Goal: Transaction & Acquisition: Register for event/course

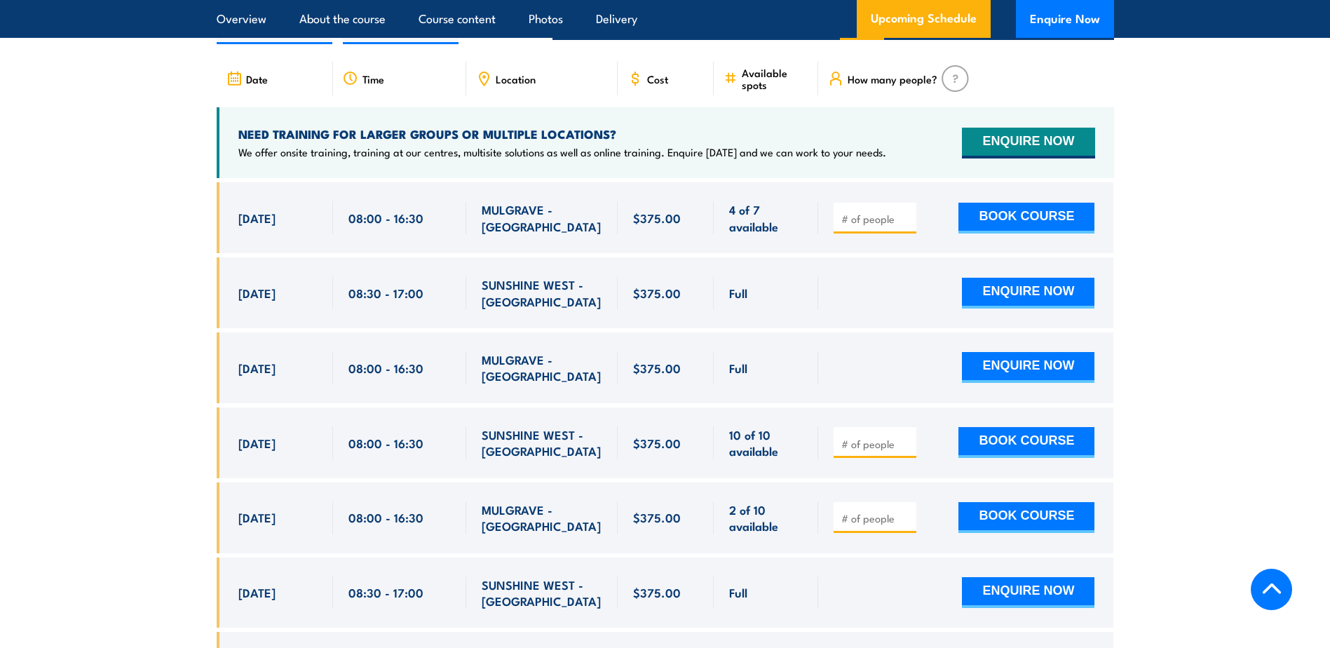
scroll to position [2554, 0]
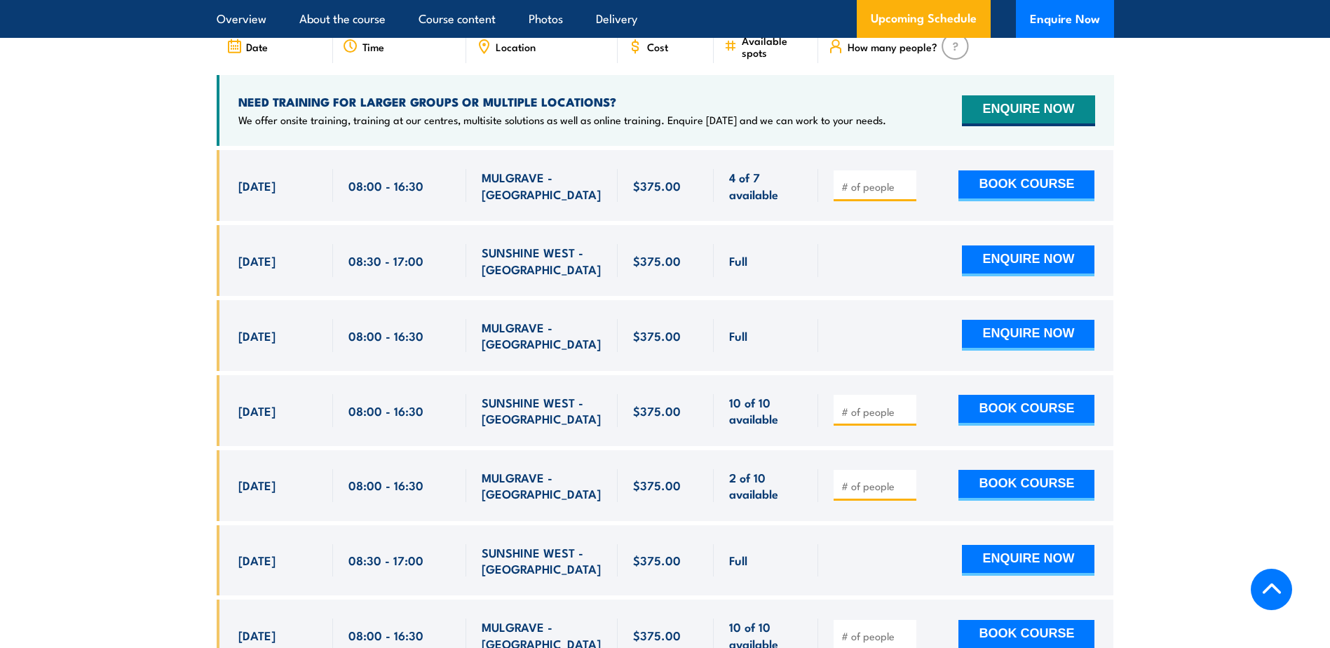
click at [861, 480] on input "number" at bounding box center [877, 486] width 70 height 14
type input "1"
click at [906, 479] on input "1" at bounding box center [877, 486] width 70 height 14
click at [1007, 482] on button "BOOK COURSE" at bounding box center [1027, 485] width 136 height 31
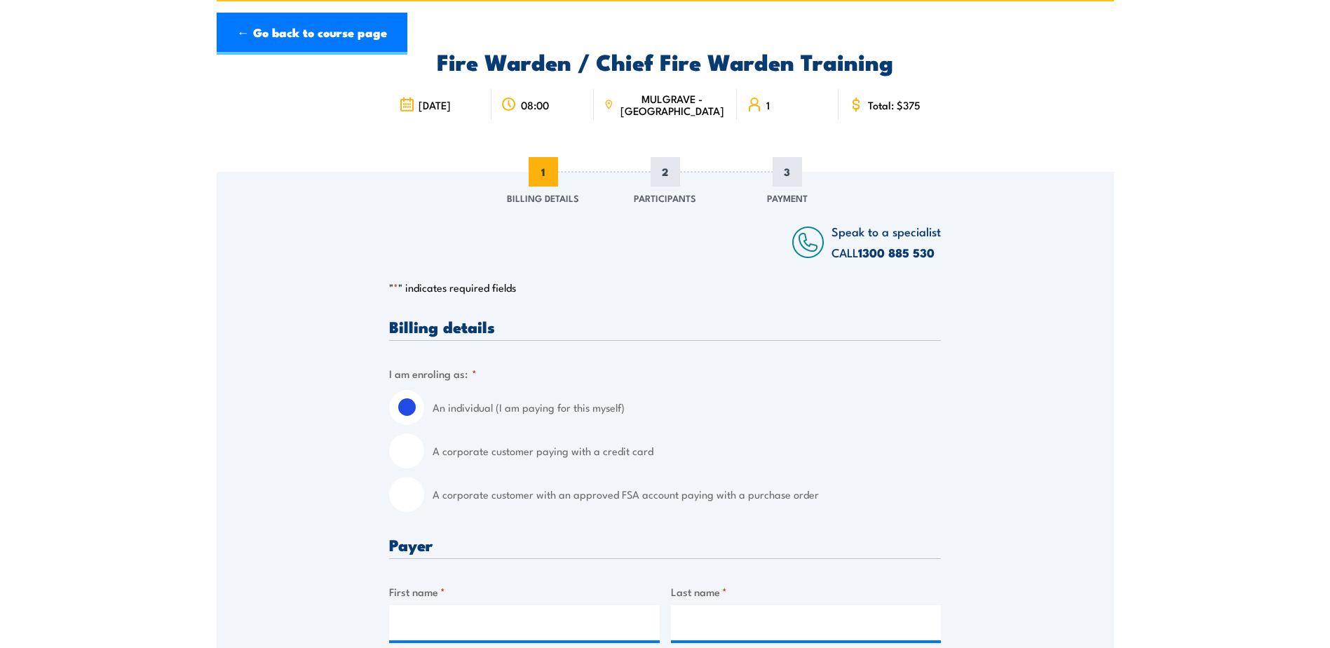
scroll to position [140, 0]
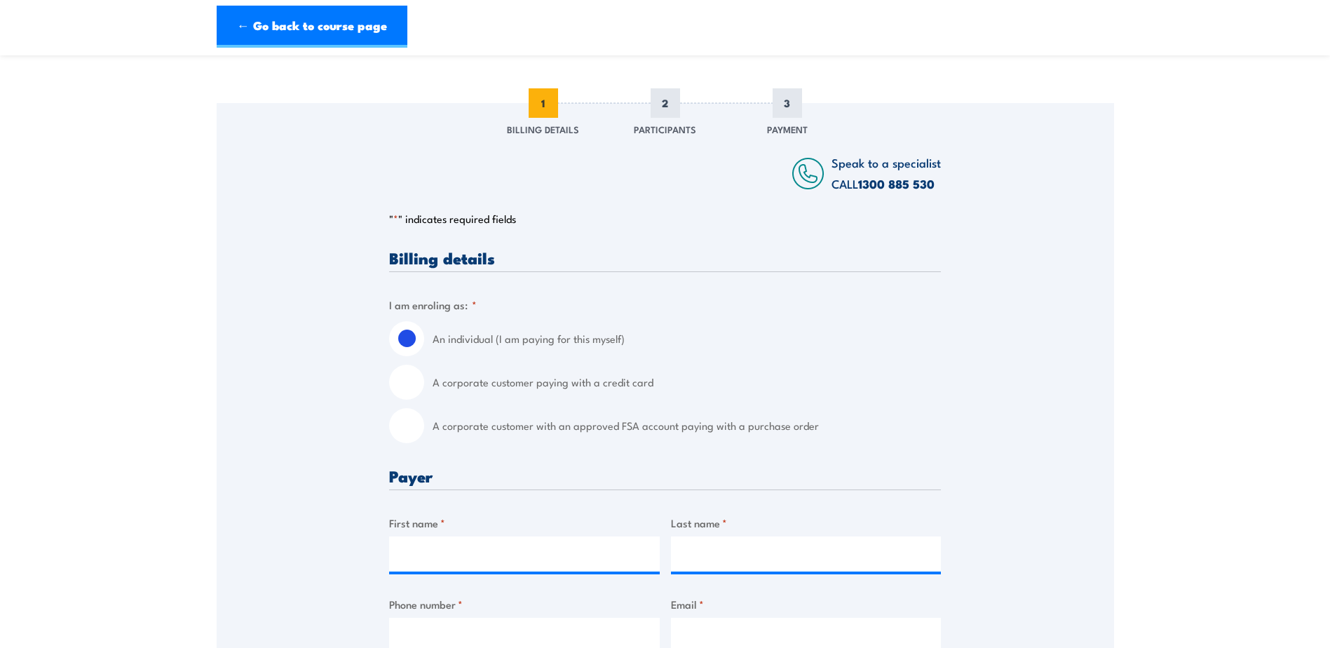
click at [422, 379] on input "A corporate customer paying with a credit card" at bounding box center [406, 382] width 35 height 35
radio input "true"
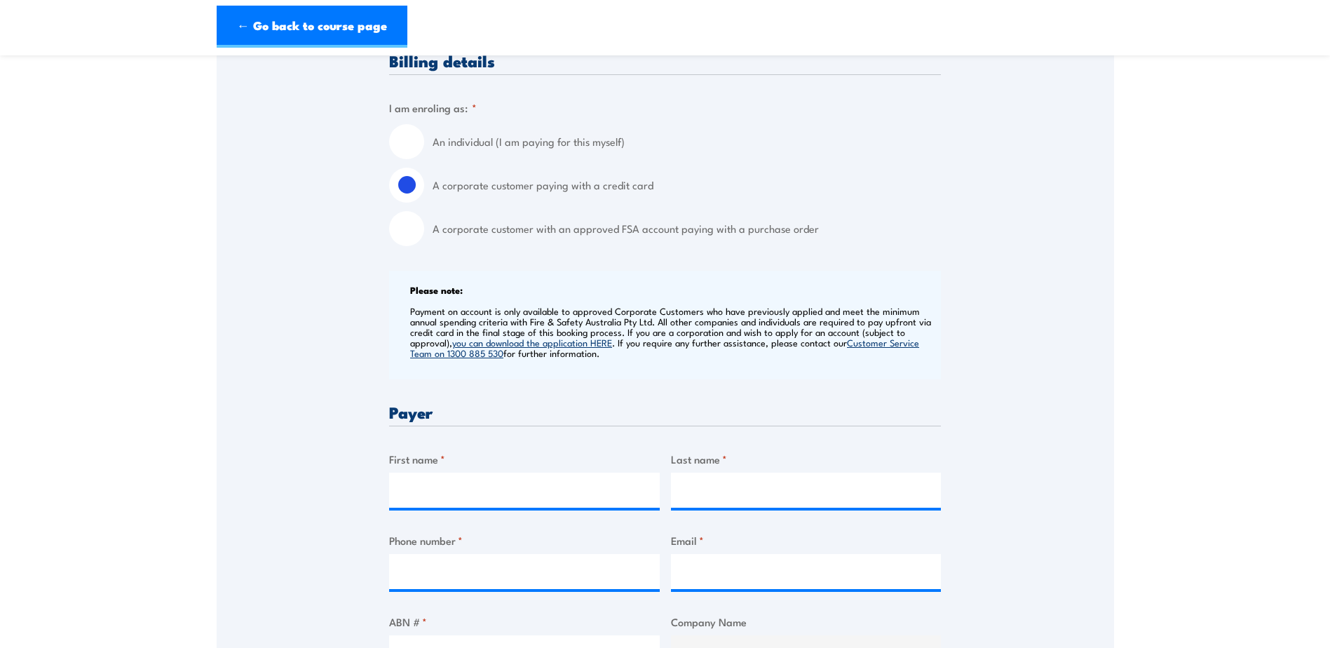
scroll to position [351, 0]
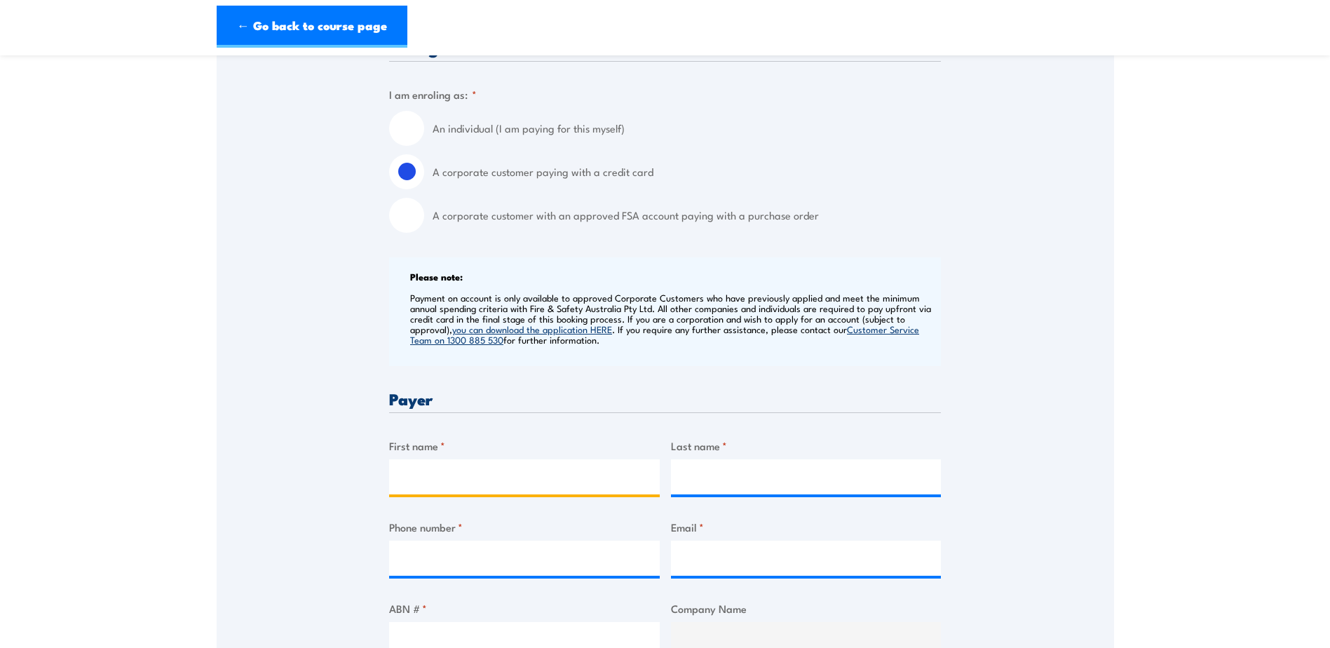
click at [510, 472] on input "First name *" at bounding box center [524, 476] width 271 height 35
type input "PEY"
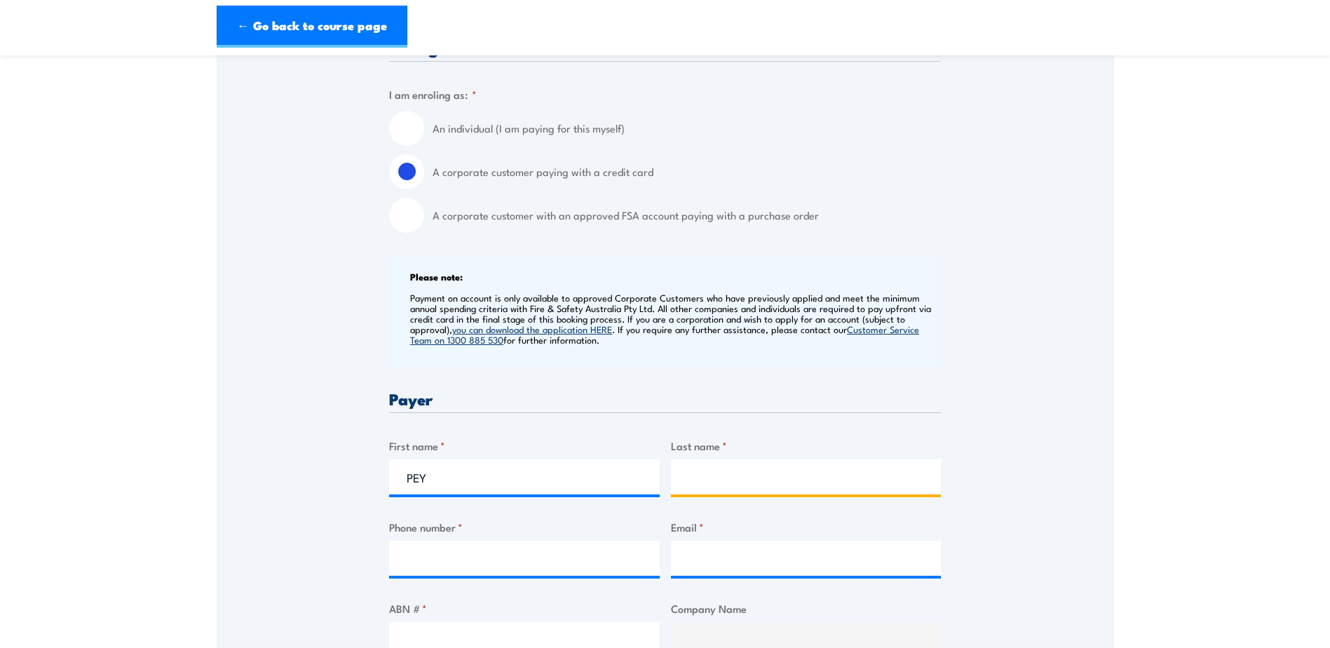
type input "HIEW"
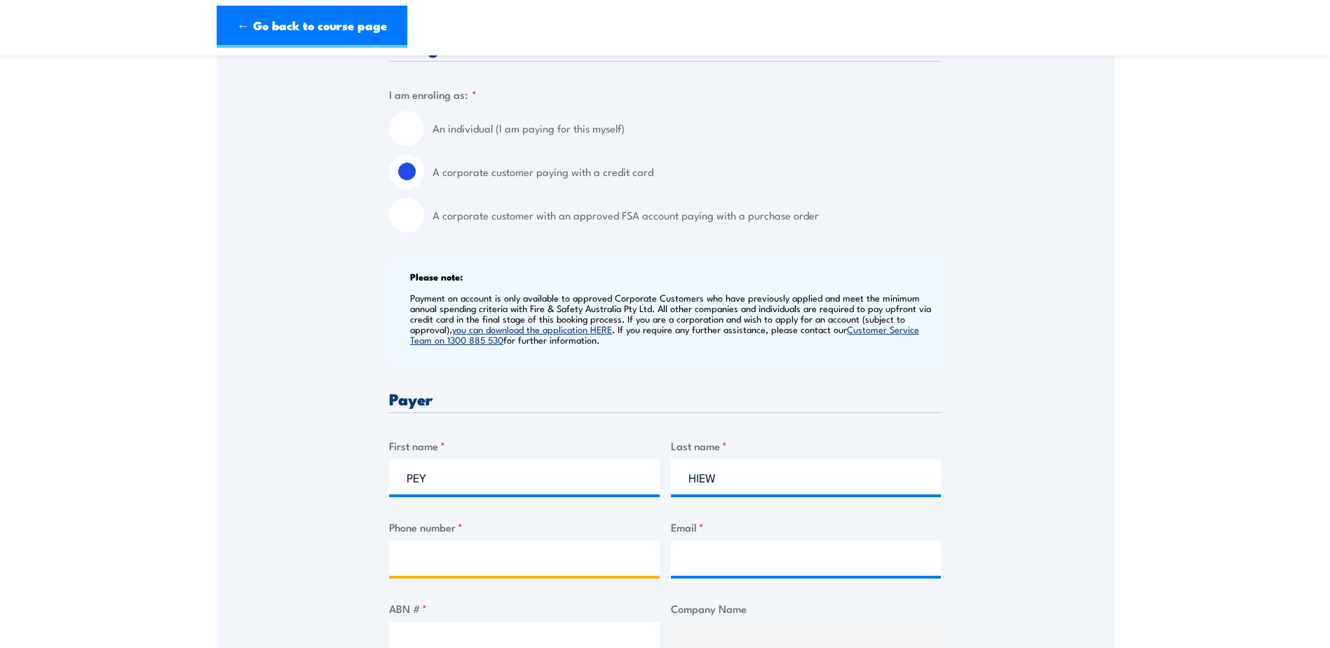
type input "0448013918"
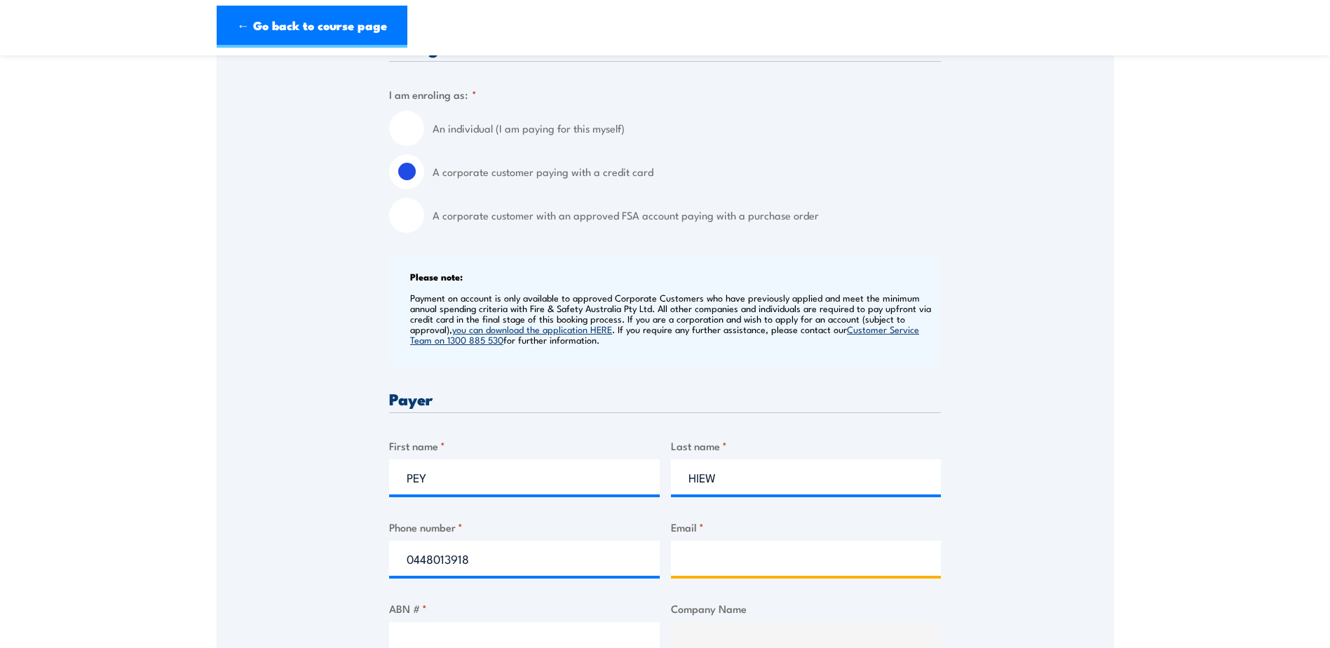
type input "Chloe.Hiew@hubergroup.com"
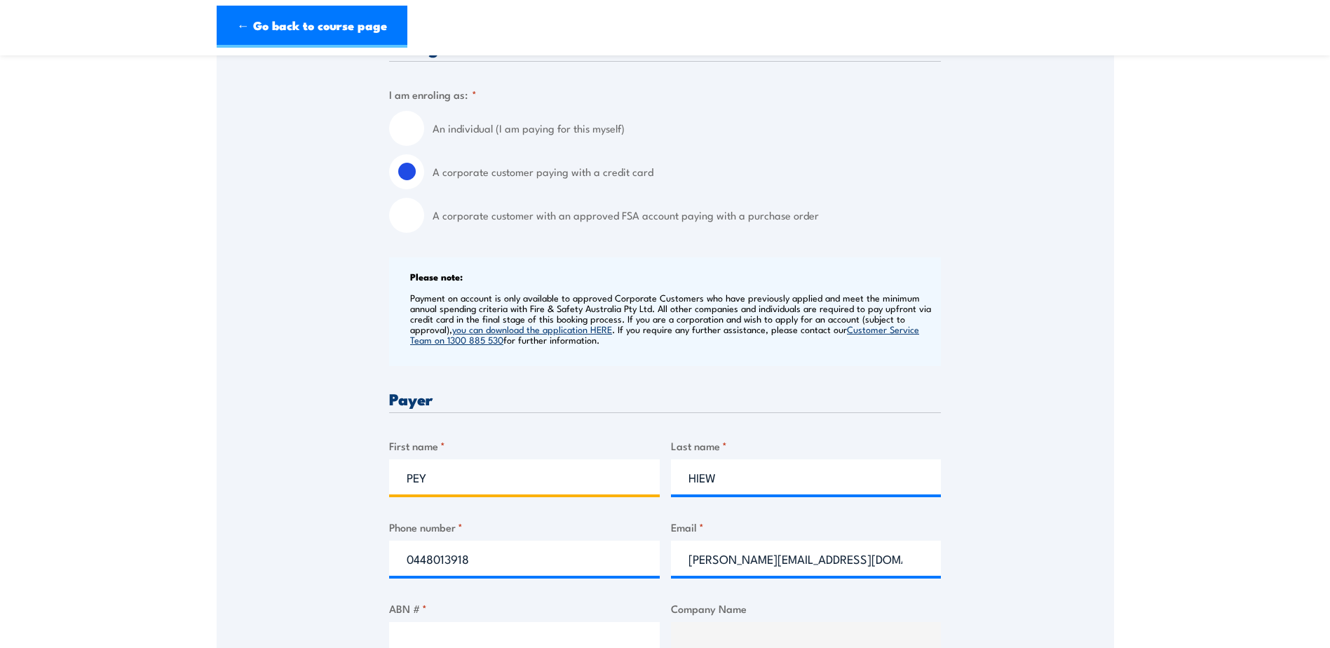
drag, startPoint x: 493, startPoint y: 471, endPoint x: 350, endPoint y: 482, distance: 143.5
click at [350, 482] on div "Speak to a specialist CALL 1300 885 530 CALL 1300 885 530 " * " indicates requi…" at bounding box center [666, 654] width 898 height 1522
type input "Chloe"
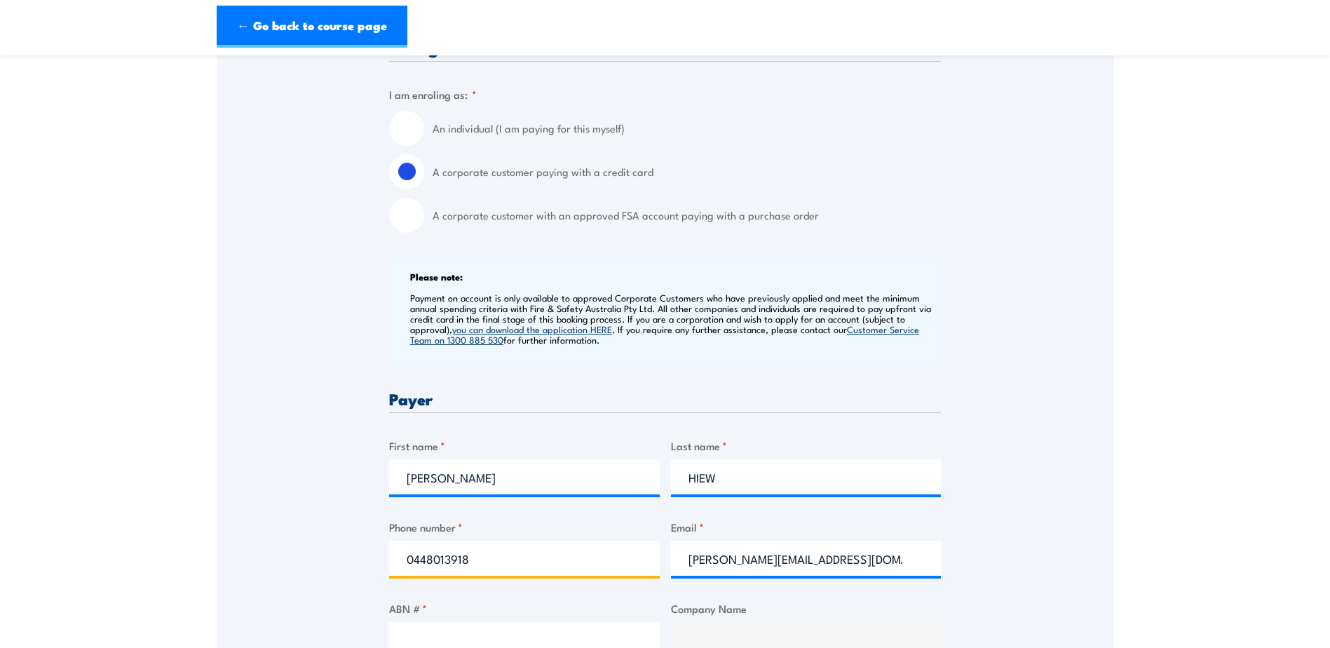
drag, startPoint x: 511, startPoint y: 565, endPoint x: 360, endPoint y: 550, distance: 151.5
click at [360, 550] on div "Speak to a specialist CALL 1300 885 530 CALL 1300 885 530 " * " indicates requi…" at bounding box center [666, 654] width 898 height 1522
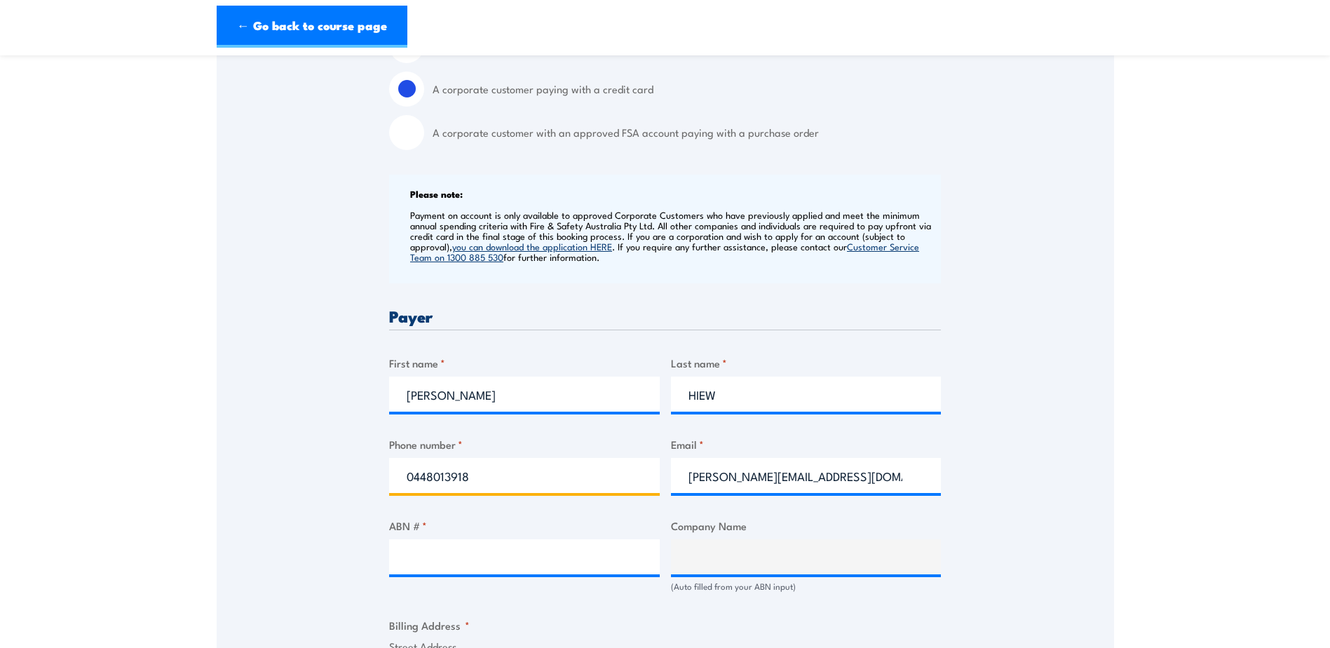
scroll to position [491, 0]
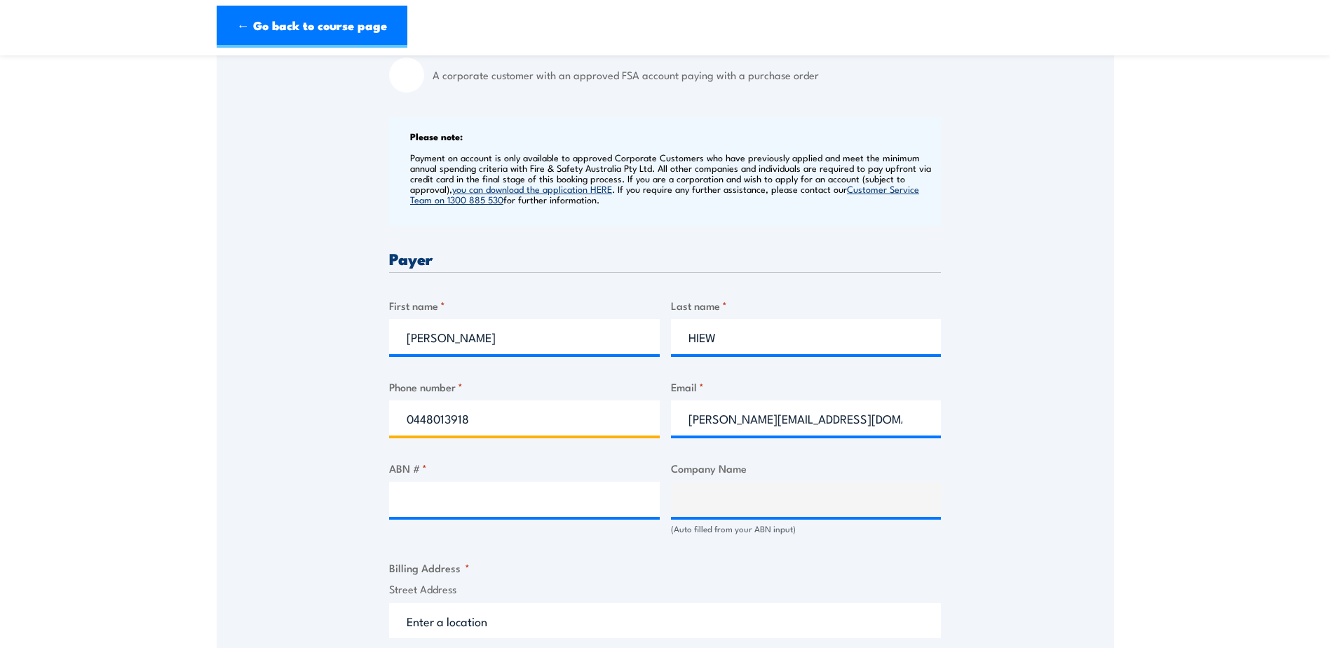
click at [485, 414] on input "0448013918" at bounding box center [524, 417] width 271 height 35
drag, startPoint x: 499, startPoint y: 421, endPoint x: 363, endPoint y: 421, distance: 136.0
click at [363, 421] on div "Speak to a specialist CALL 1300 885 530 CALL 1300 885 530 " * " indicates requi…" at bounding box center [666, 513] width 898 height 1522
paste input "+61 418 439 384"
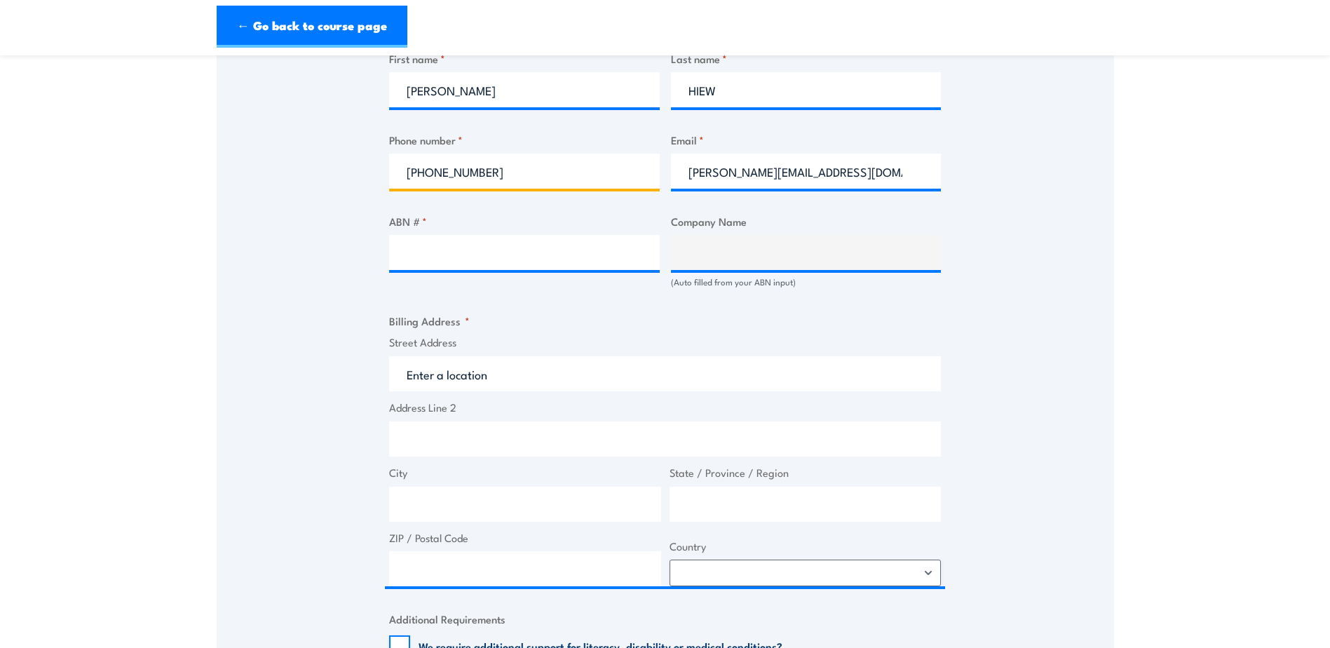
scroll to position [771, 0]
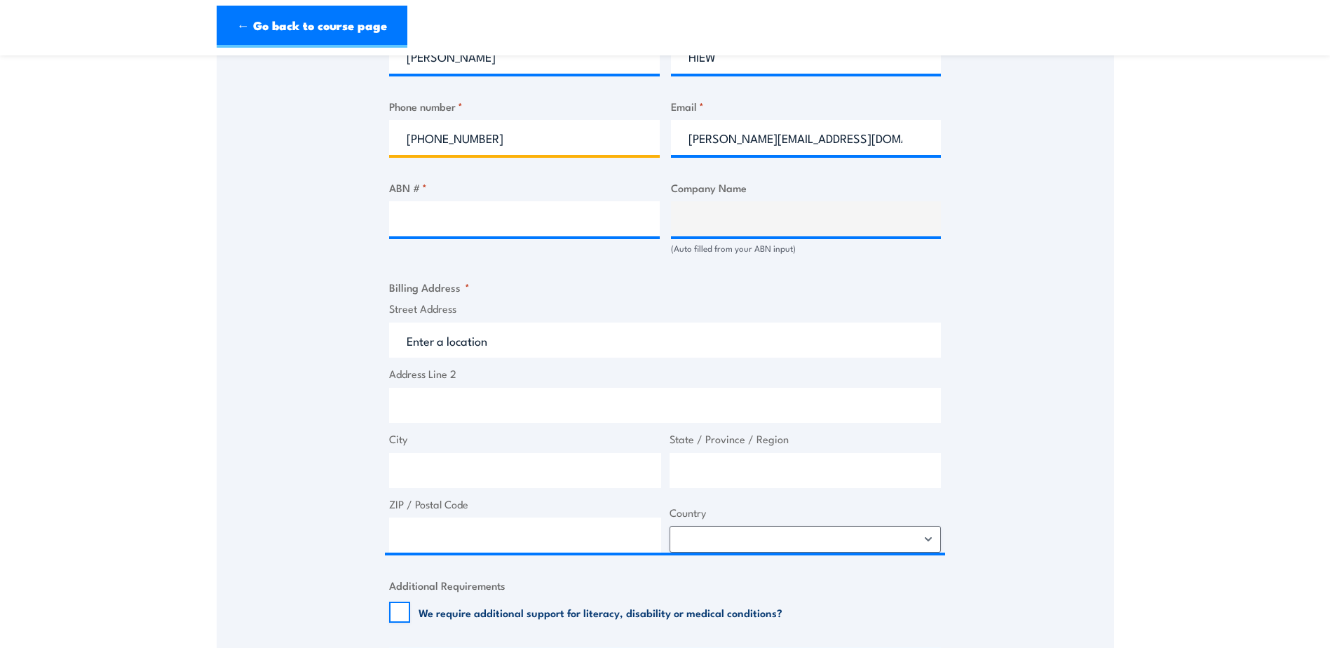
type input "+61 418 439 384"
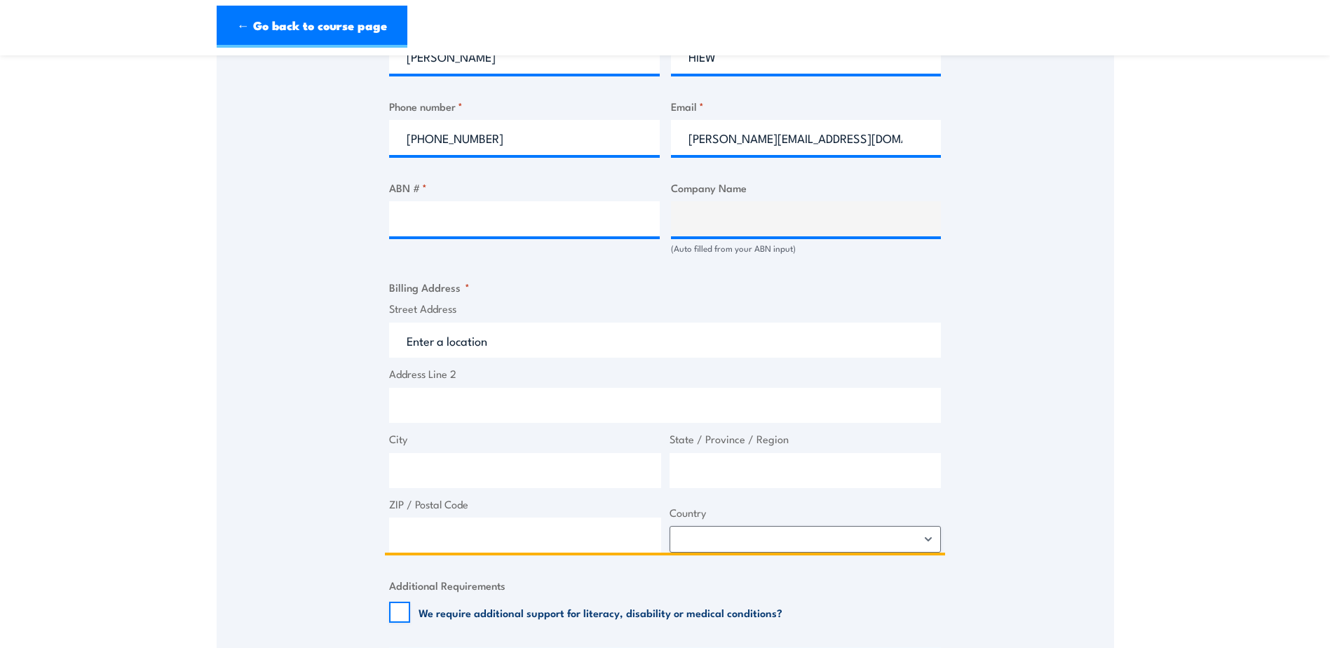
click at [501, 352] on input "Street Address" at bounding box center [665, 340] width 552 height 35
type input "182-184 Discovery Rd"
type input "Dandenong South"
type input "Victoria"
type input "3175"
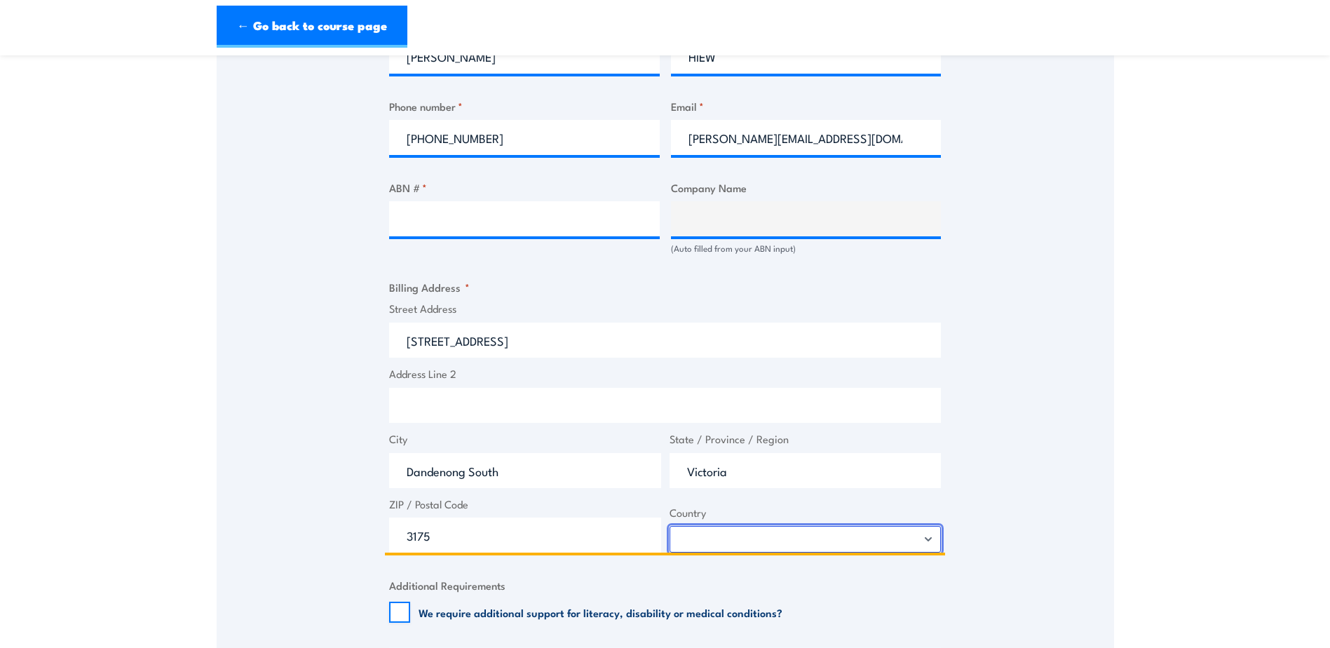
select select "Australia"
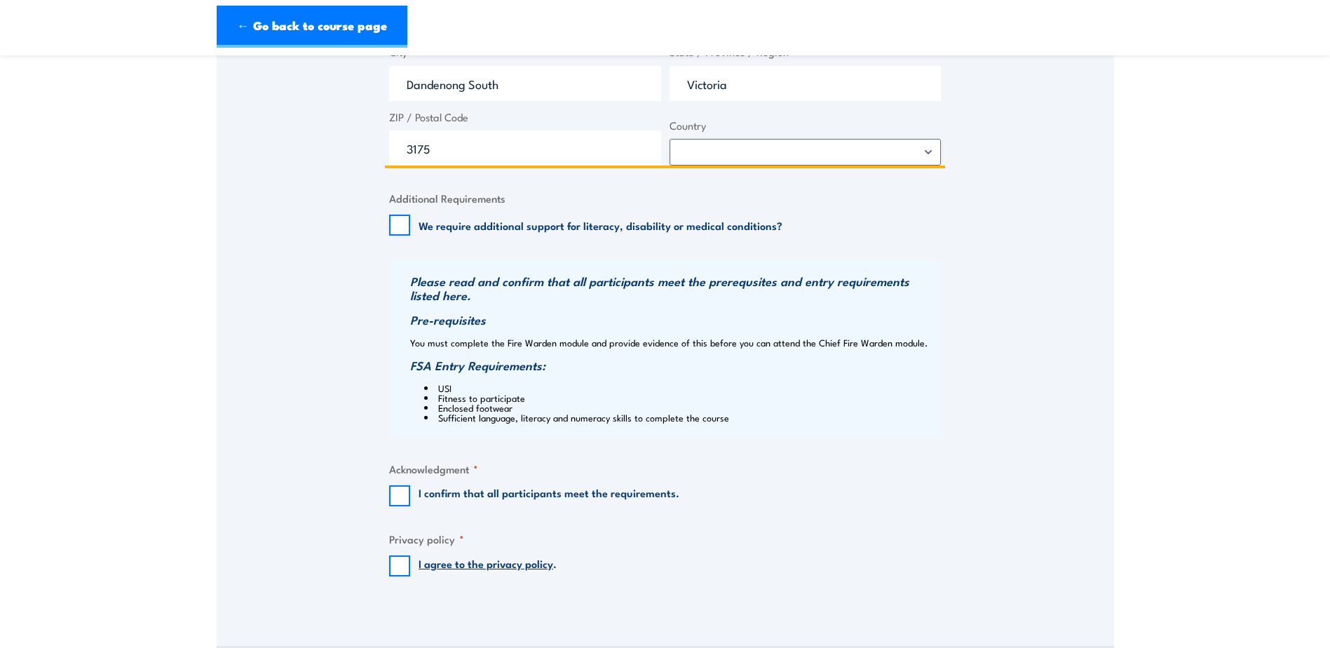
scroll to position [1192, 0]
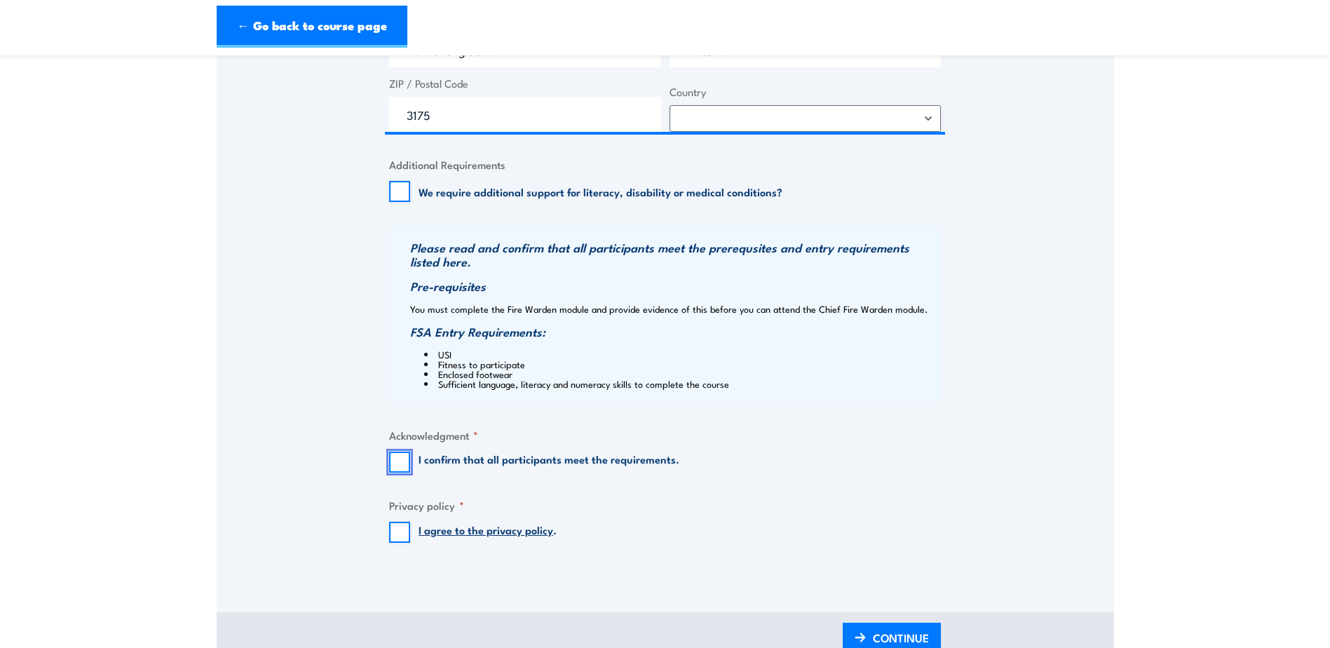
click at [405, 463] on input "I confirm that all participants meet the requirements." at bounding box center [399, 462] width 21 height 21
checkbox input "true"
click at [394, 537] on input "I agree to the privacy policy ." at bounding box center [399, 532] width 21 height 21
checkbox input "true"
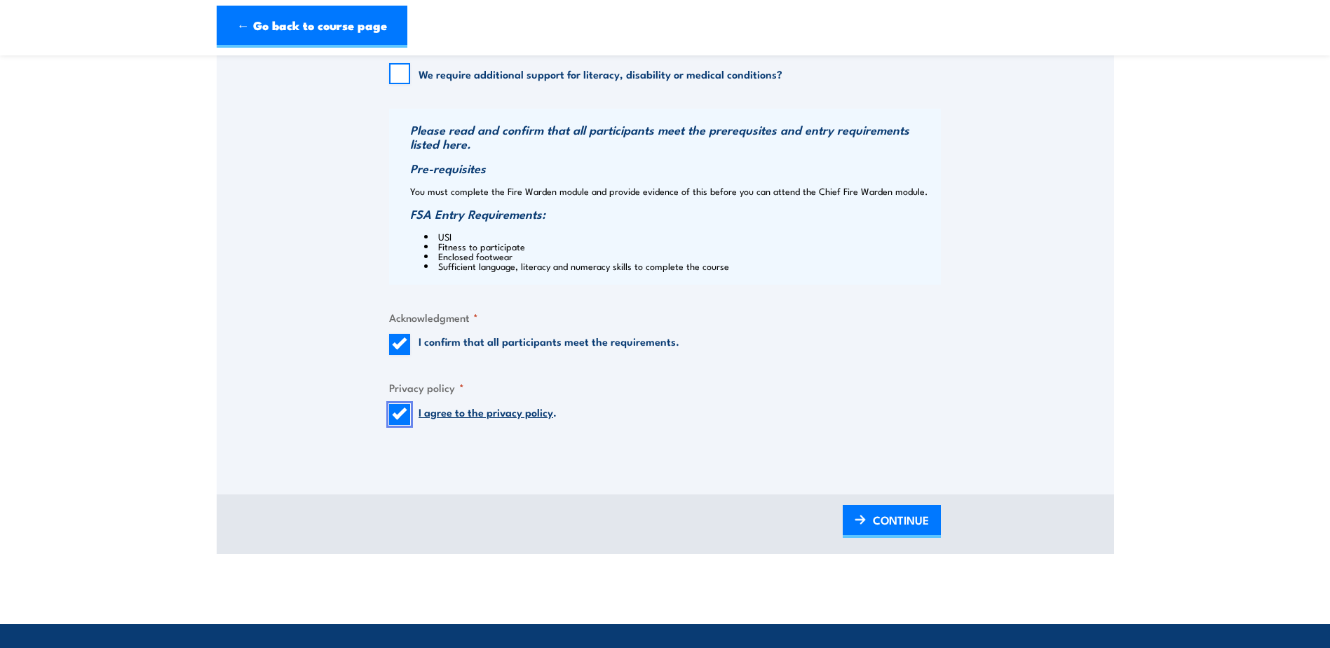
scroll to position [1332, 0]
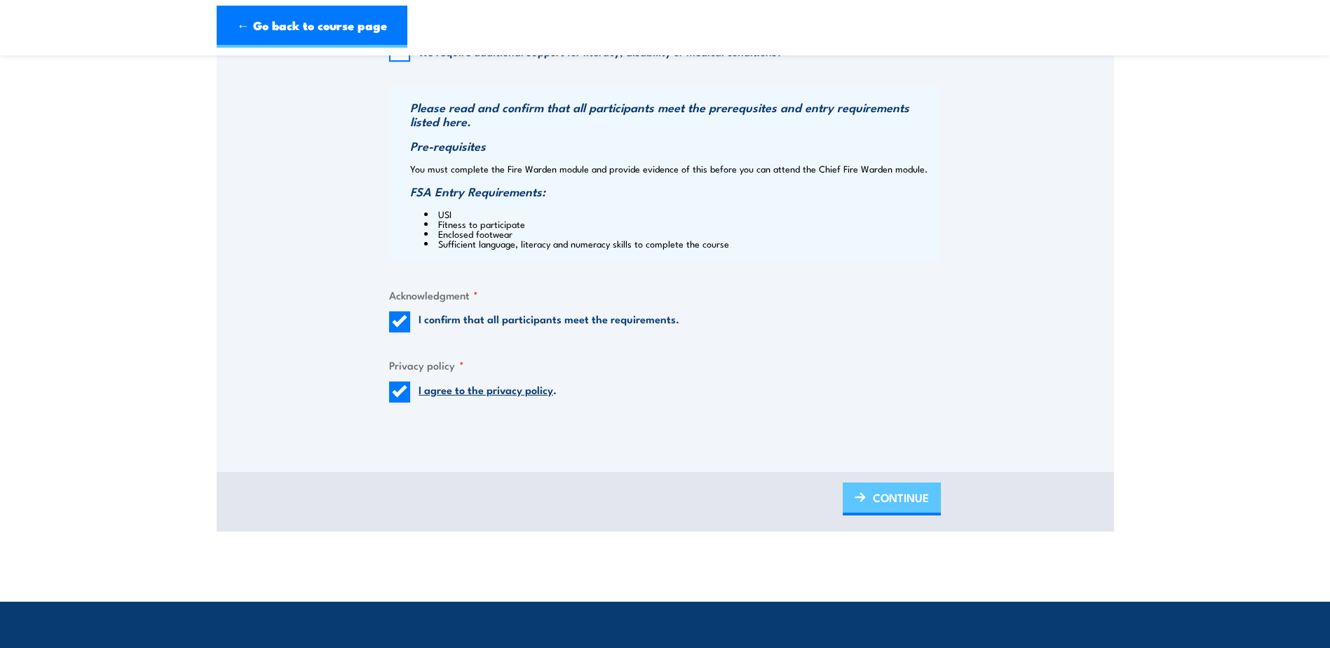
click at [874, 494] on span "CONTINUE" at bounding box center [901, 497] width 56 height 37
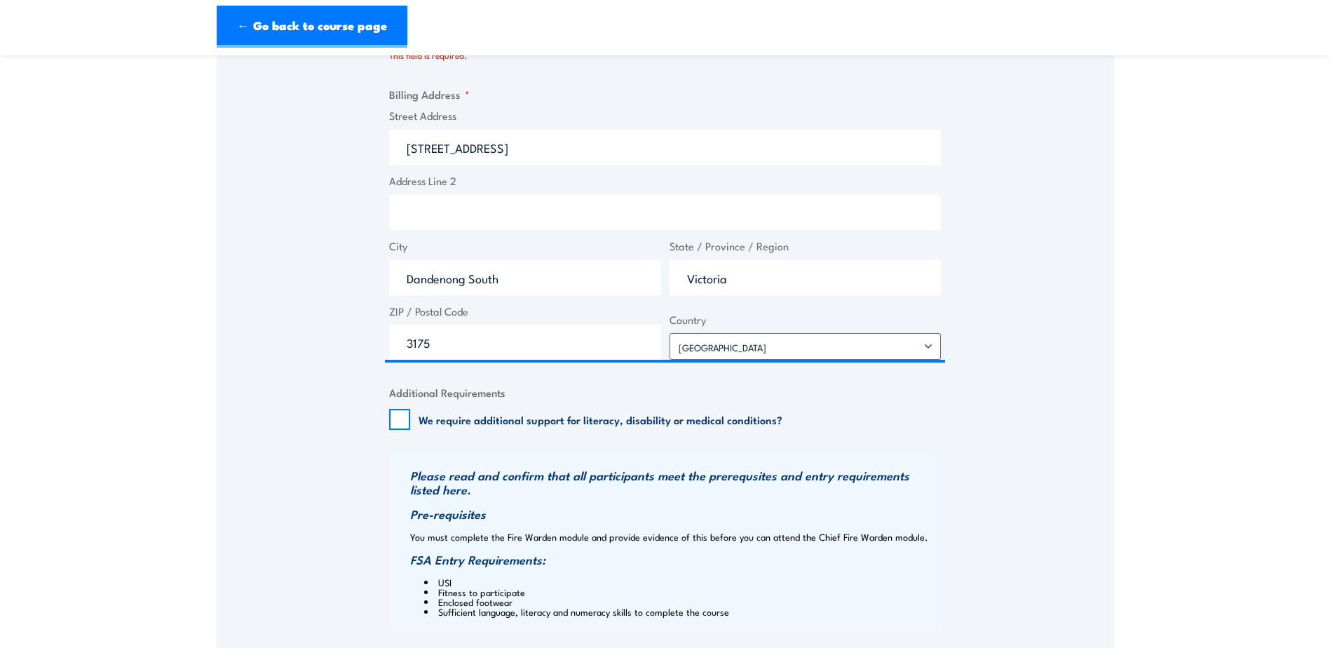
scroll to position [1096, 0]
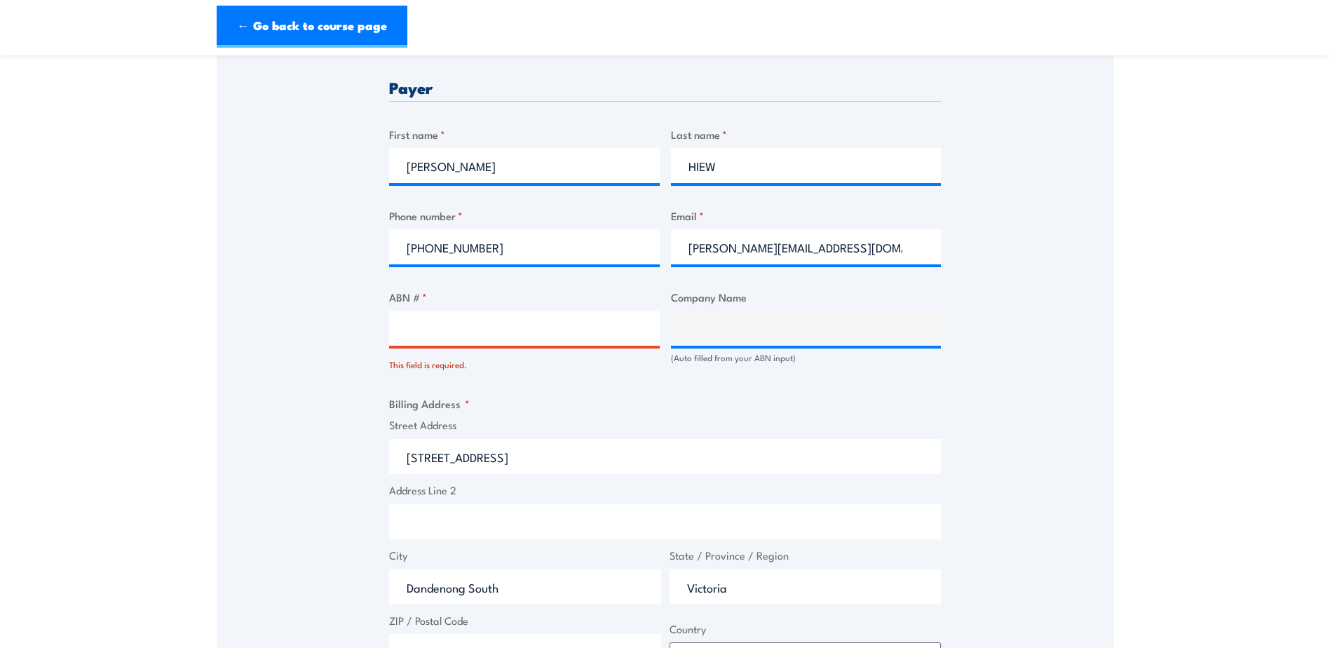
scroll to position [701, 0]
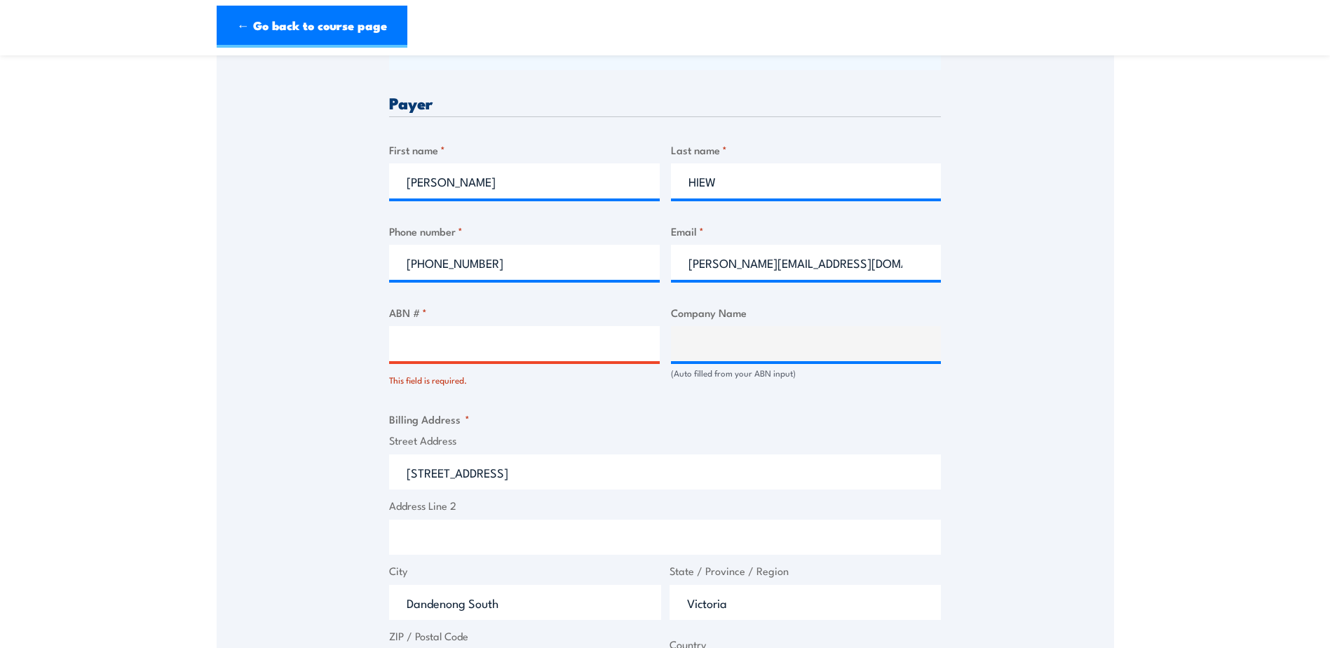
click at [542, 349] on input "ABN # *" at bounding box center [524, 343] width 271 height 35
paste input "88 115 955 327"
type input "88 115 955 327"
click at [614, 393] on div "Billing details I am enroling as: * An individual (I am paying for this myself)…" at bounding box center [665, 431] width 552 height 1377
type input "HUBERGROUP AUSTRALIA PTY LTD"
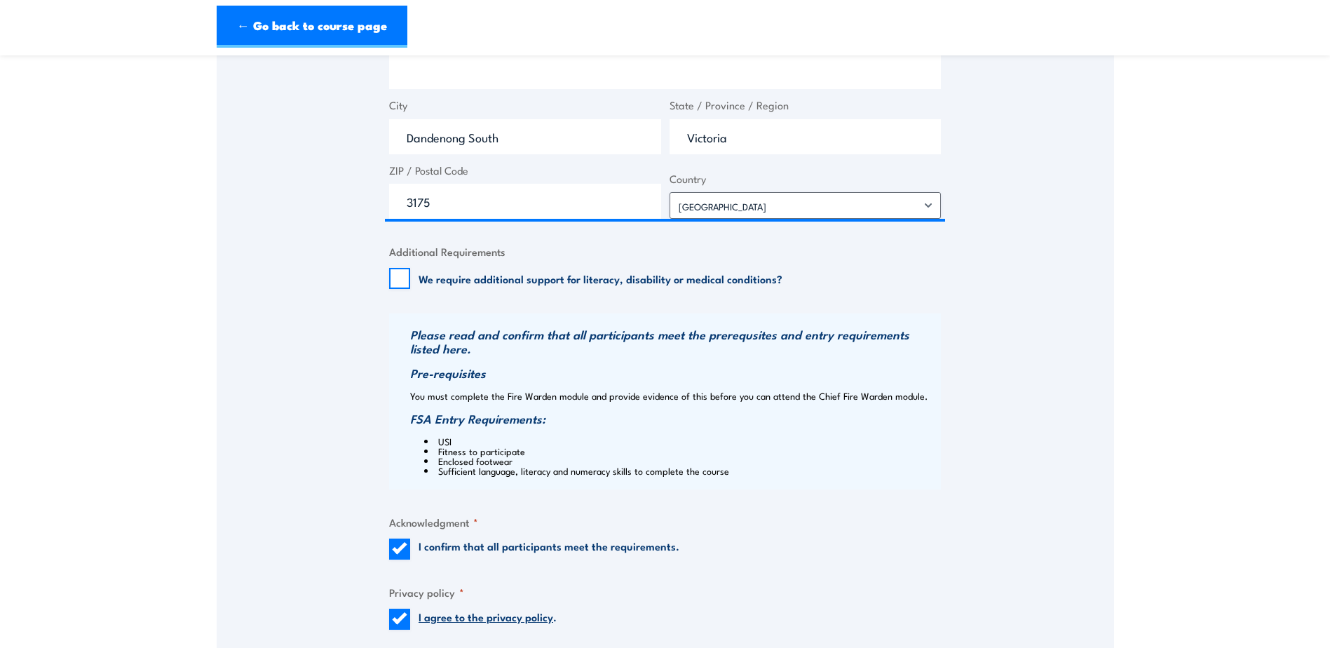
scroll to position [1192, 0]
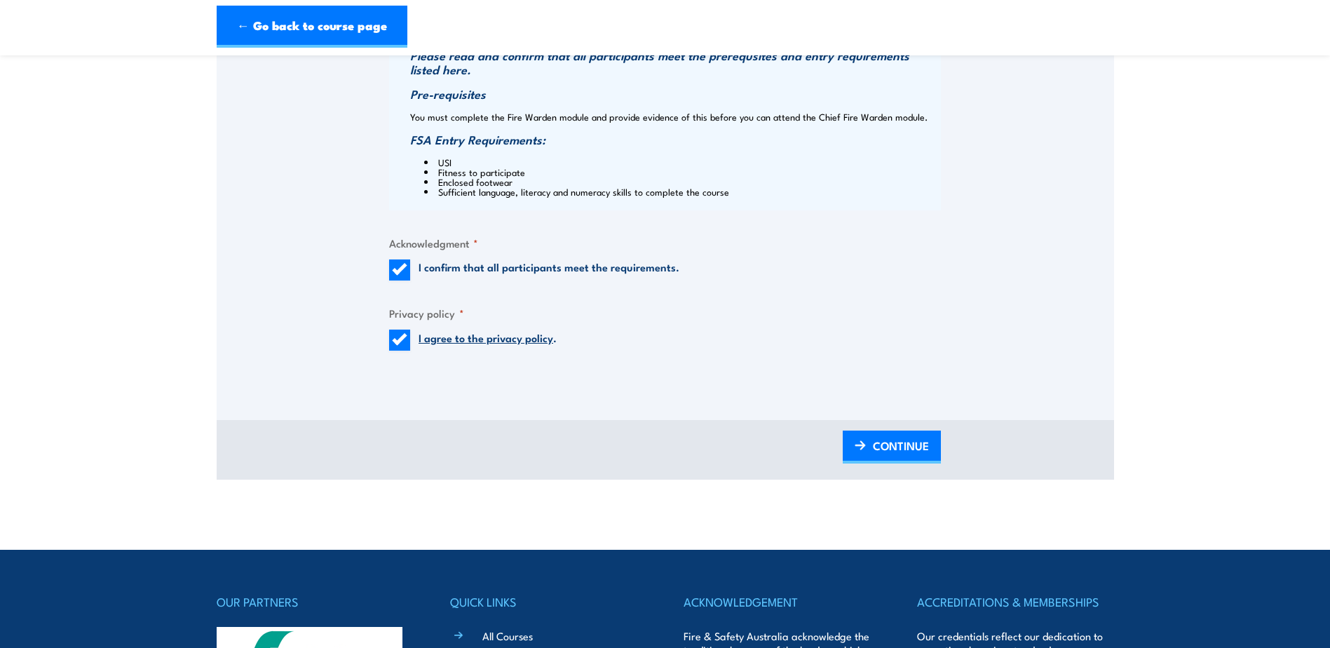
scroll to position [1473, 0]
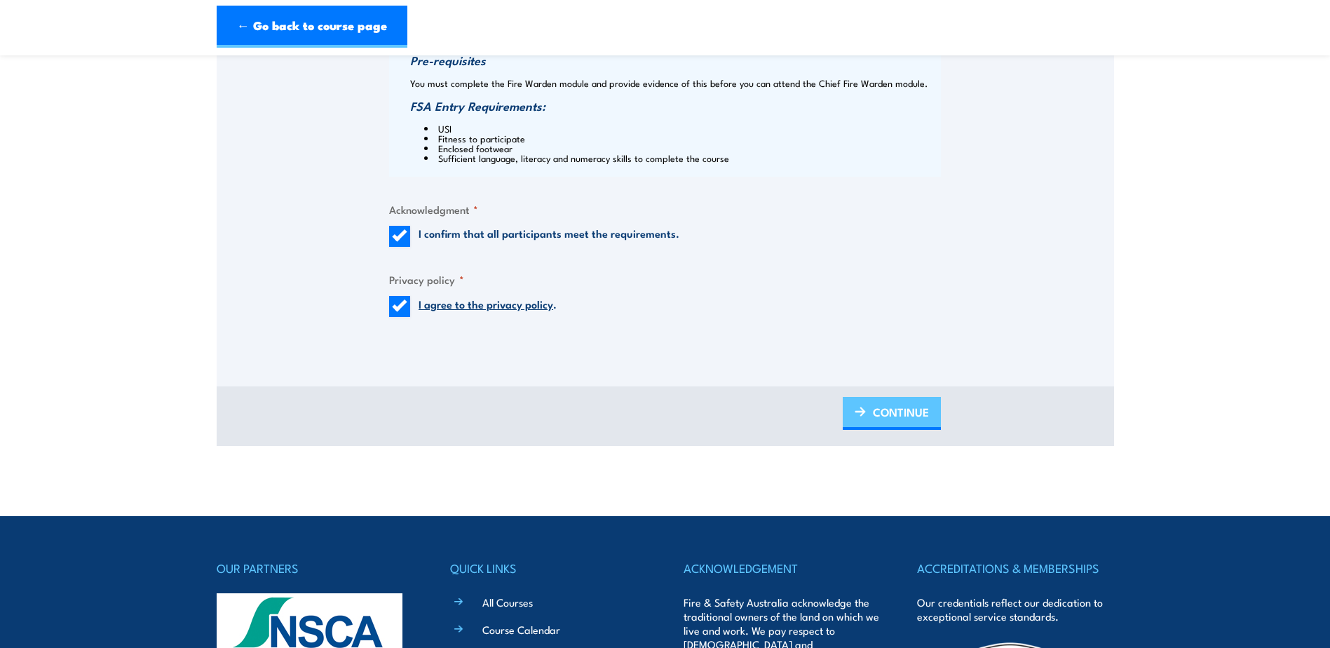
click at [898, 417] on span "CONTINUE" at bounding box center [901, 411] width 56 height 37
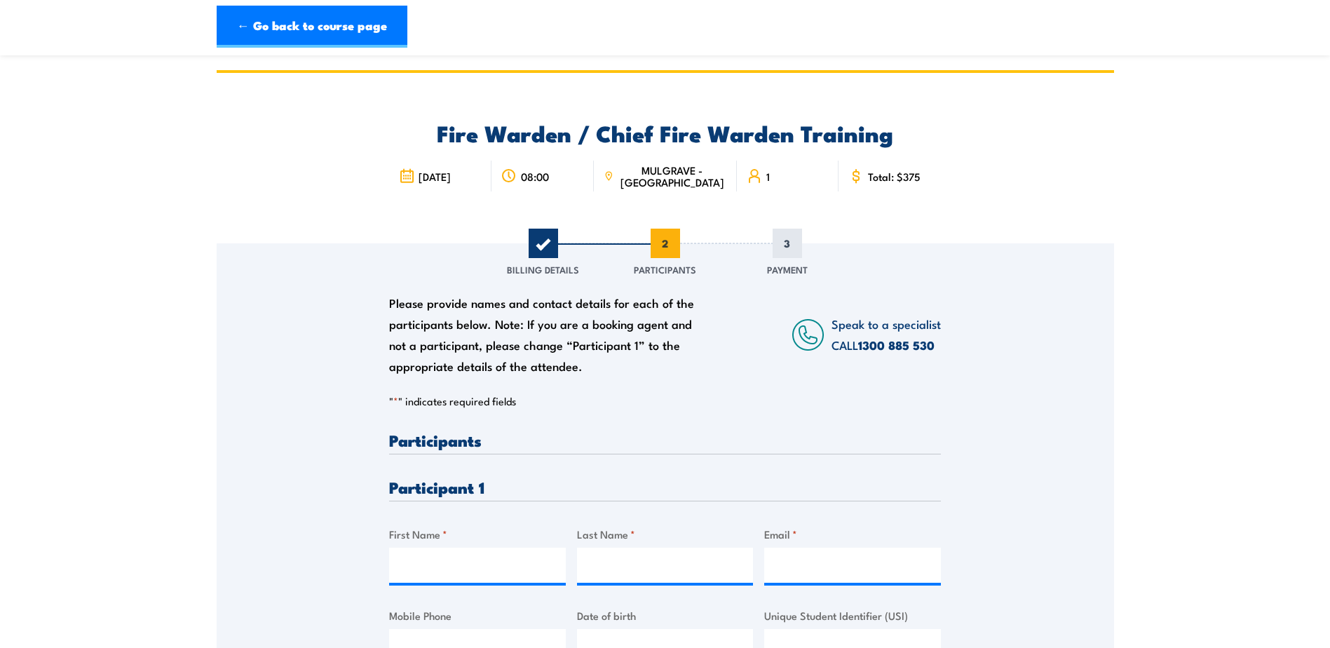
scroll to position [140, 0]
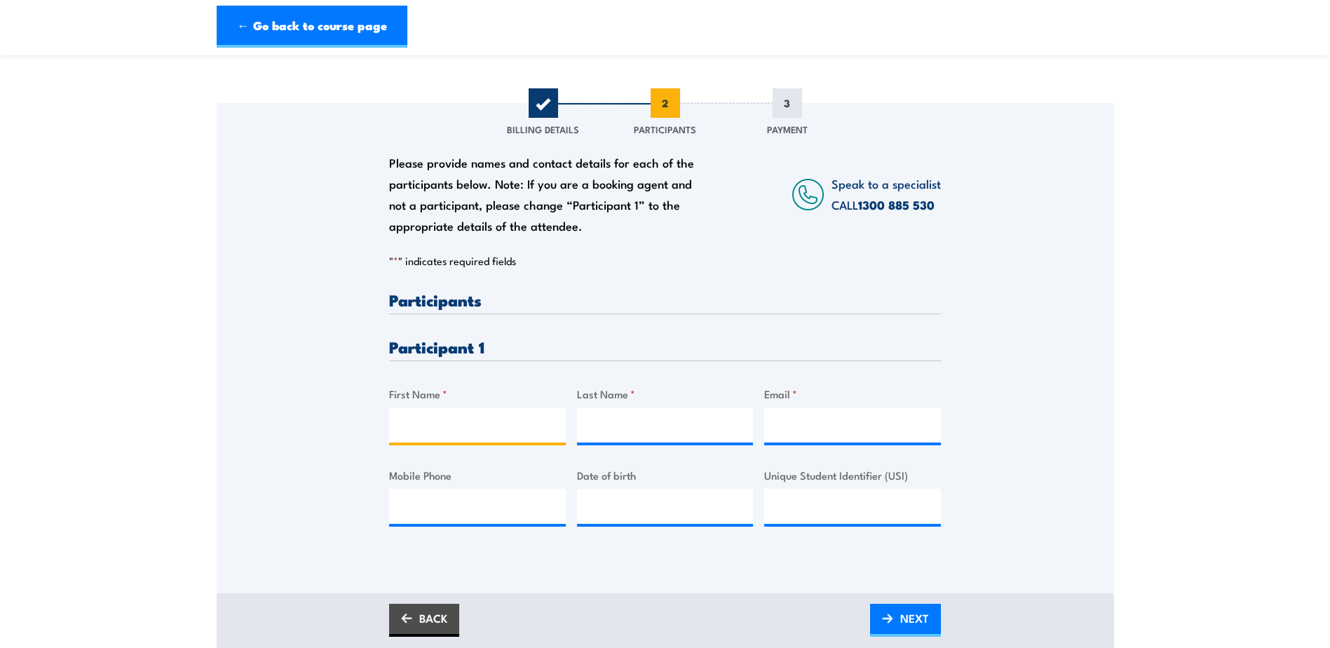
click at [465, 424] on input "First Name *" at bounding box center [477, 424] width 177 height 35
drag, startPoint x: 458, startPoint y: 431, endPoint x: 283, endPoint y: 428, distance: 175.3
click at [283, 428] on div "Please provide names and contact details for each of the participants below. No…" at bounding box center [666, 328] width 898 height 451
type input "MATHEW P"
type input "P"
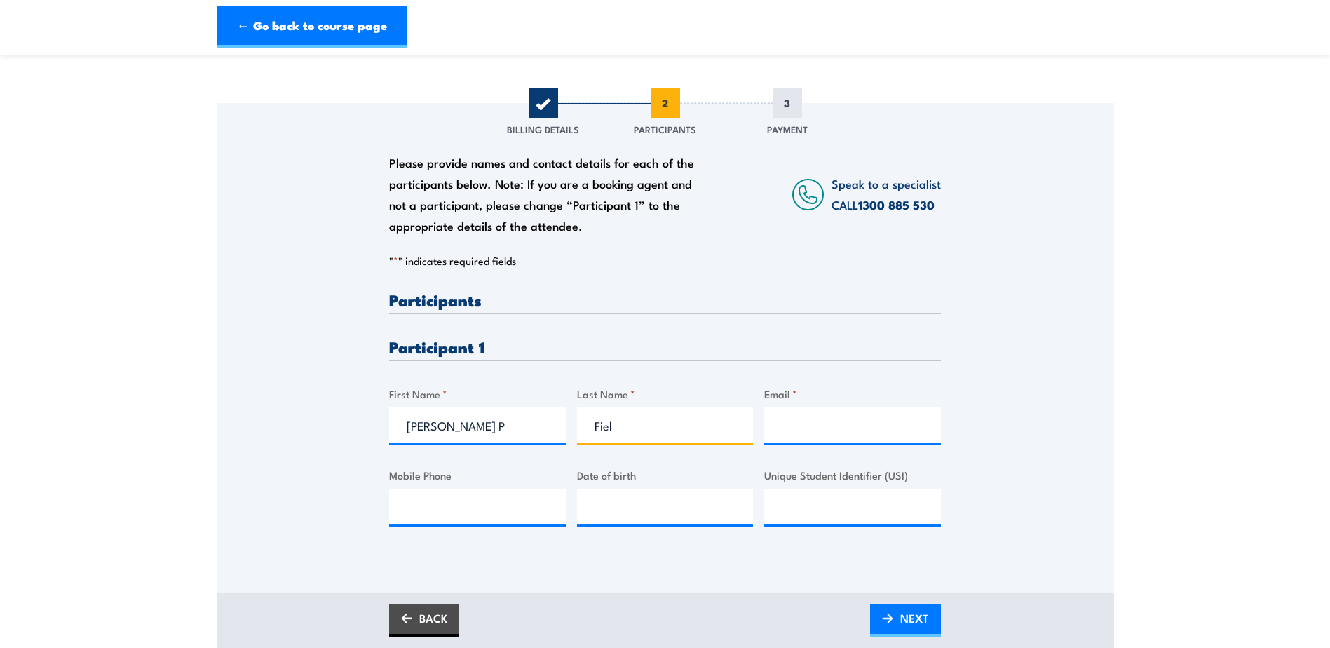
type input "FIELD"
type input "agenty09@gmail.com"
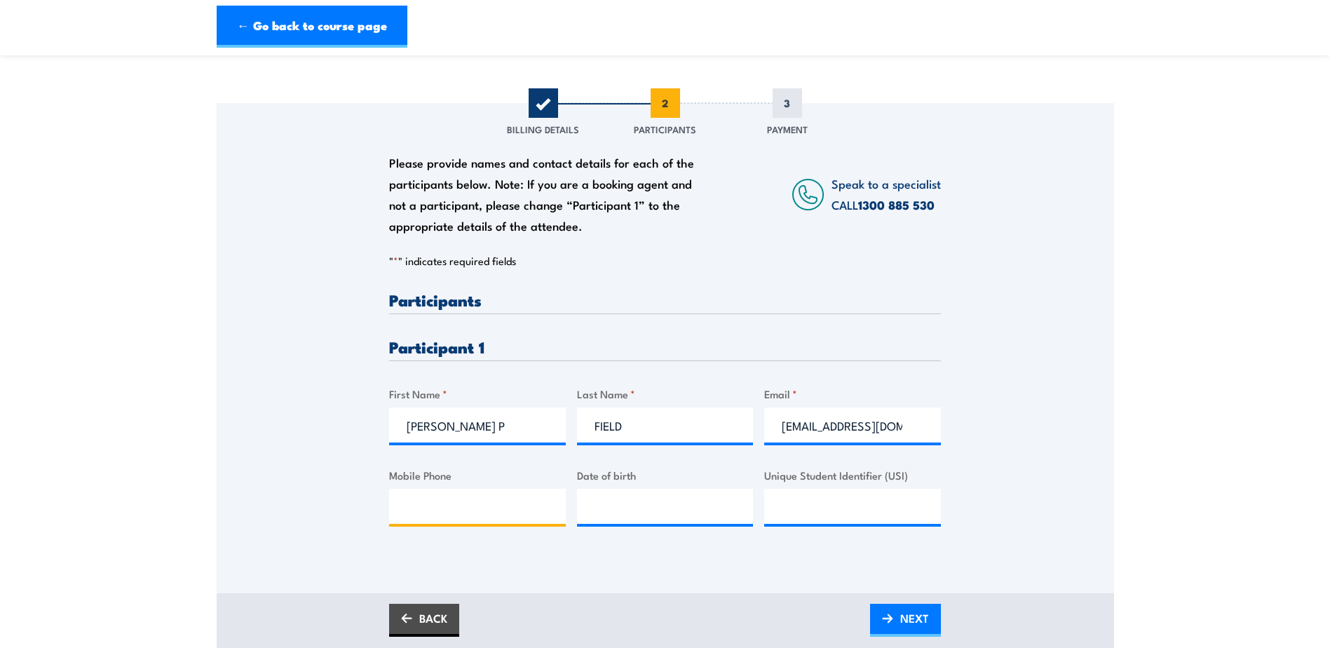
type input "0406236608"
click at [897, 432] on input "agenty09@gmail.com" at bounding box center [852, 424] width 177 height 35
drag, startPoint x: 915, startPoint y: 426, endPoint x: 776, endPoint y: 421, distance: 139.7
click at [776, 421] on input "agenty09@gmail.com" at bounding box center [852, 424] width 177 height 35
click at [832, 421] on input "mel" at bounding box center [852, 424] width 177 height 35
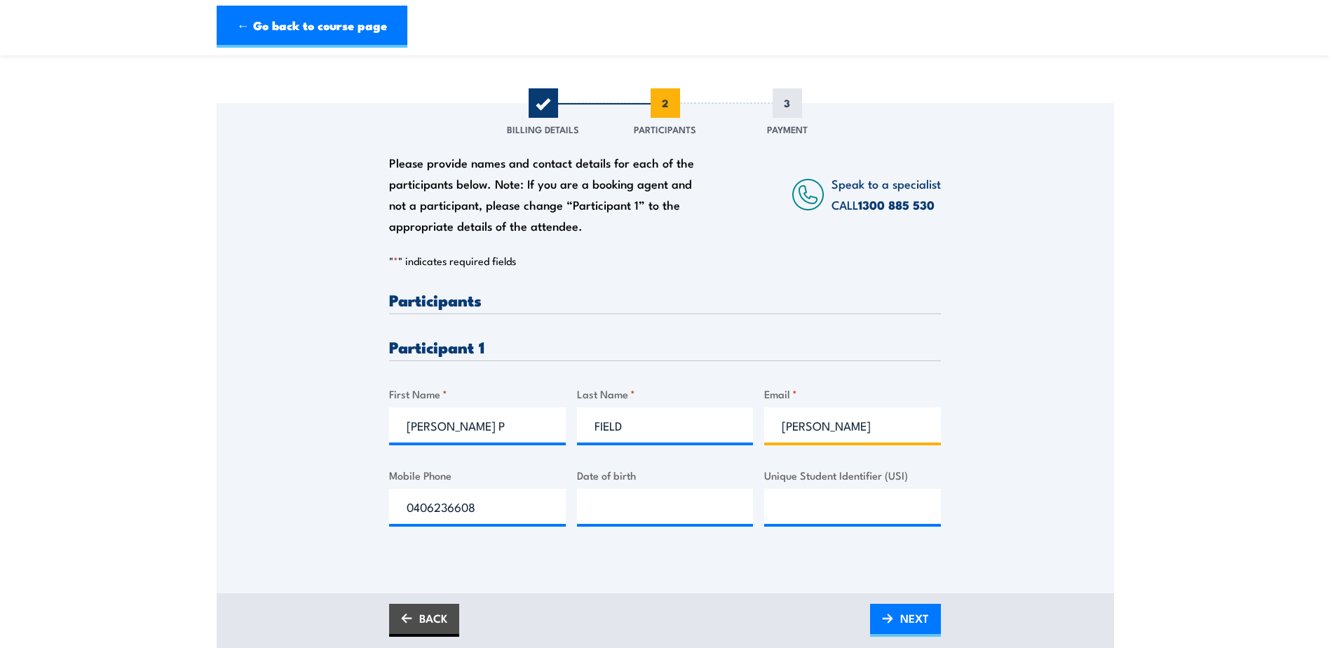
drag, startPoint x: 826, startPoint y: 421, endPoint x: 711, endPoint y: 421, distance: 115.0
click at [724, 420] on div "Please provide names and contact details for each of the participants below. No…" at bounding box center [665, 420] width 552 height 257
paste input "Mel Warehouse <M.Warehouse@hubergroup.com>"
type input "M.Warehouse@hubergroup.com"
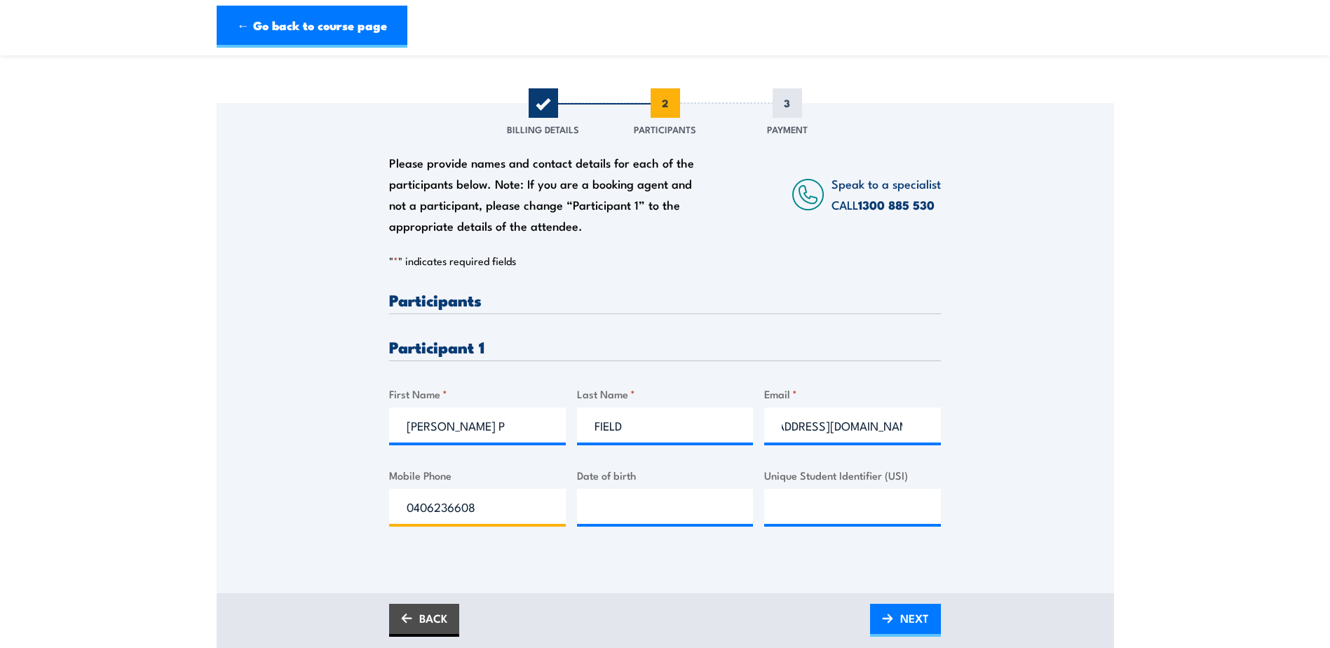
scroll to position [0, 0]
click at [771, 557] on div "Please provide names and contact details for each of the participants below. No…" at bounding box center [666, 348] width 898 height 490
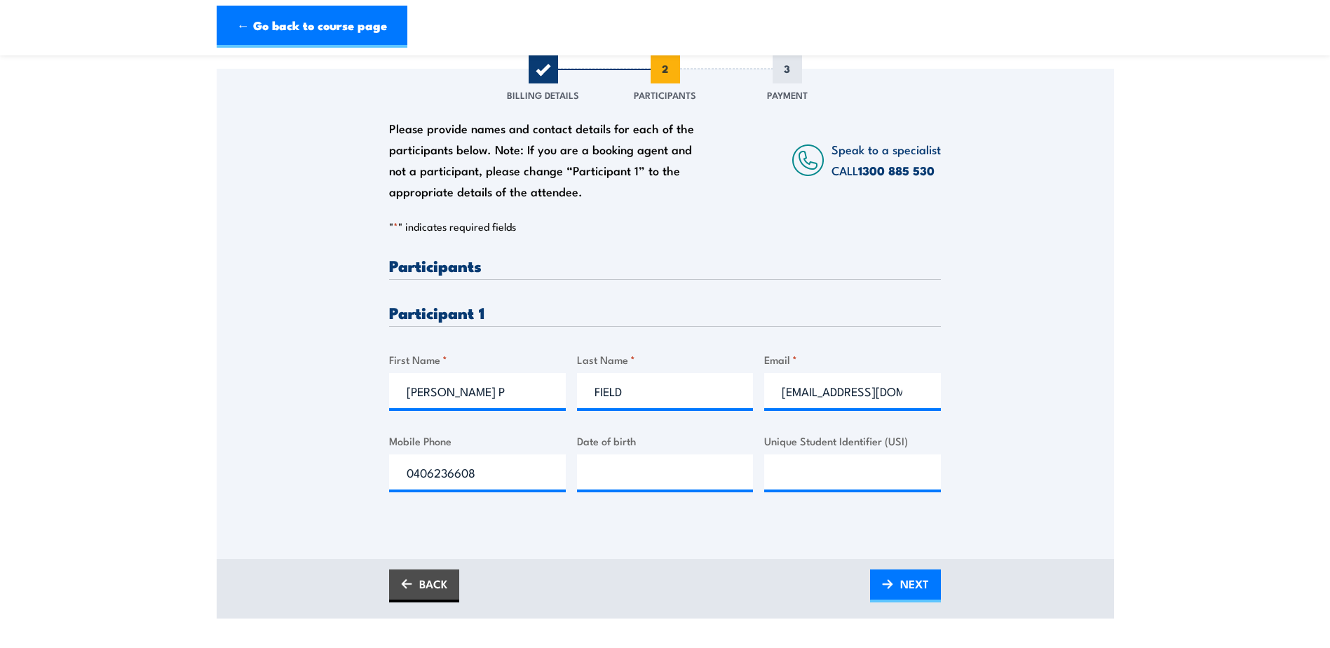
scroll to position [140, 0]
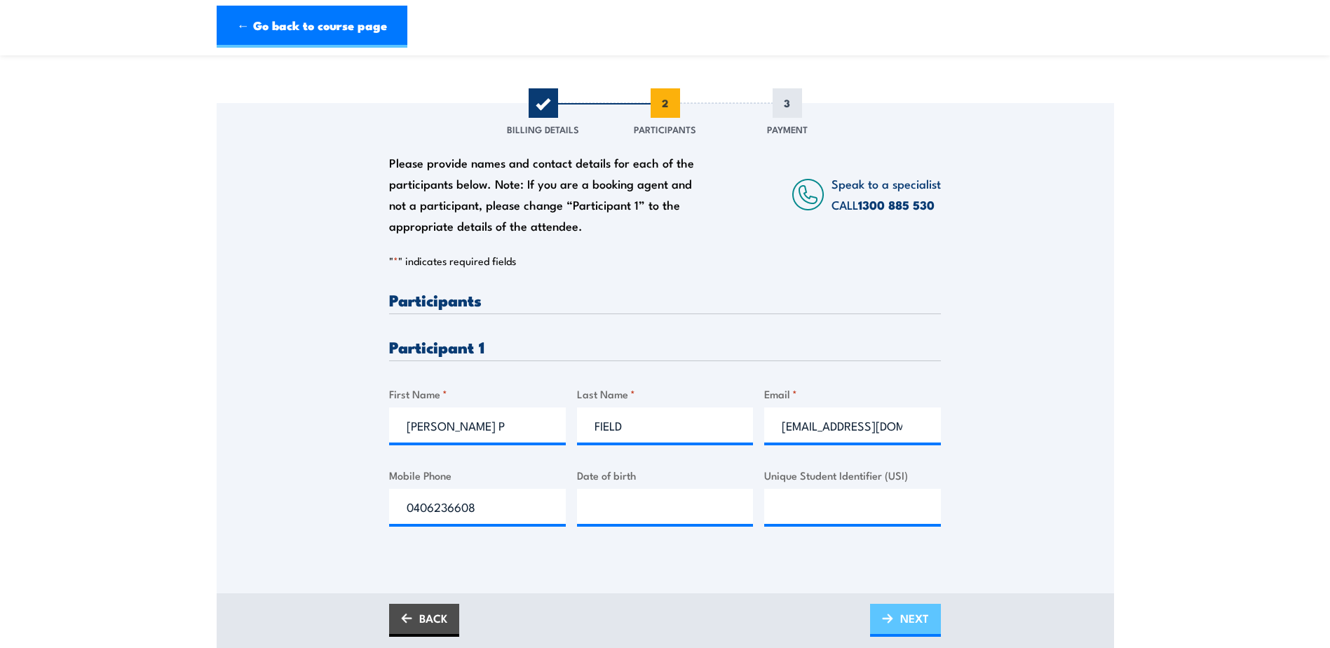
click at [913, 628] on span "NEXT" at bounding box center [914, 618] width 29 height 37
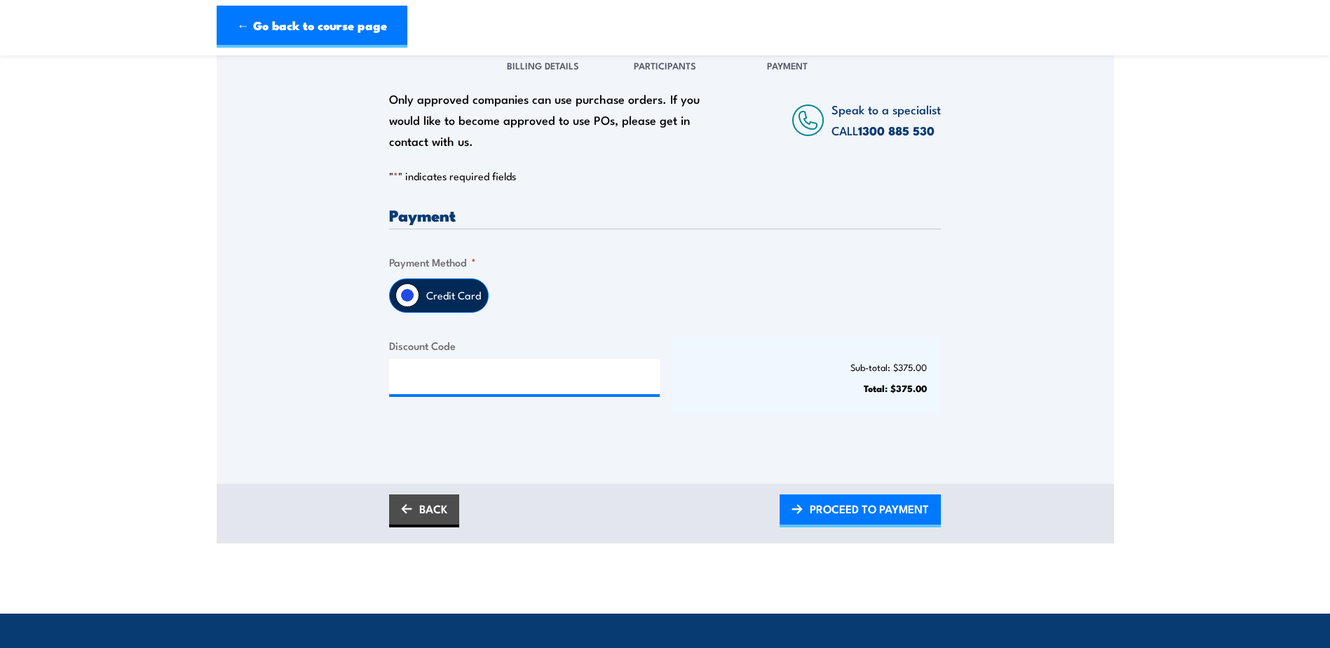
scroll to position [210, 0]
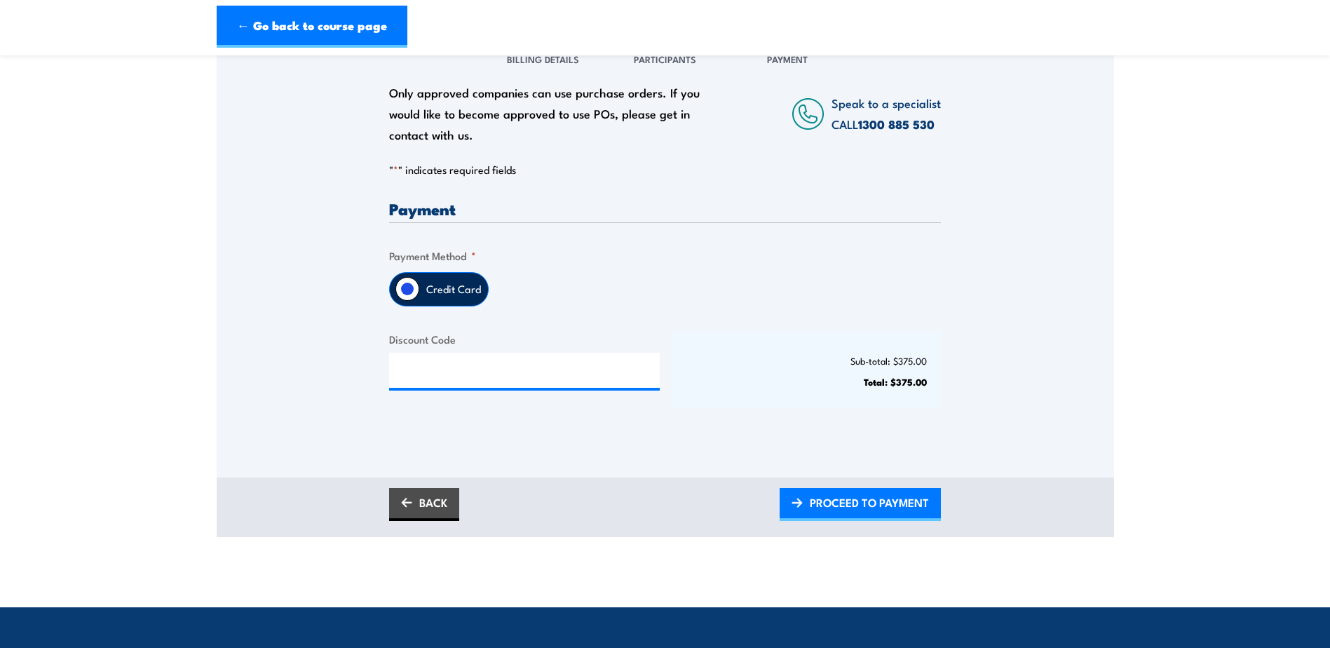
click at [862, 515] on span "PROCEED TO PAYMENT" at bounding box center [869, 502] width 119 height 37
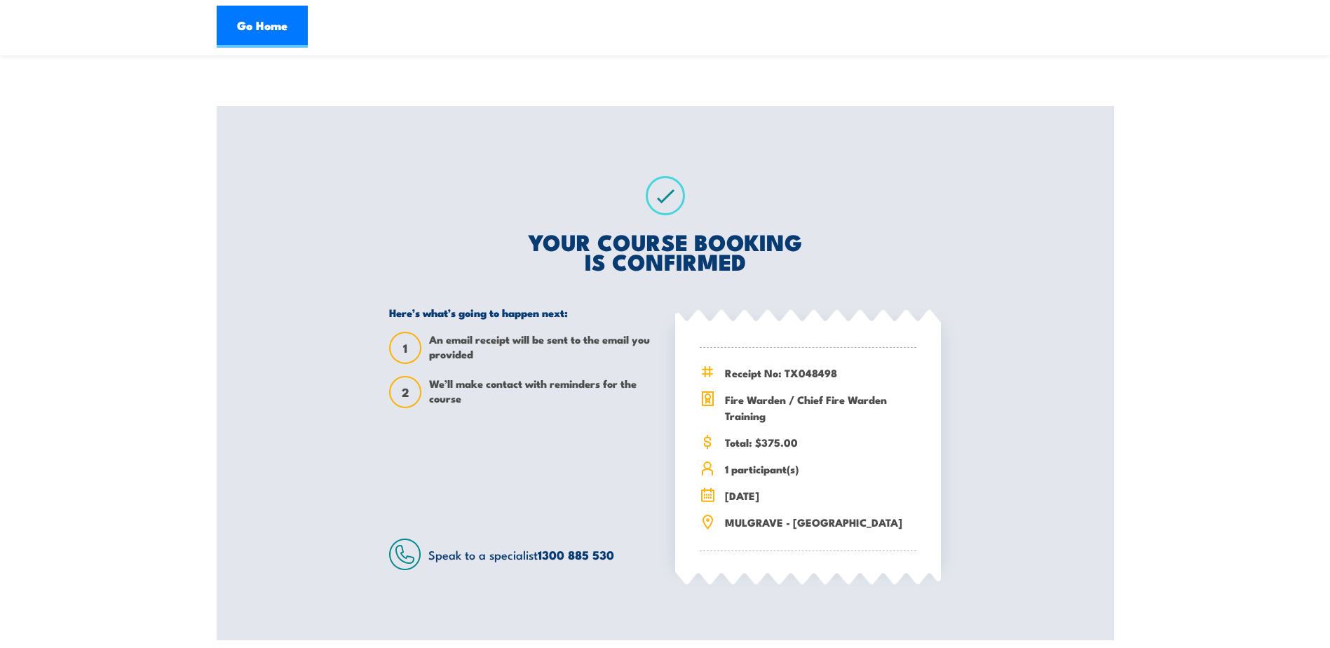
scroll to position [140, 0]
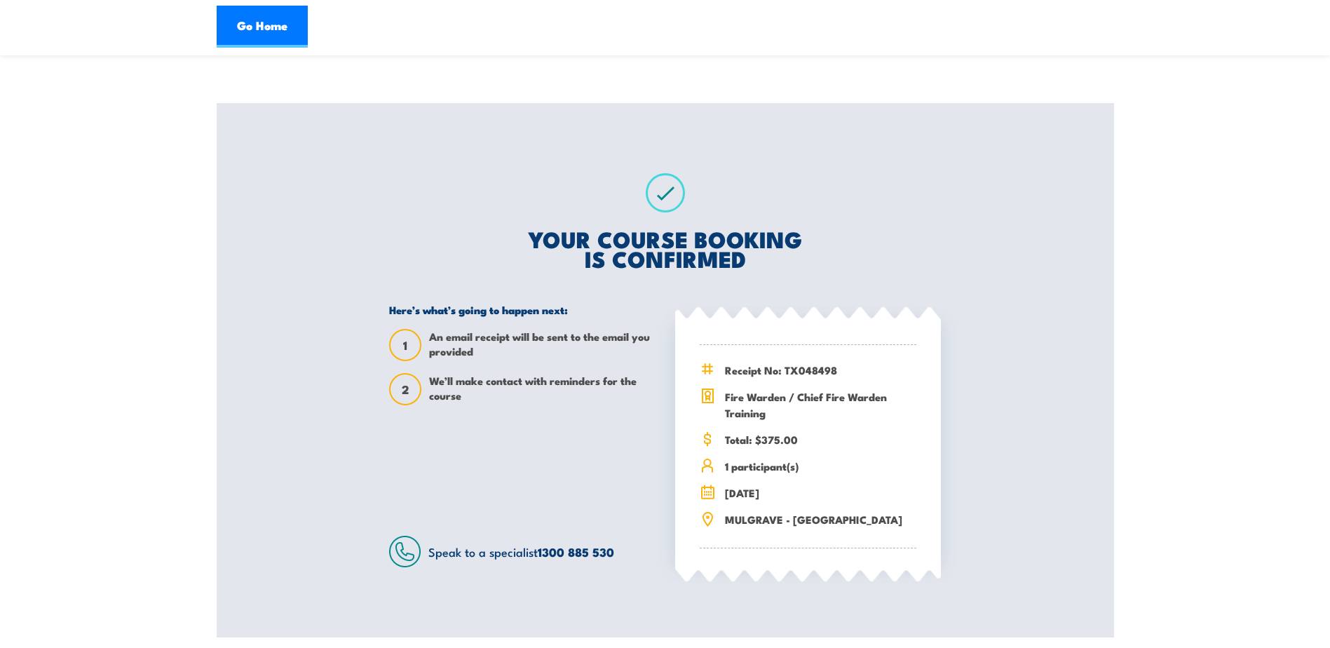
click at [80, 525] on section "Fire Warden / Chief Fire Warden Training 08:00 1 1" at bounding box center [665, 284] width 1330 height 708
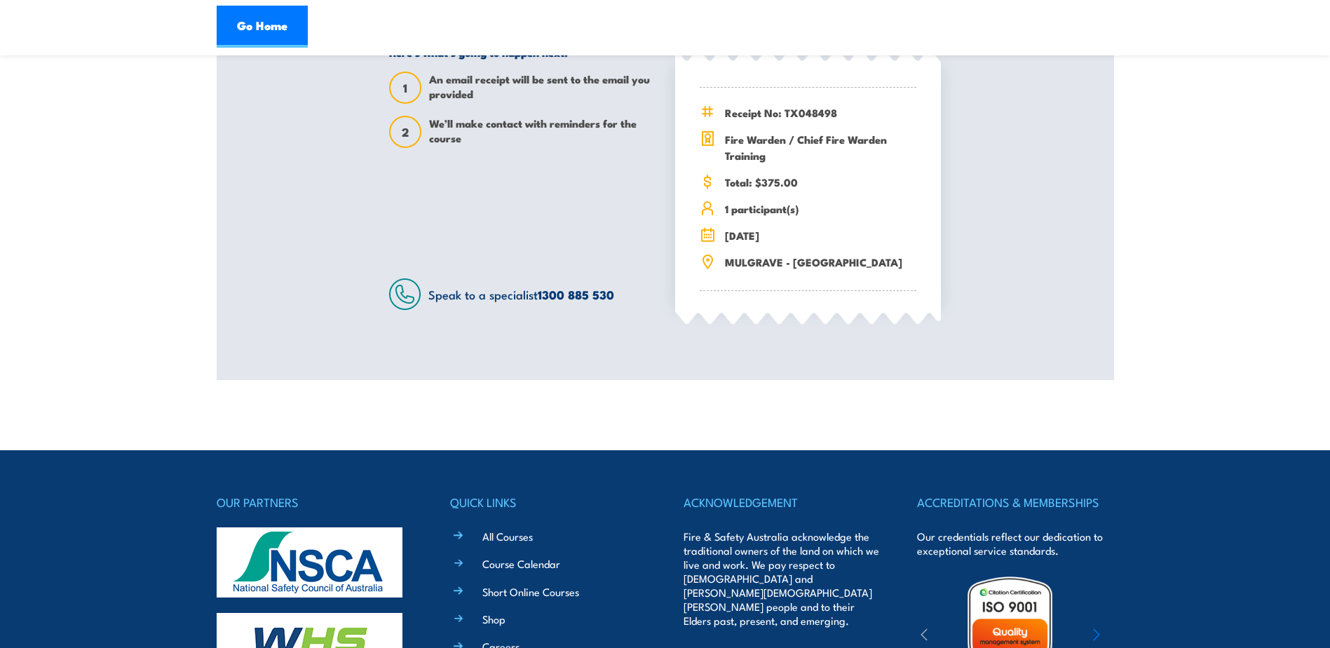
scroll to position [421, 0]
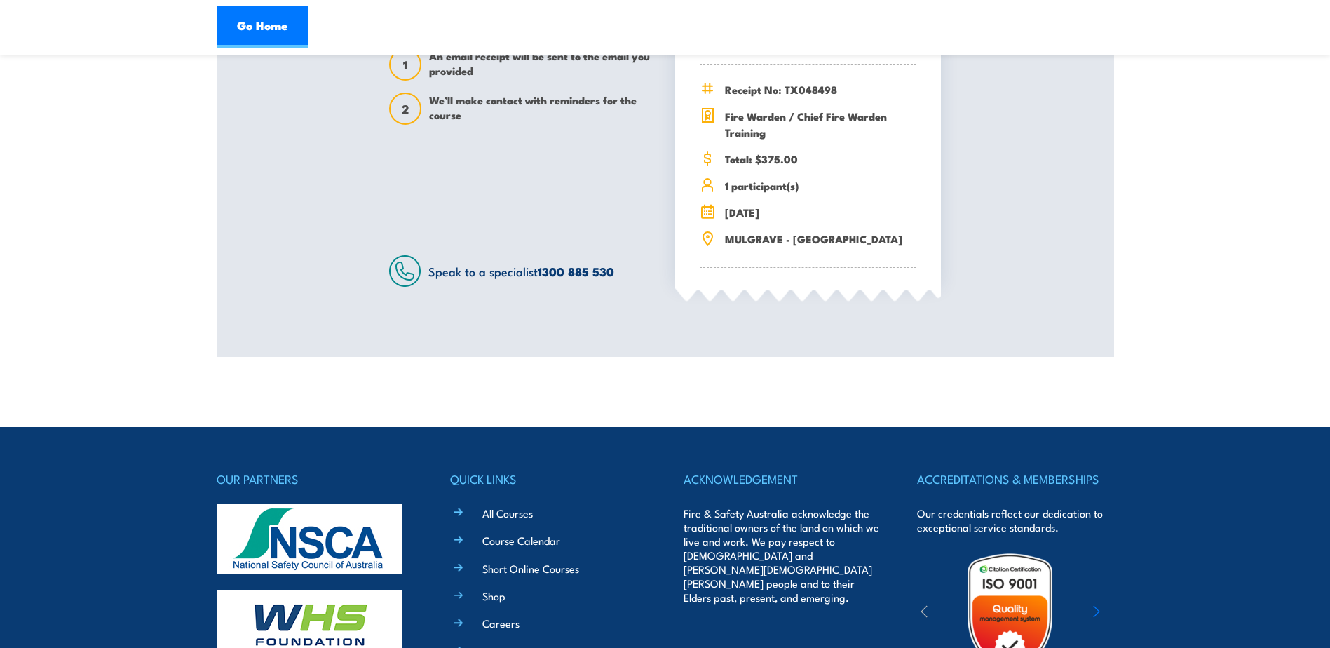
click at [82, 264] on section "Fire Warden / Chief Fire Warden Training 08:00 1 1" at bounding box center [665, 3] width 1330 height 708
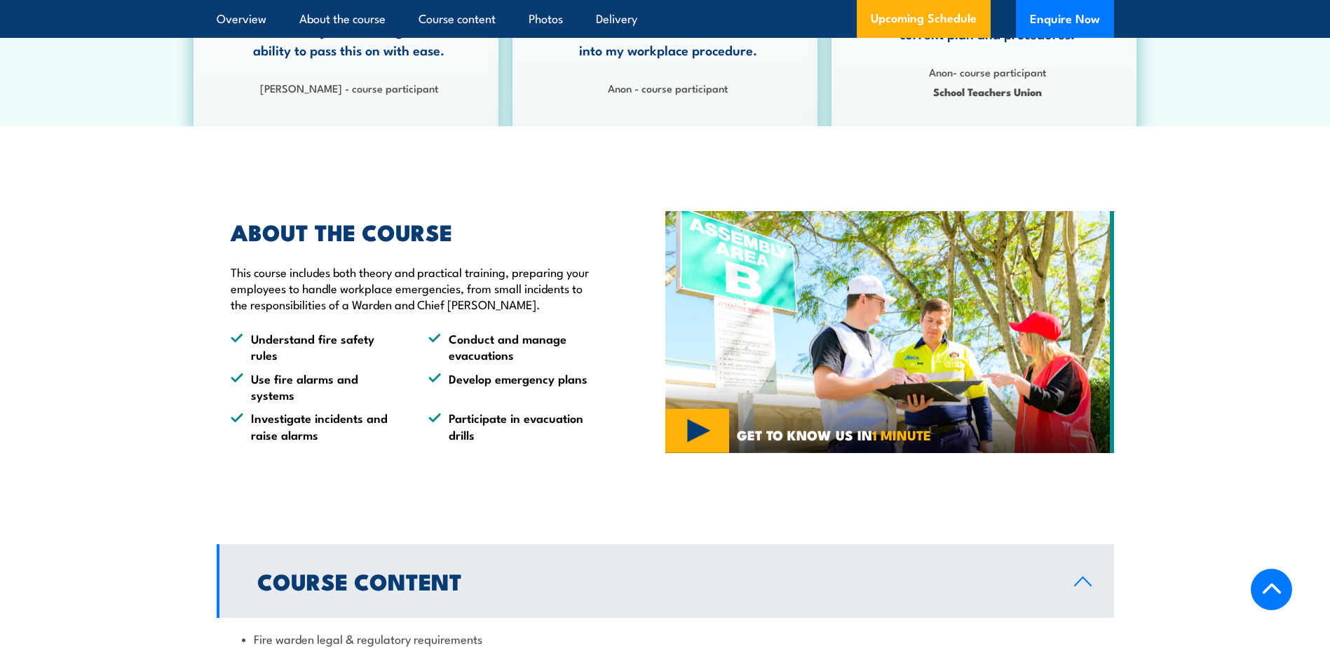
scroll to position [871, 0]
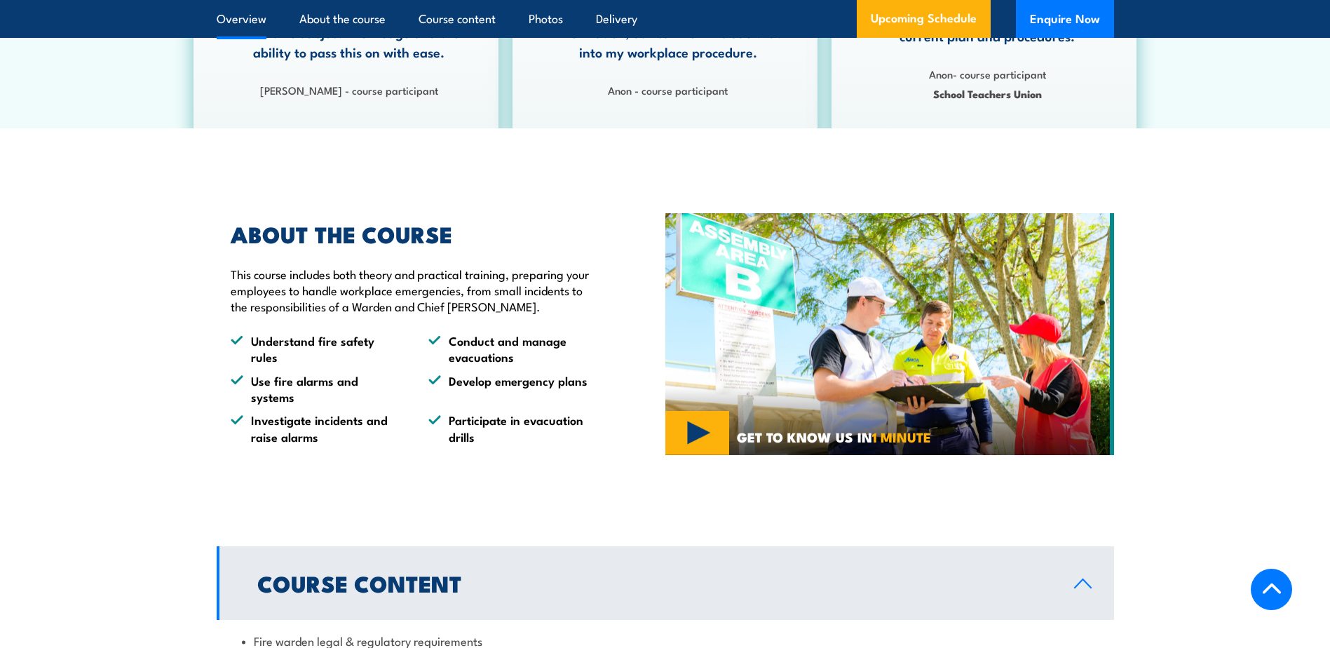
click at [246, 24] on link "Overview" at bounding box center [242, 18] width 50 height 37
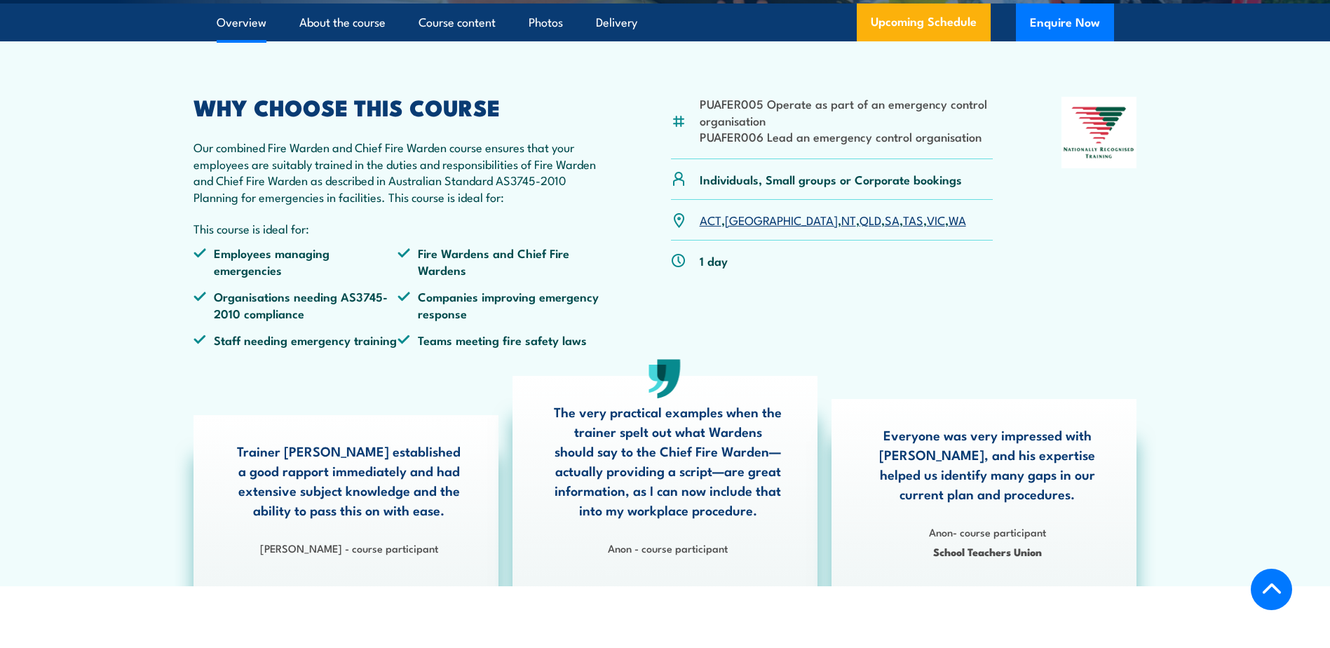
scroll to position [400, 0]
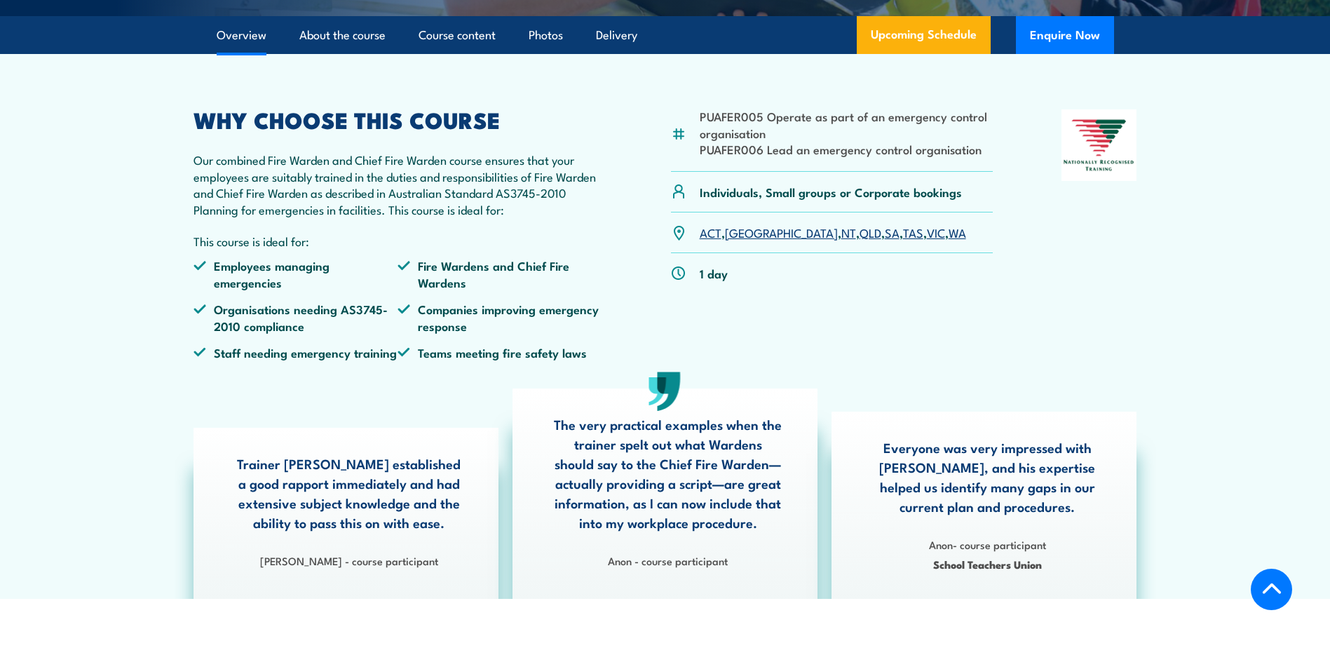
click at [245, 89] on article "PUAFER005 Operate as part of an emergency control organisation PUAFER006 Lead a…" at bounding box center [666, 326] width 982 height 544
click at [245, 54] on link "Overview" at bounding box center [242, 35] width 50 height 37
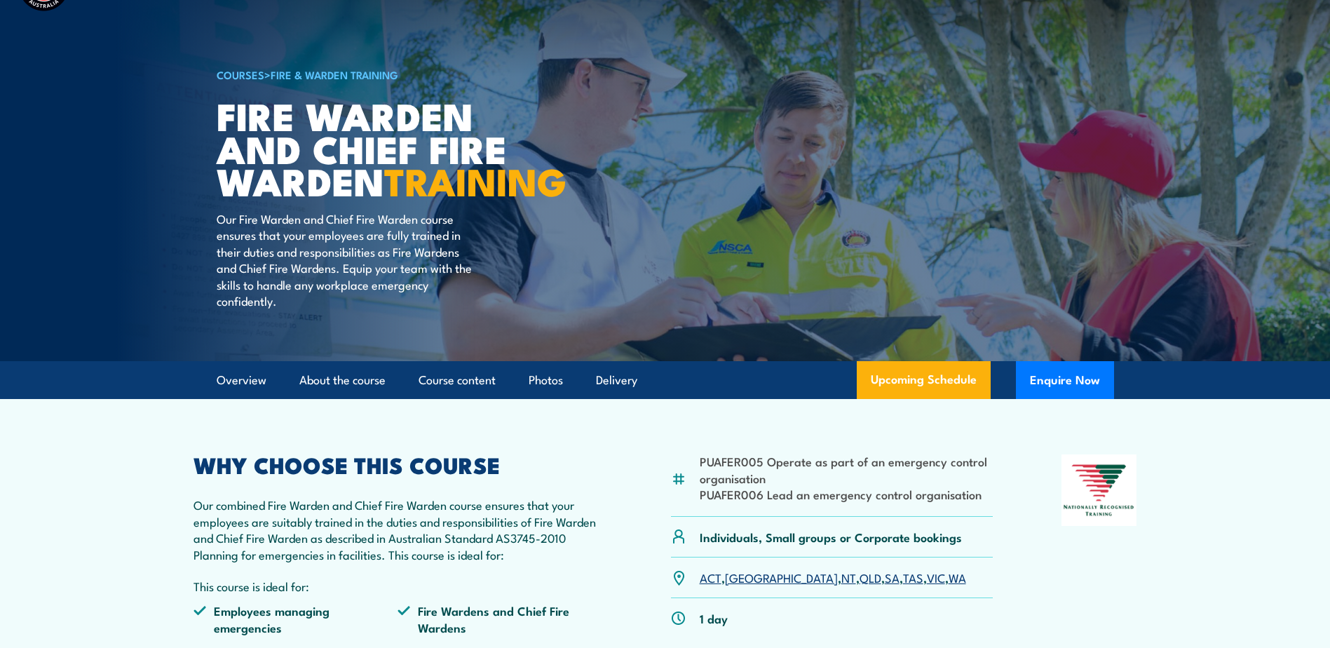
scroll to position [0, 0]
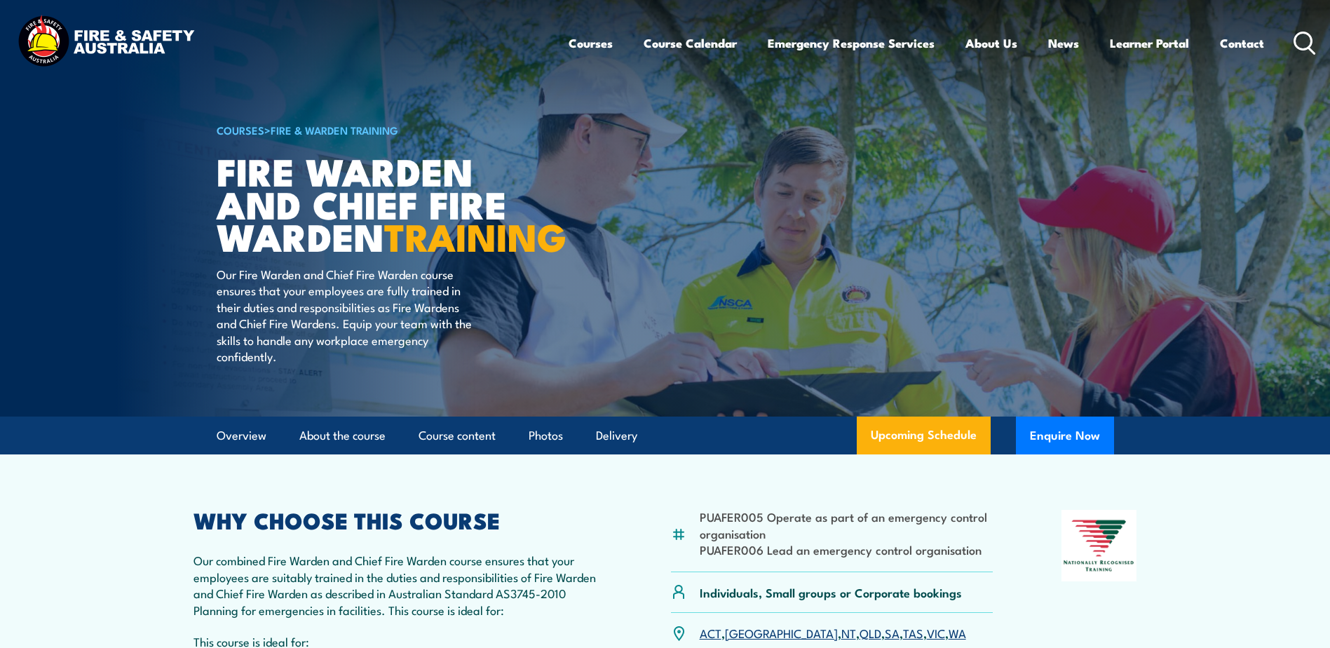
click at [234, 128] on link "COURSES" at bounding box center [241, 129] width 48 height 15
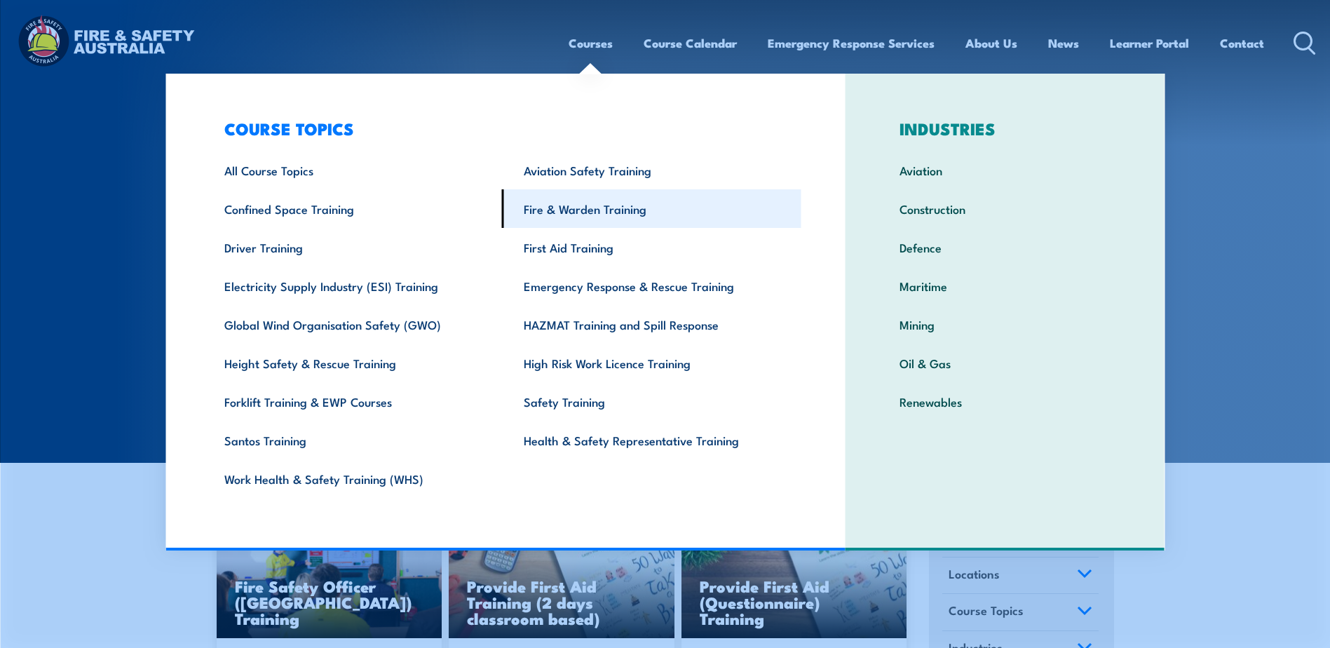
click at [588, 212] on link "Fire & Warden Training" at bounding box center [651, 208] width 299 height 39
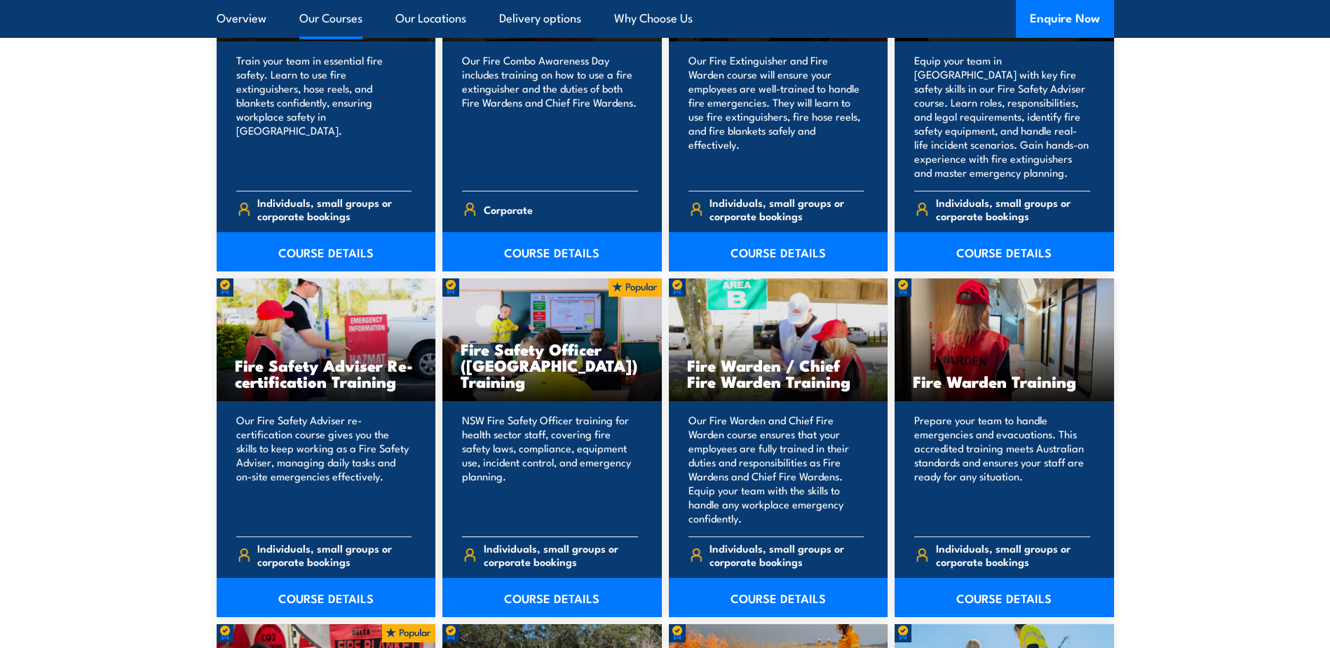
scroll to position [1683, 0]
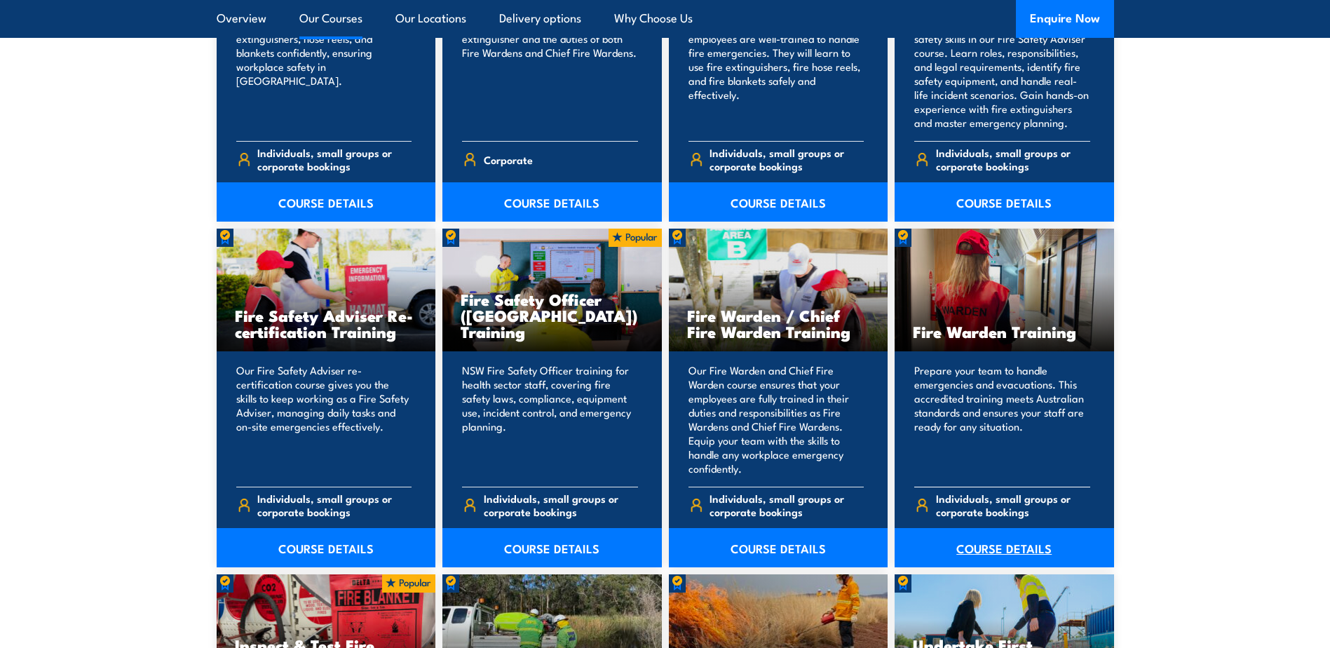
click at [1020, 550] on link "COURSE DETAILS" at bounding box center [1004, 547] width 219 height 39
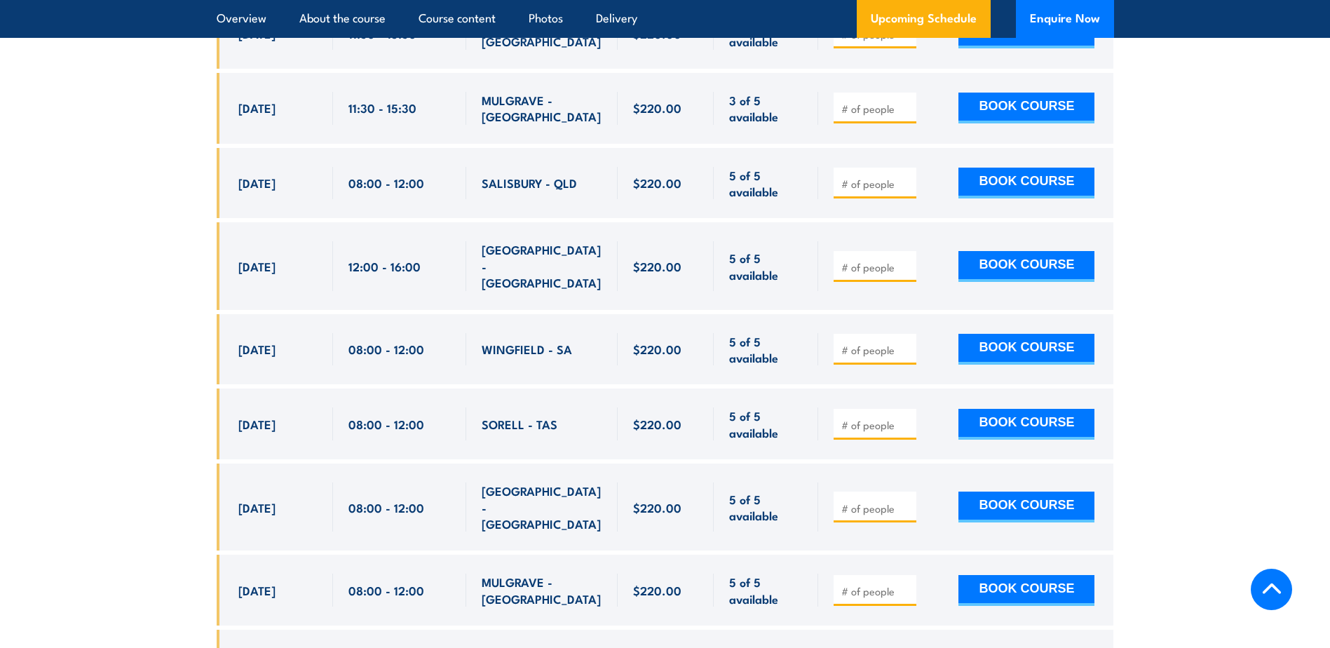
scroll to position [7013, 0]
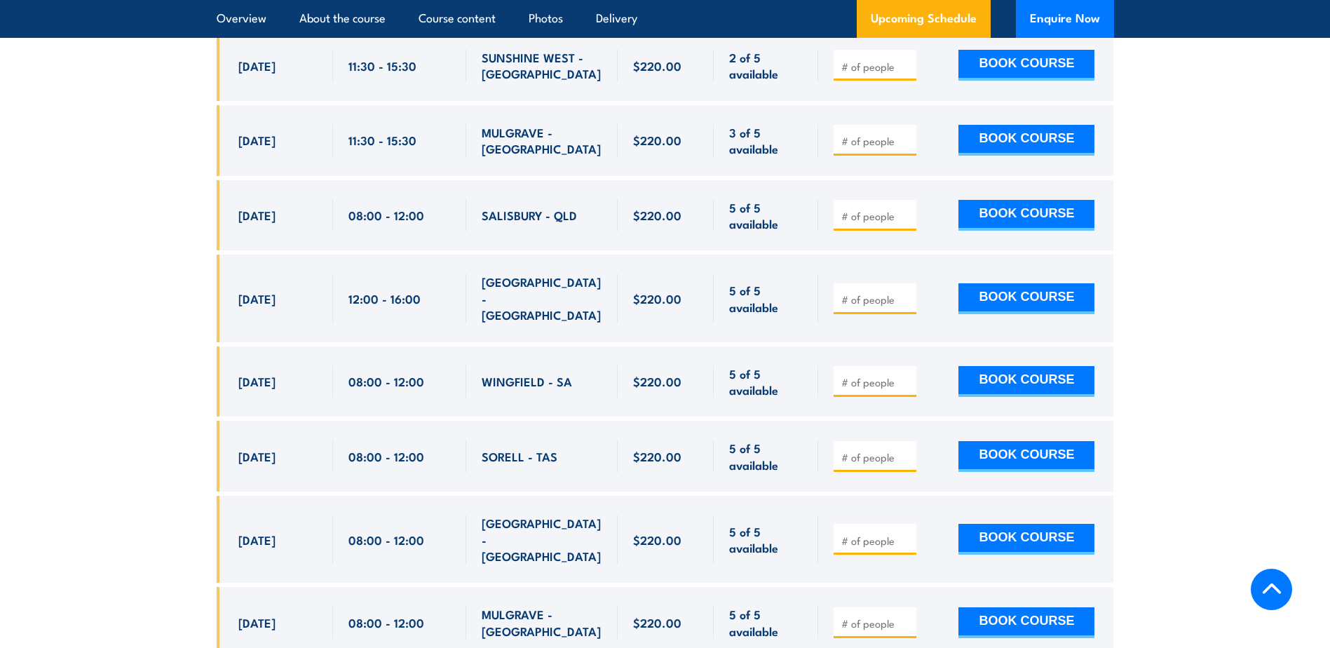
click at [882, 616] on input "number" at bounding box center [877, 623] width 70 height 14
type input "1"
click at [907, 616] on input "1" at bounding box center [877, 623] width 70 height 14
click at [977, 607] on button "BOOK COURSE" at bounding box center [1027, 622] width 136 height 31
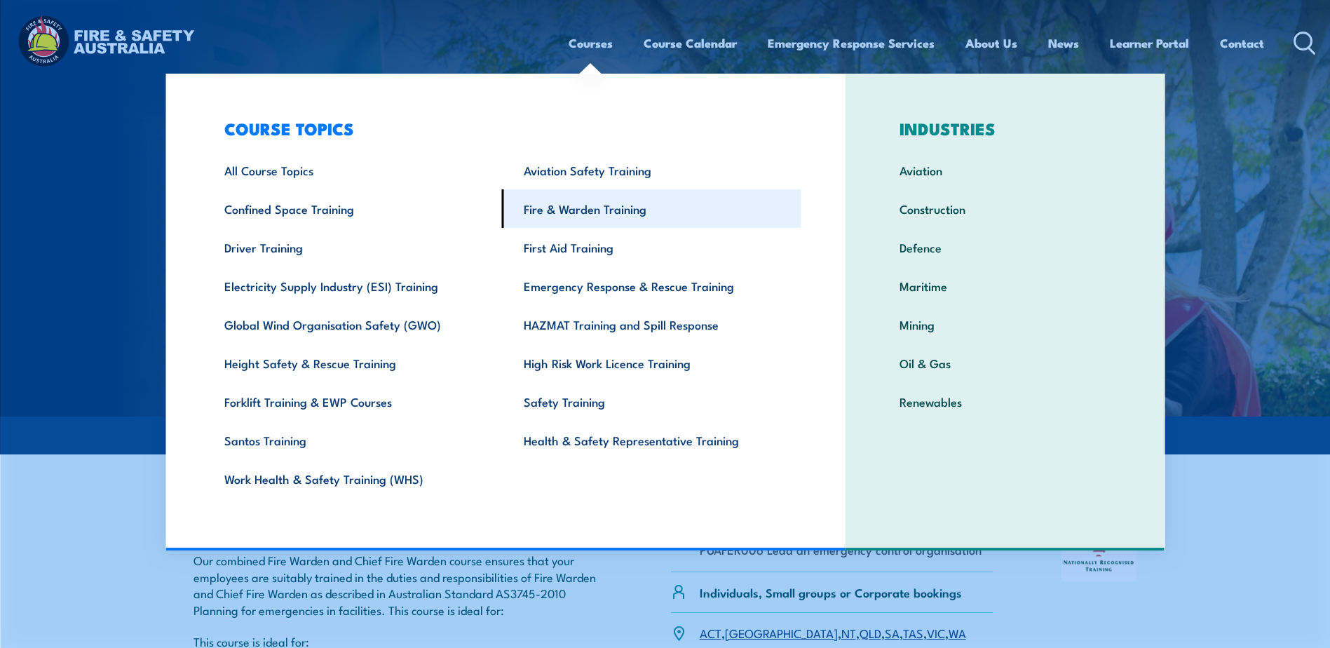
click at [565, 212] on link "Fire & Warden Training" at bounding box center [651, 208] width 299 height 39
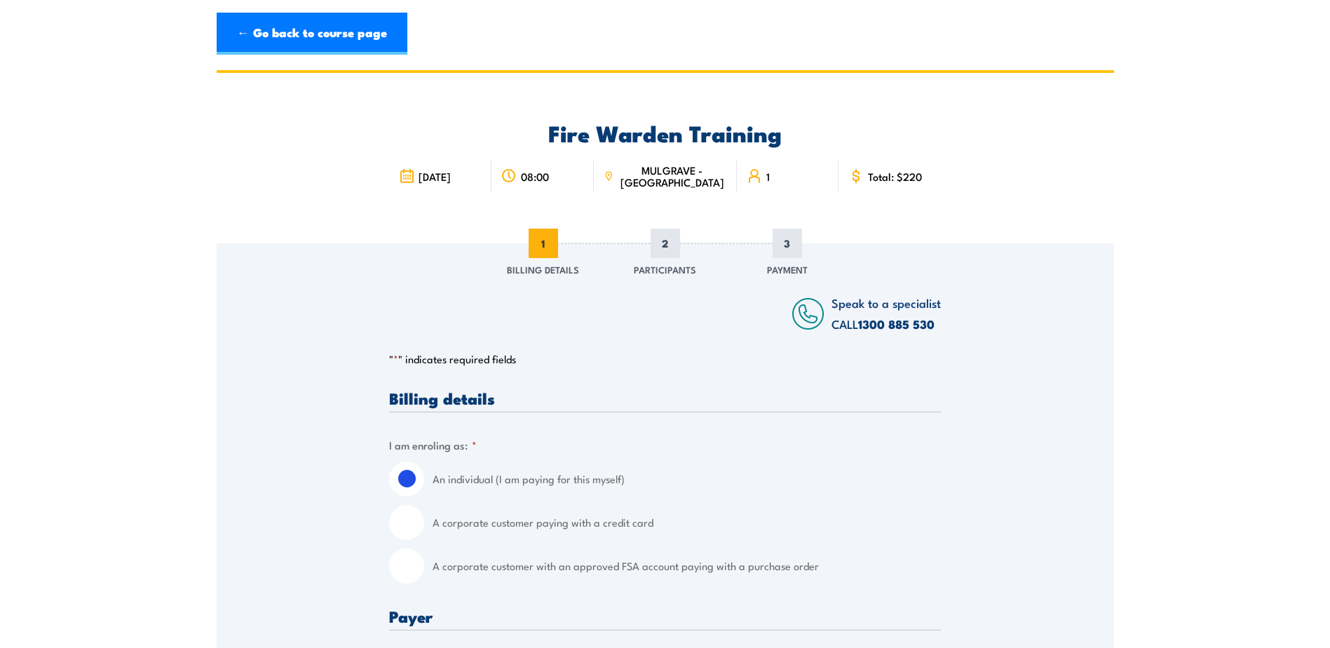
click at [412, 526] on input "A corporate customer paying with a credit card" at bounding box center [406, 522] width 35 height 35
radio input "true"
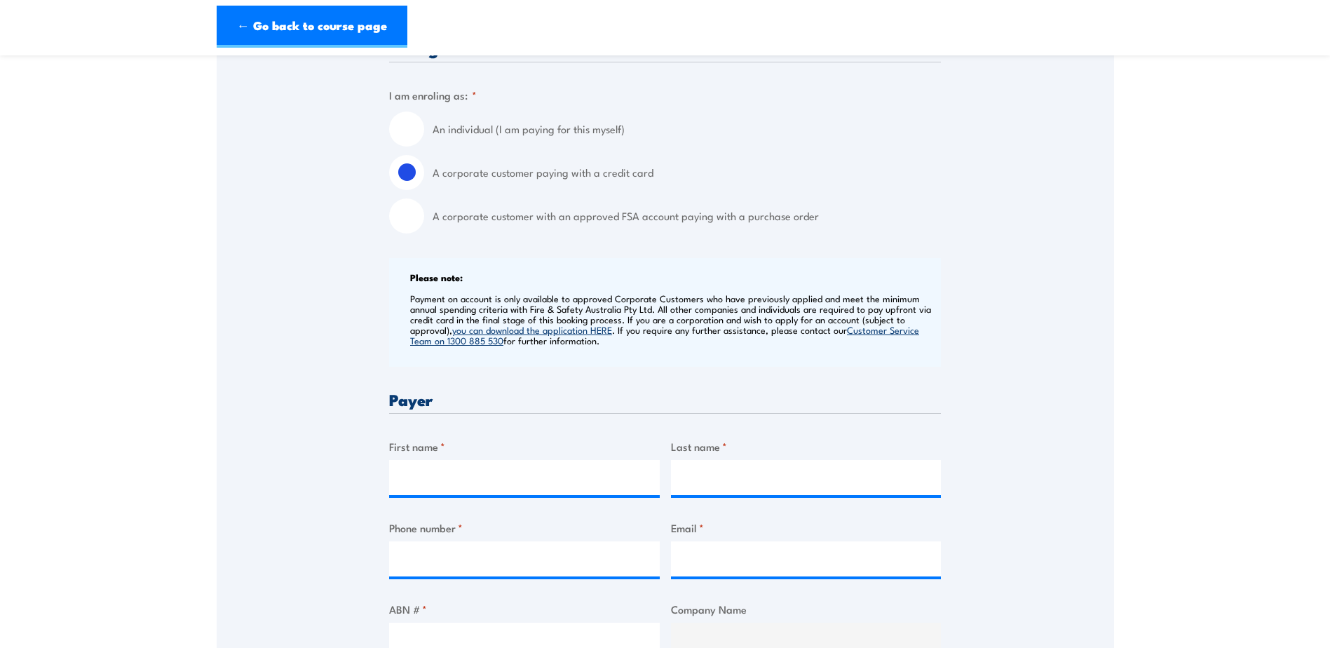
scroll to position [351, 0]
click at [501, 486] on input "First name *" at bounding box center [524, 476] width 271 height 35
type input "PEY FONG (CHLOE)"
type input "HIEW"
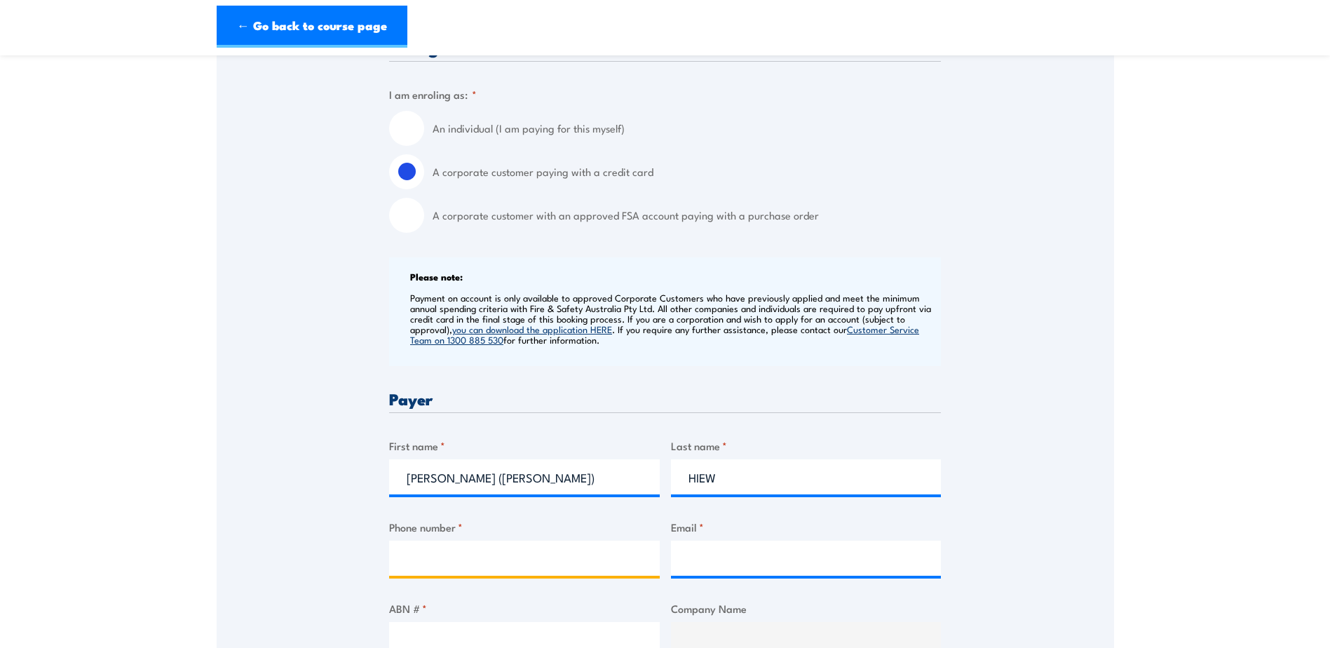
type input "0418439384"
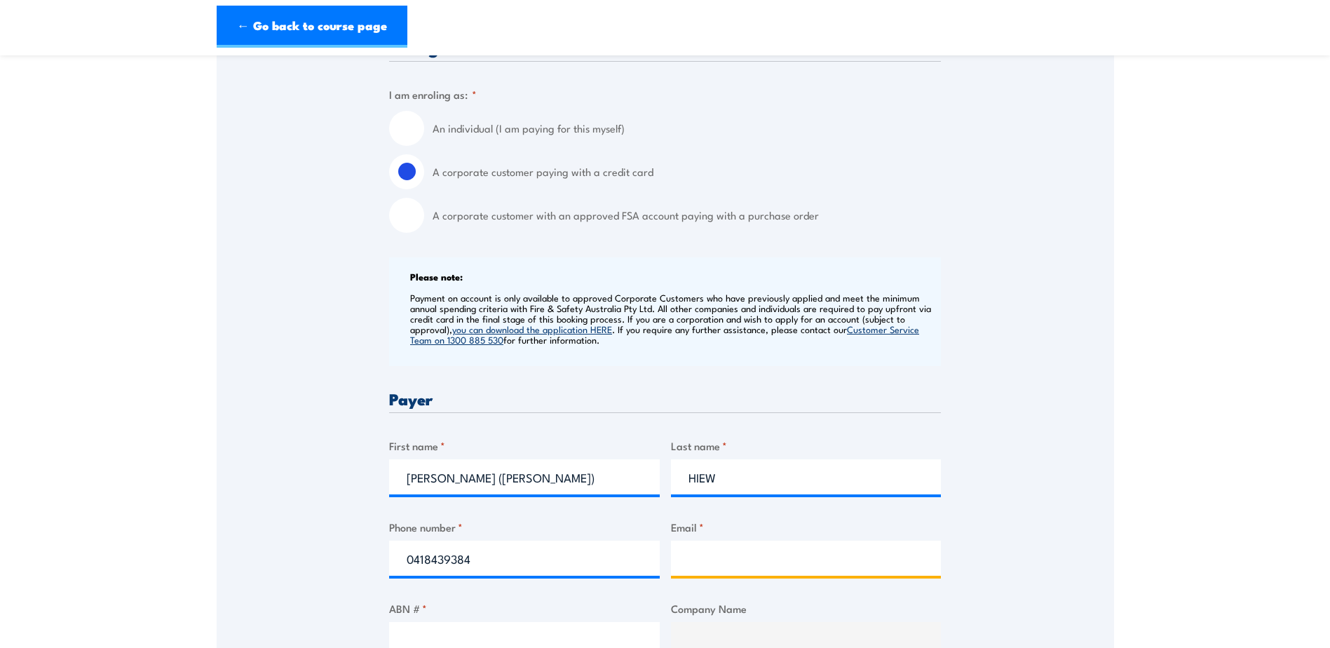
type input "Chloe.Hiew@hubergroup.com"
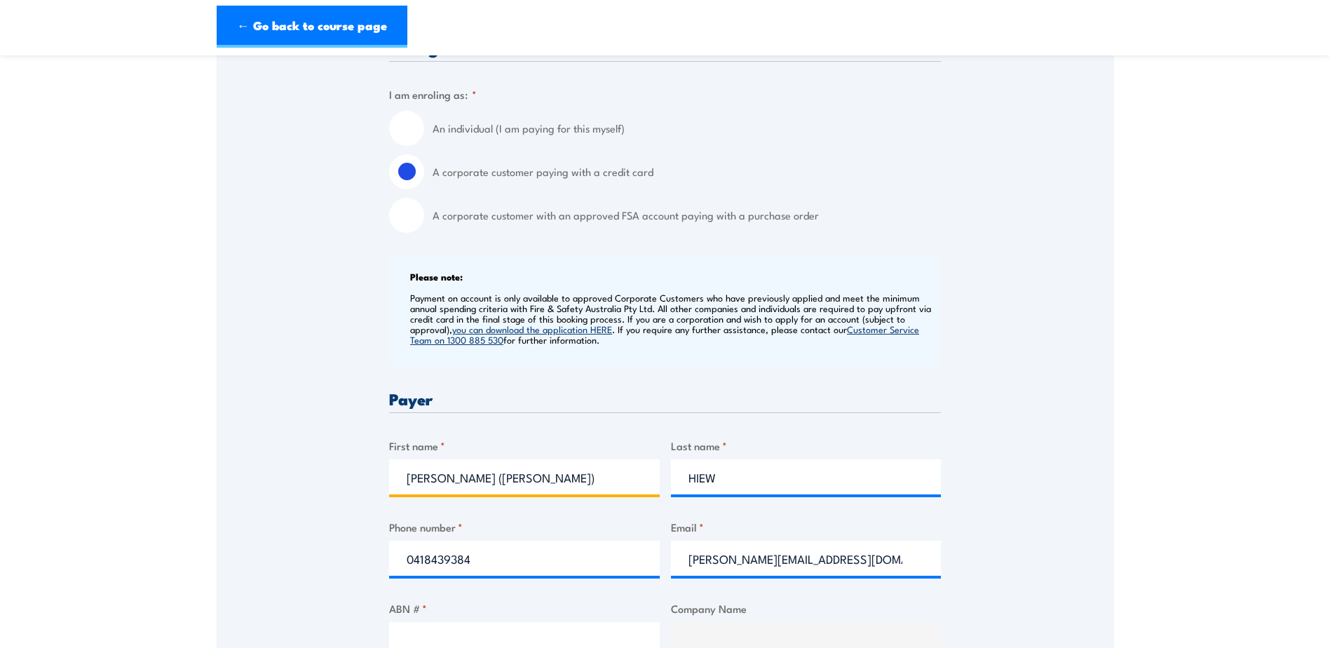
drag, startPoint x: 519, startPoint y: 482, endPoint x: 273, endPoint y: 451, distance: 248.2
click at [308, 449] on div "Speak to a specialist CALL 1300 885 530 CALL 1300 885 530 " * " indicates requi…" at bounding box center [666, 622] width 898 height 1458
type input "CHLOE"
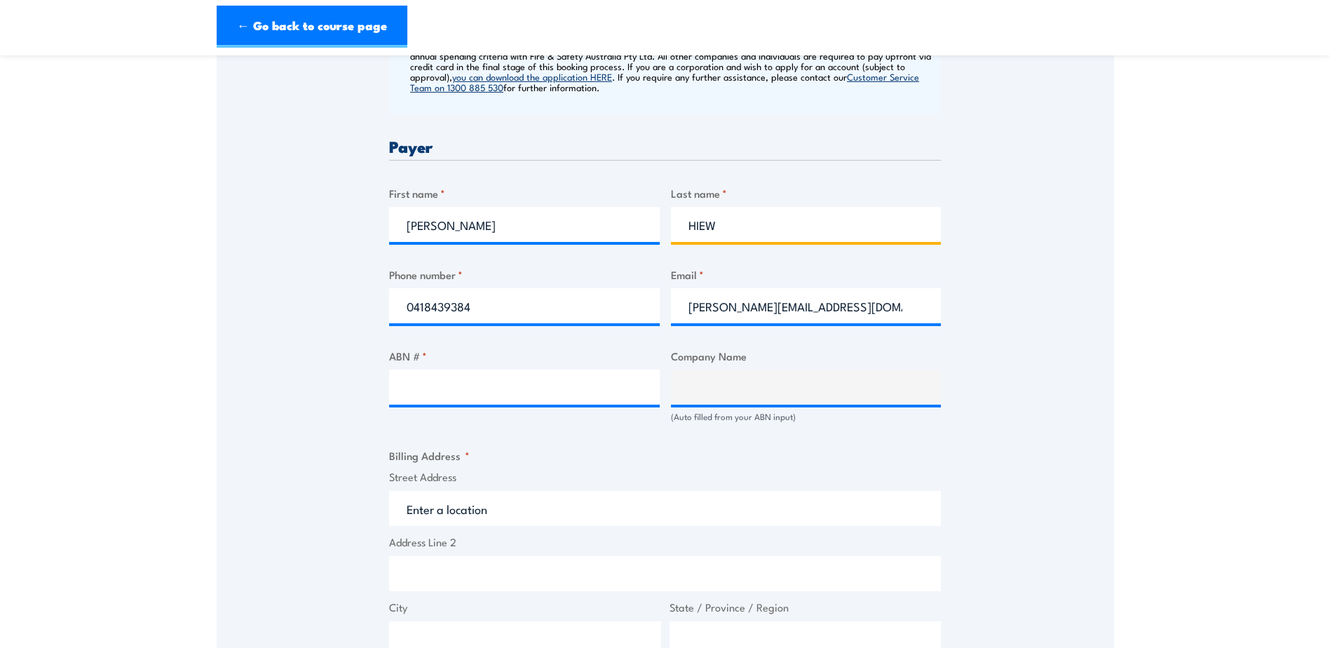
scroll to position [631, 0]
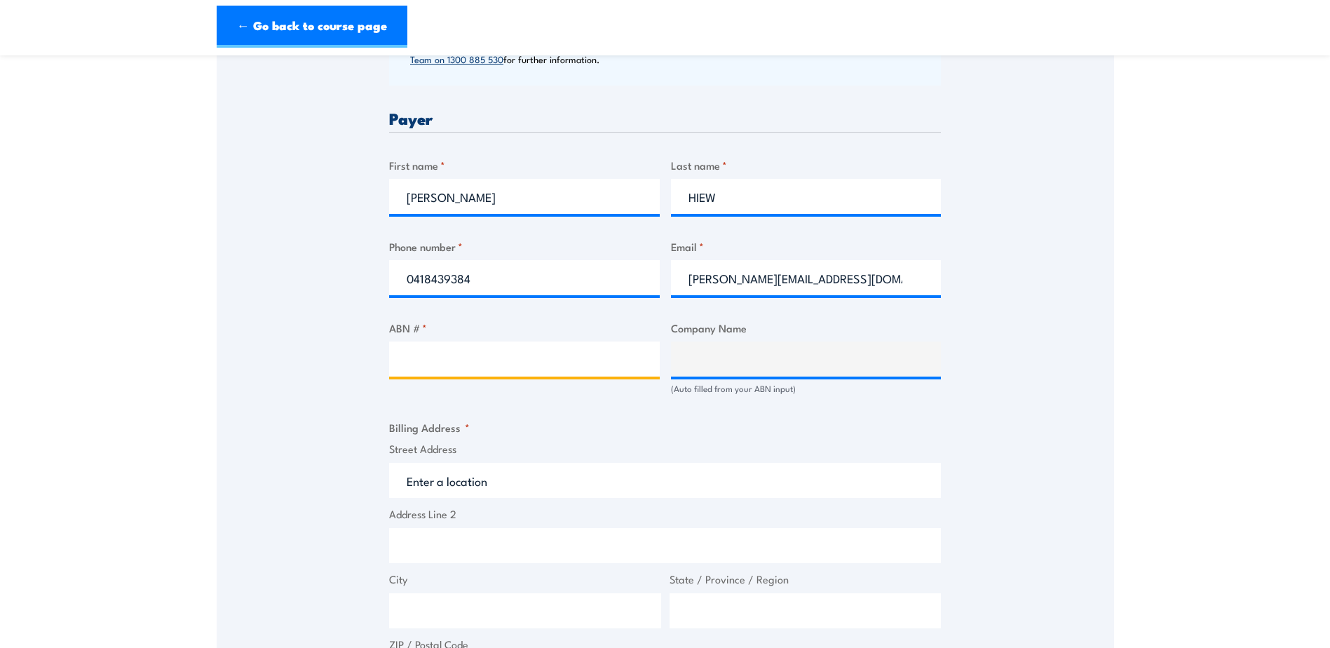
click at [440, 361] on input "ABN # *" at bounding box center [524, 359] width 271 height 35
paste input "88 115 955 327"
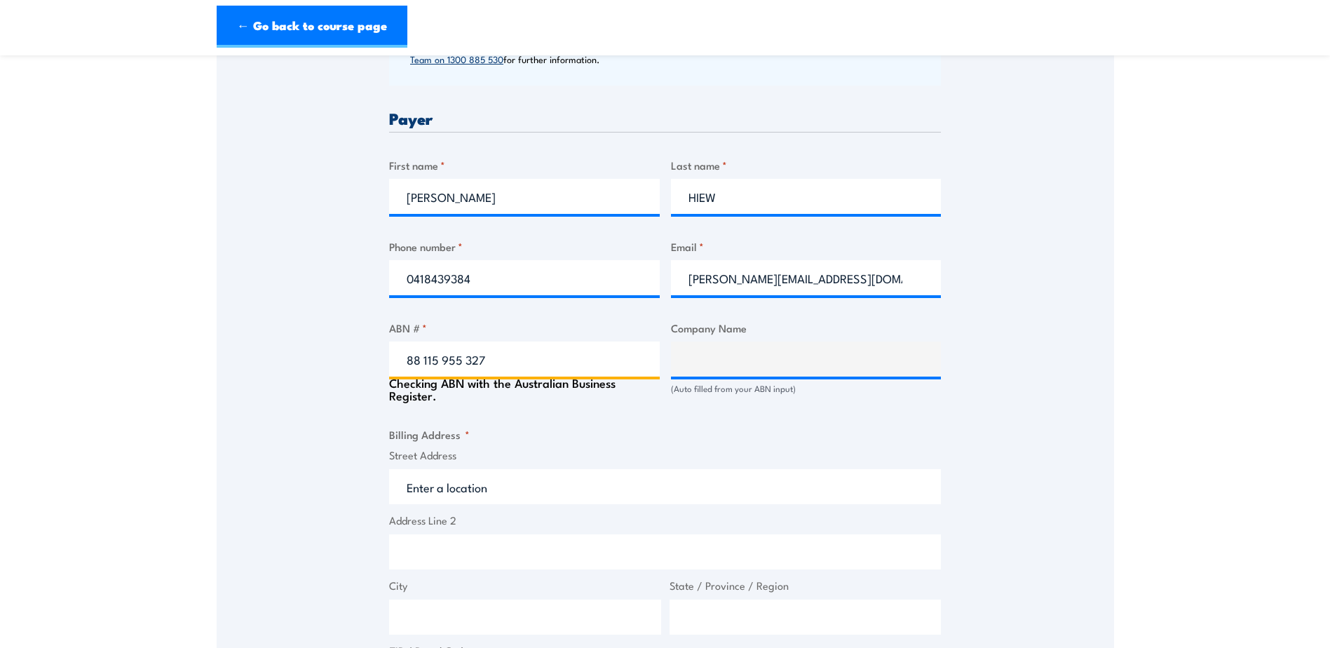
type input "88 115 955 327"
type input "HUBERGROUP AUSTRALIA PTY LTD"
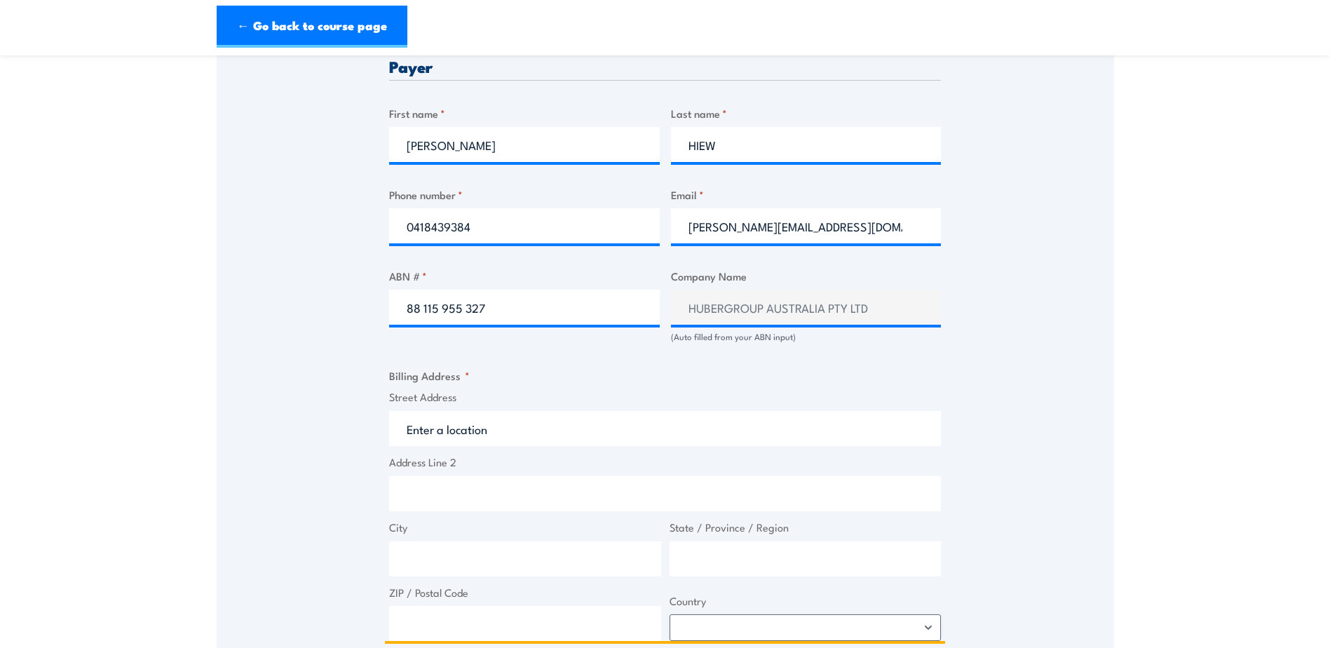
scroll to position [771, 0]
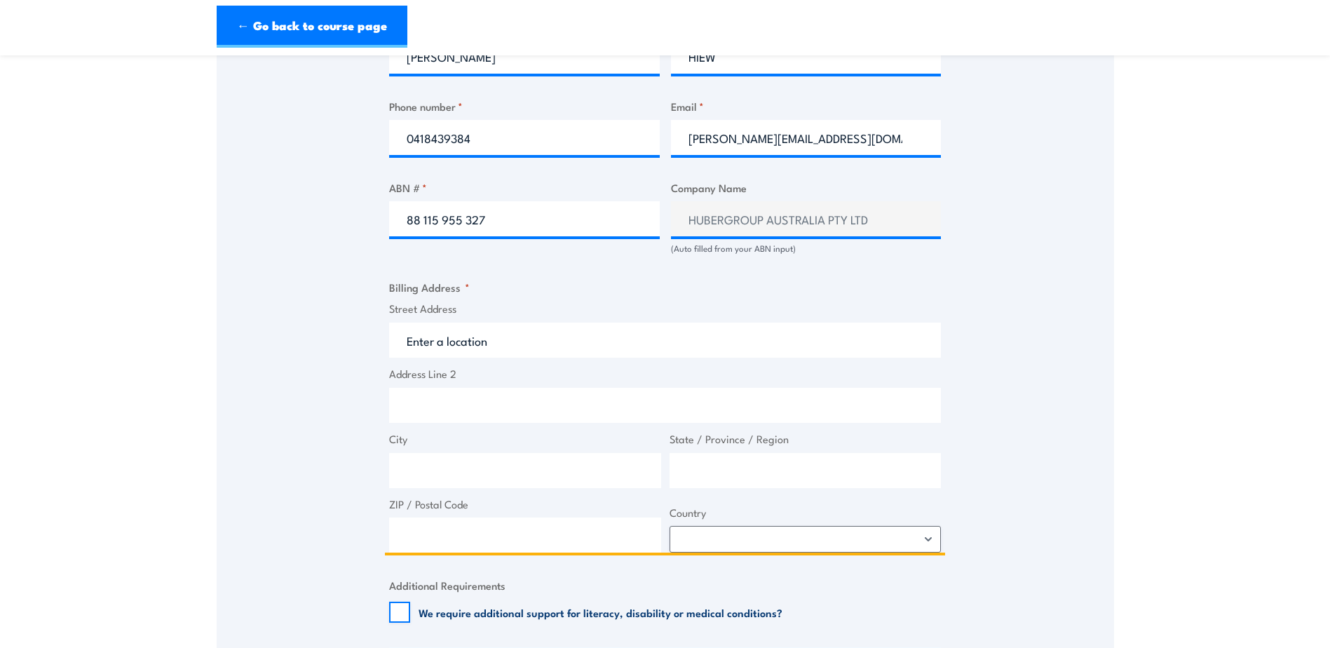
click at [458, 338] on input "Street Address" at bounding box center [665, 340] width 552 height 35
type input "182-184 Discovery Rd"
type input "Dandenong South"
type input "Victoria"
type input "3175"
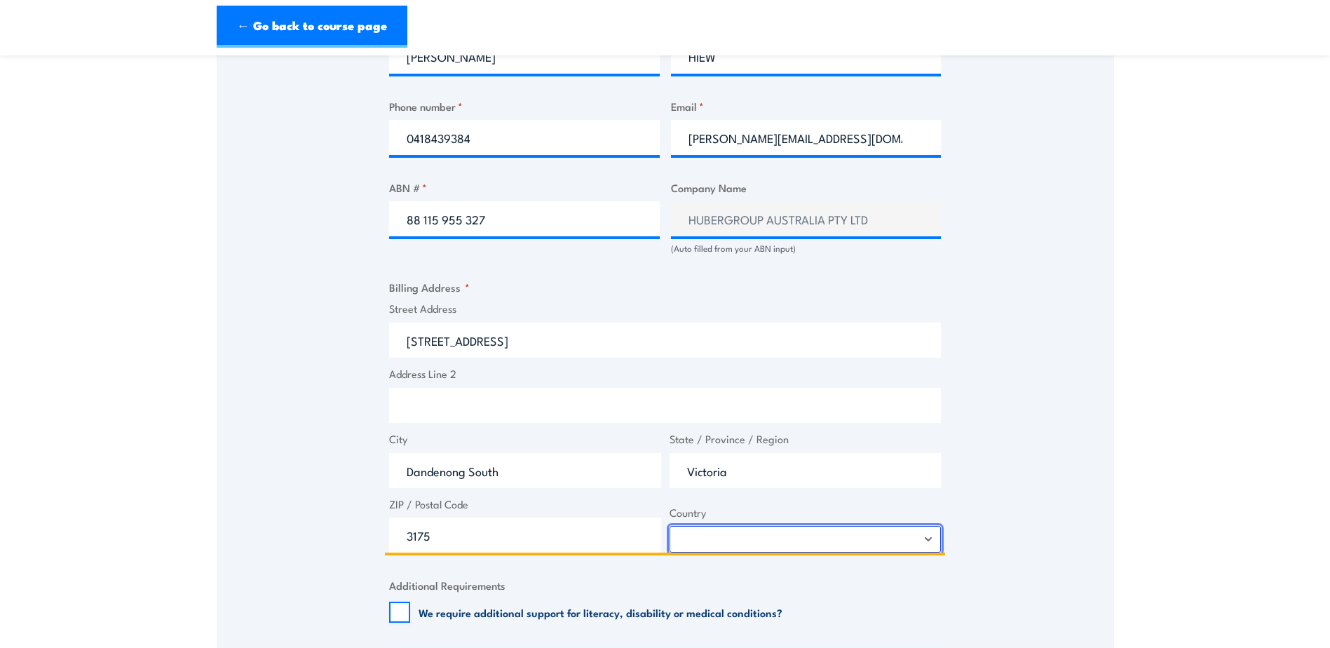
select select "Australia"
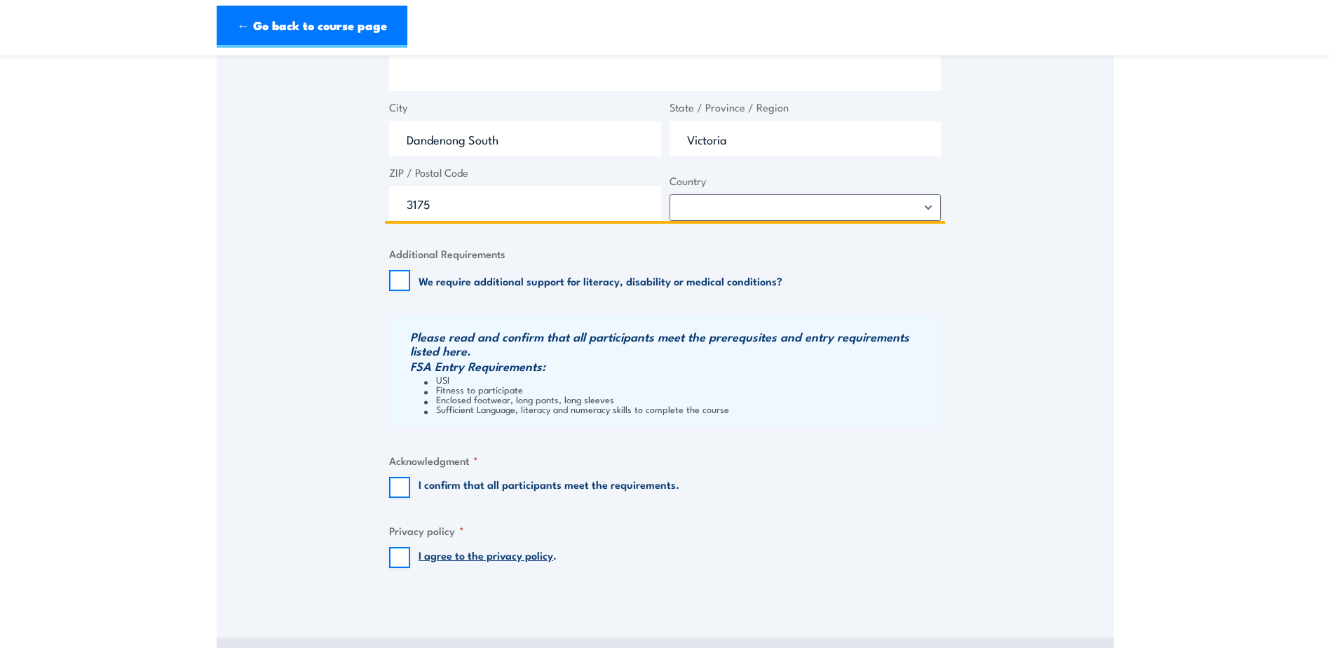
scroll to position [1122, 0]
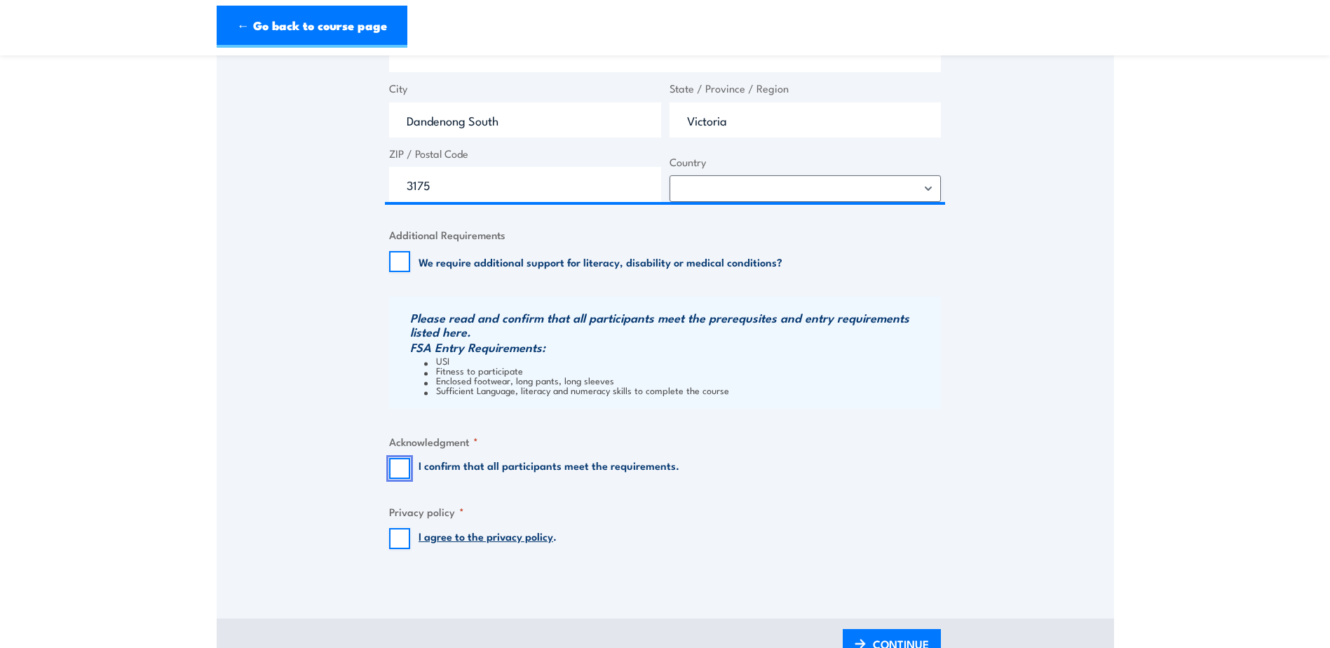
click at [392, 471] on input "I confirm that all participants meet the requirements." at bounding box center [399, 468] width 21 height 21
checkbox input "true"
click at [390, 543] on input "I agree to the privacy policy ." at bounding box center [399, 538] width 21 height 21
checkbox input "true"
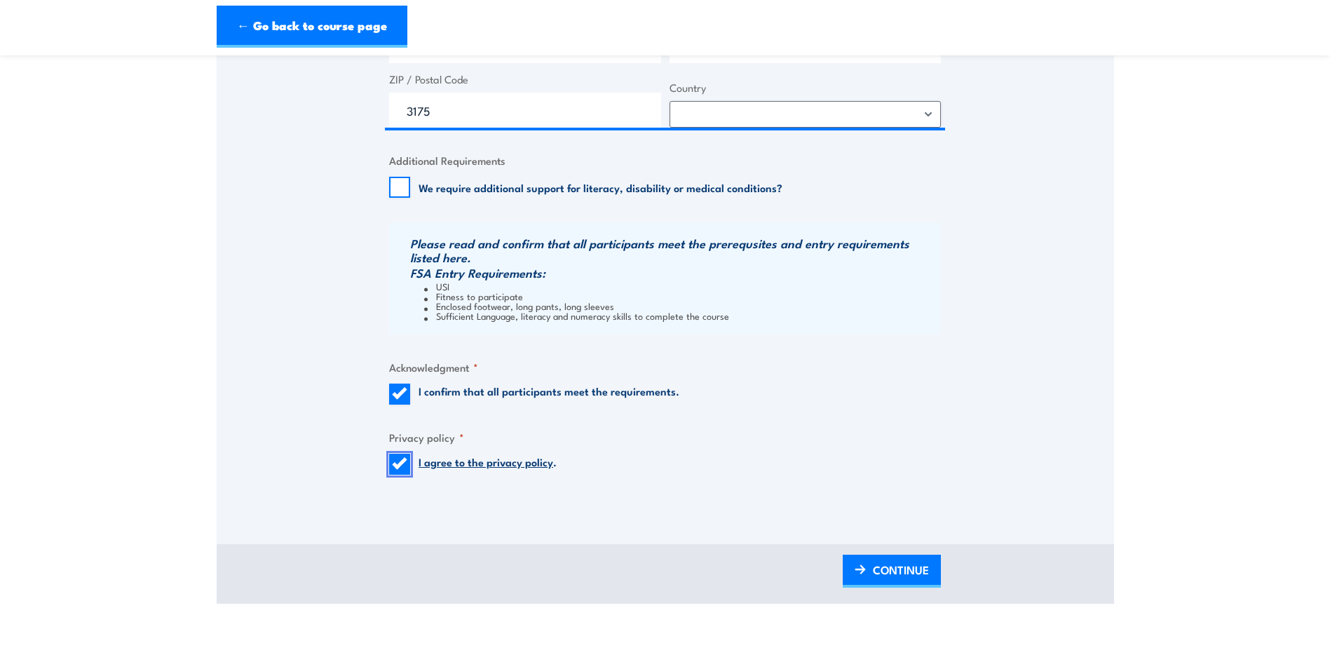
scroll to position [1403, 0]
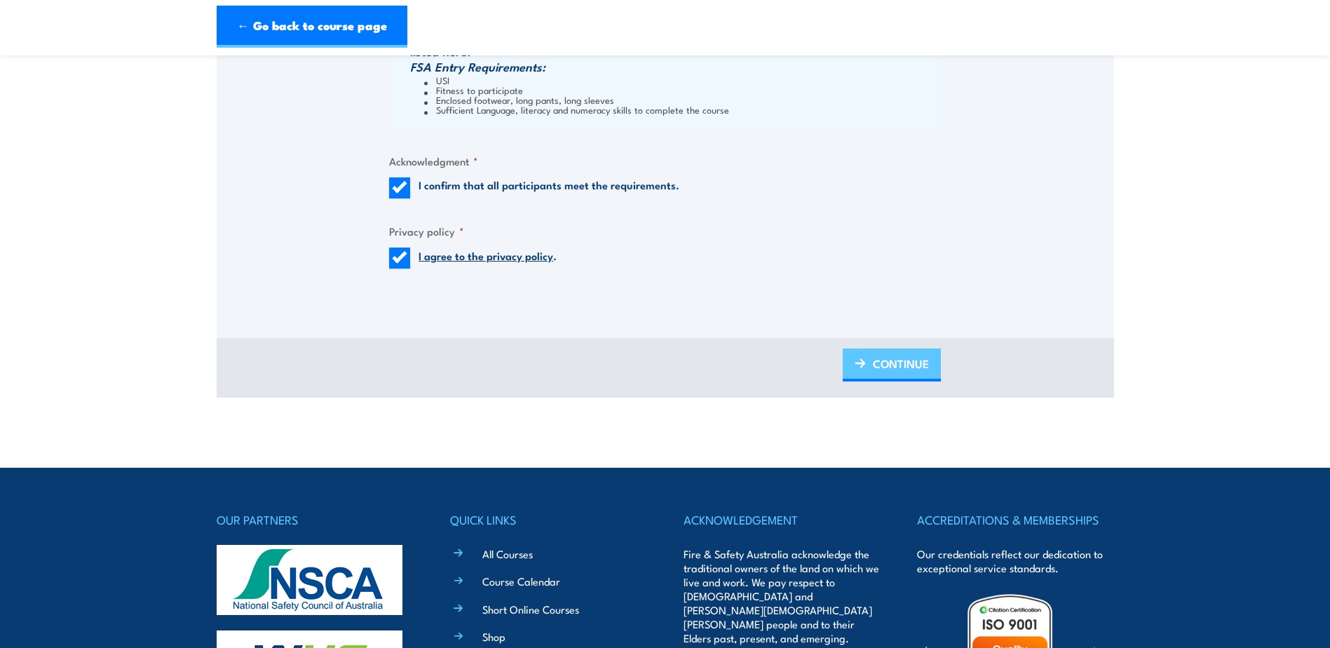
click at [903, 360] on span "CONTINUE" at bounding box center [901, 363] width 56 height 37
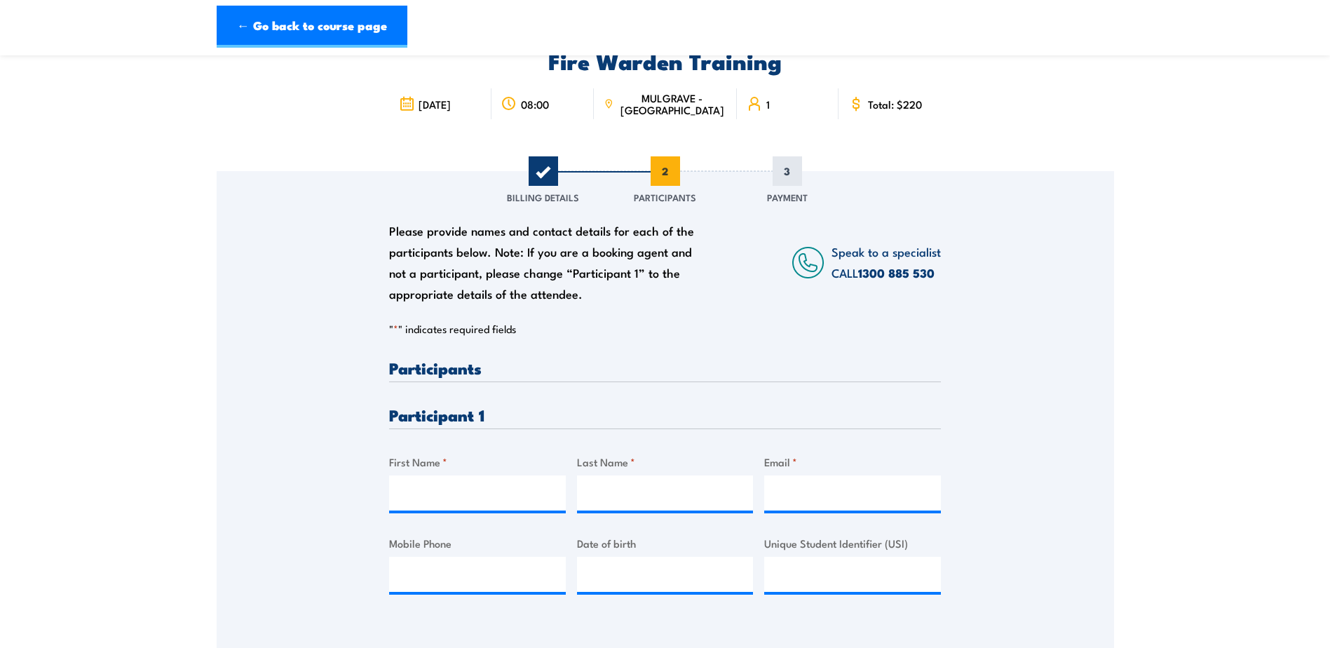
scroll to position [210, 0]
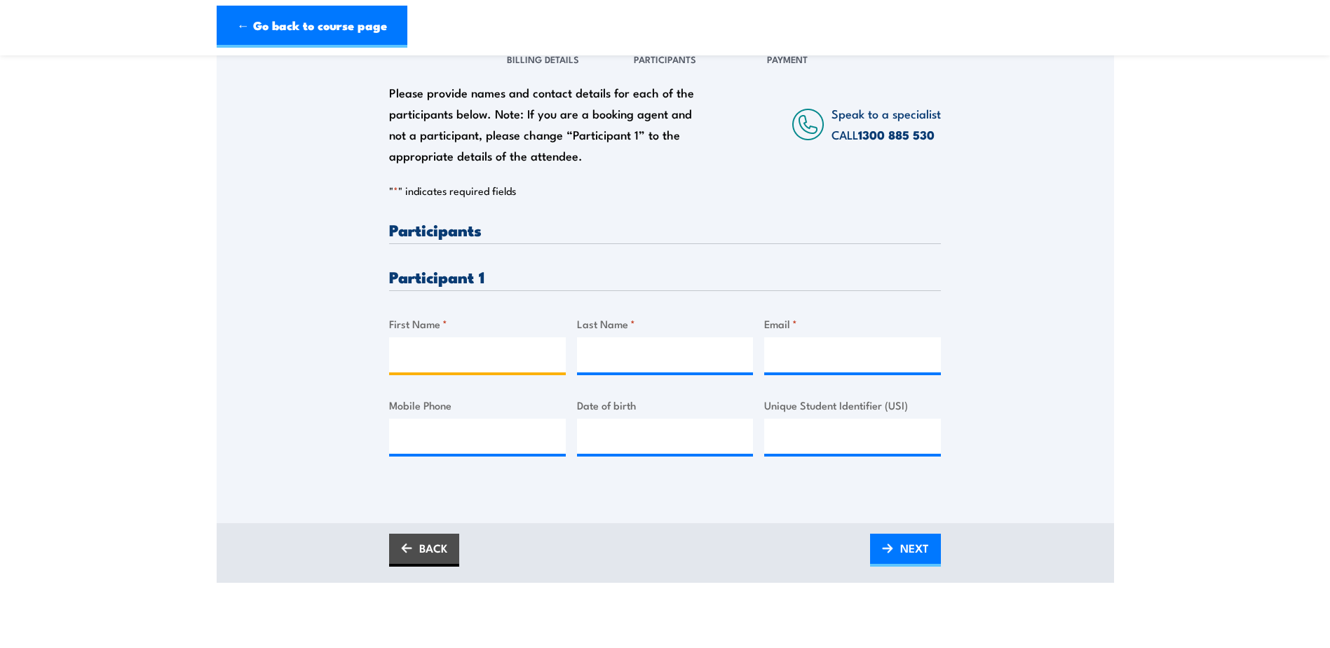
click at [466, 360] on input "First Name *" at bounding box center [477, 354] width 177 height 35
click at [483, 362] on input "First Name *" at bounding box center [477, 354] width 177 height 35
type input "Sarah"
type input "Nguyen"
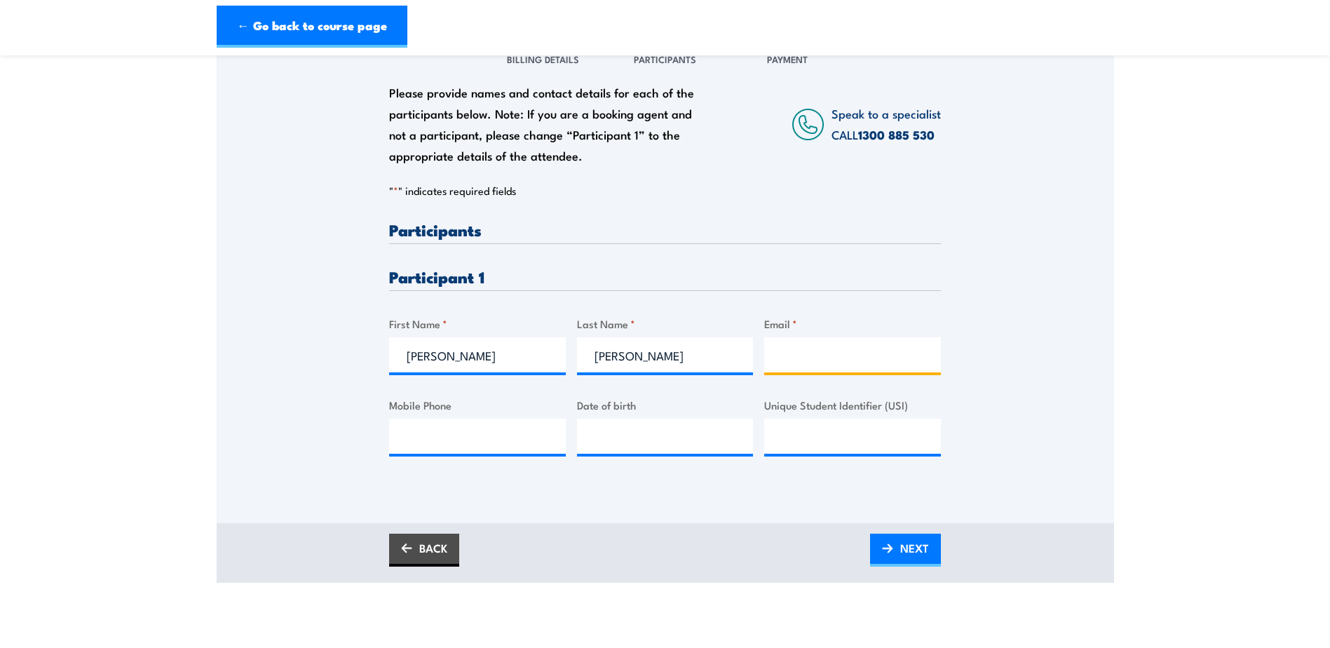
click at [827, 342] on input "Email *" at bounding box center [852, 354] width 177 height 35
paste input "sarahnguyen88@yahoo.com.au>"
type input "sarahnguyen88@yahoo.com.au"
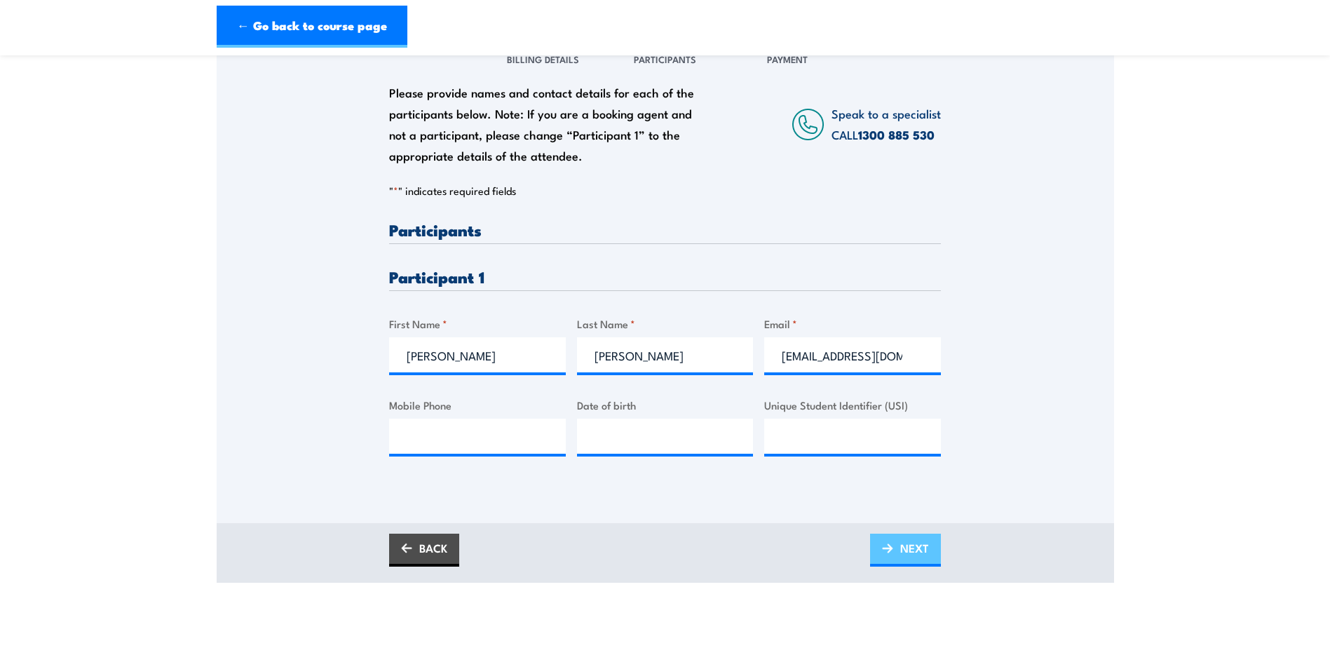
click at [898, 555] on link "NEXT" at bounding box center [905, 550] width 71 height 33
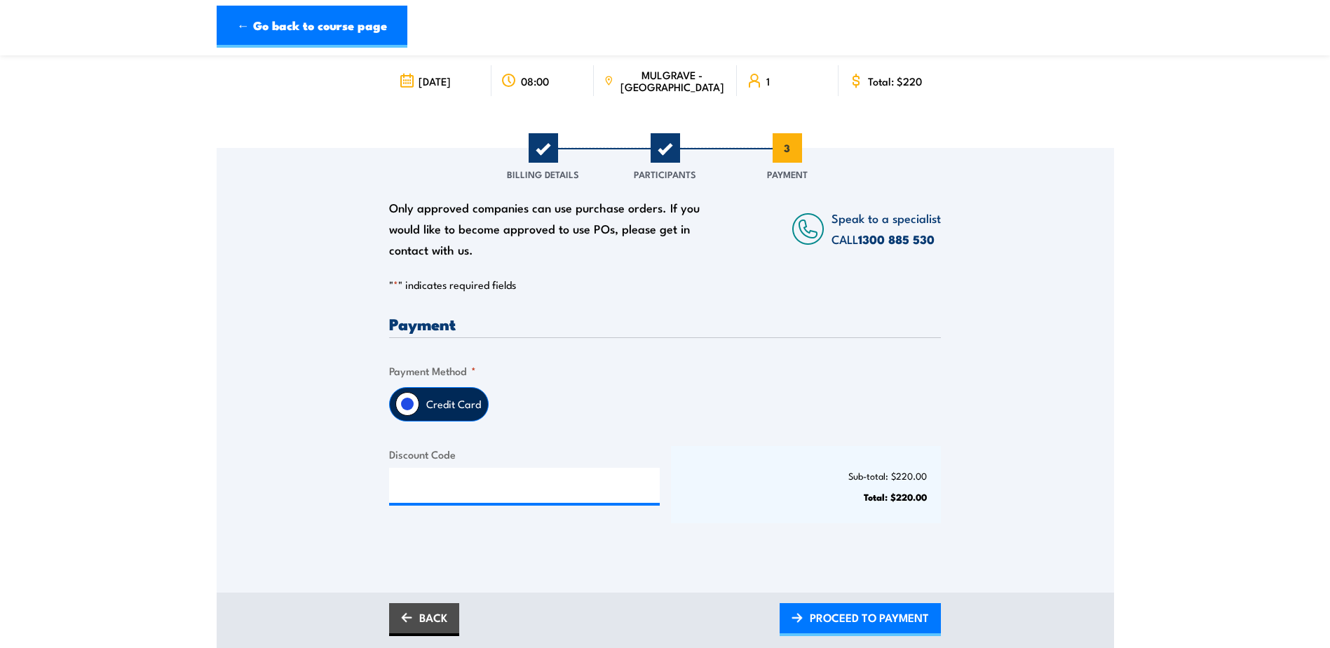
scroll to position [281, 0]
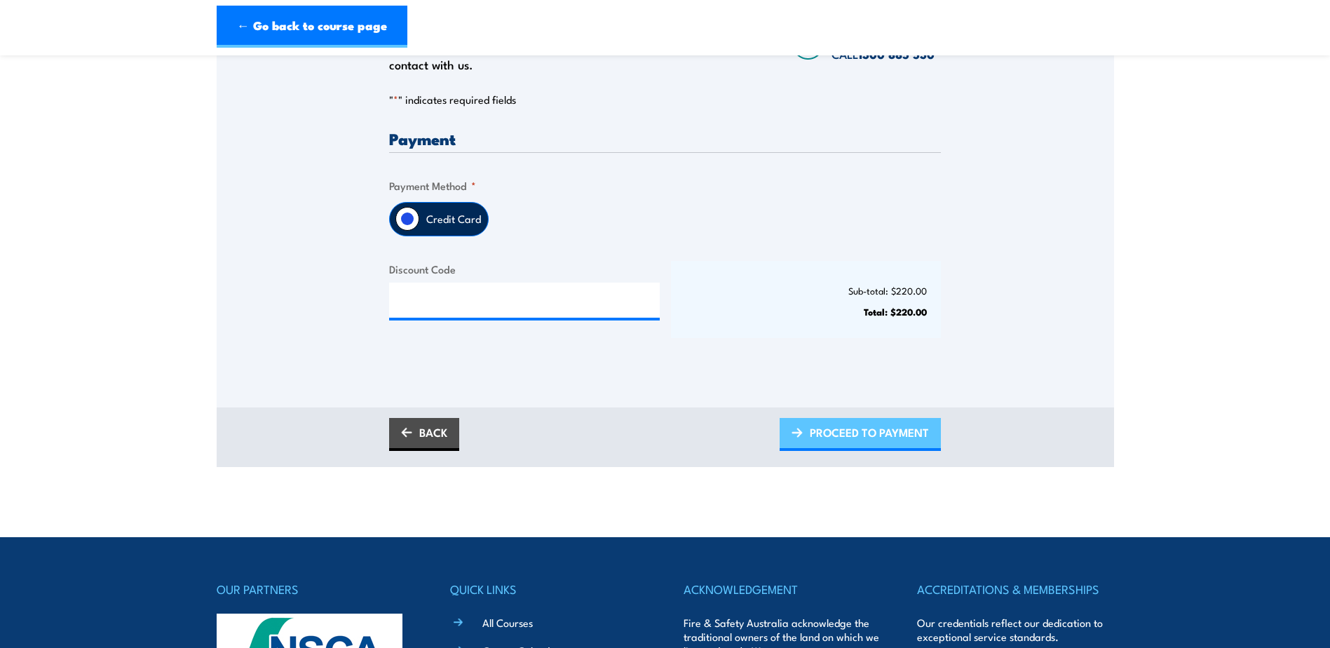
click at [848, 428] on span "PROCEED TO PAYMENT" at bounding box center [869, 432] width 119 height 37
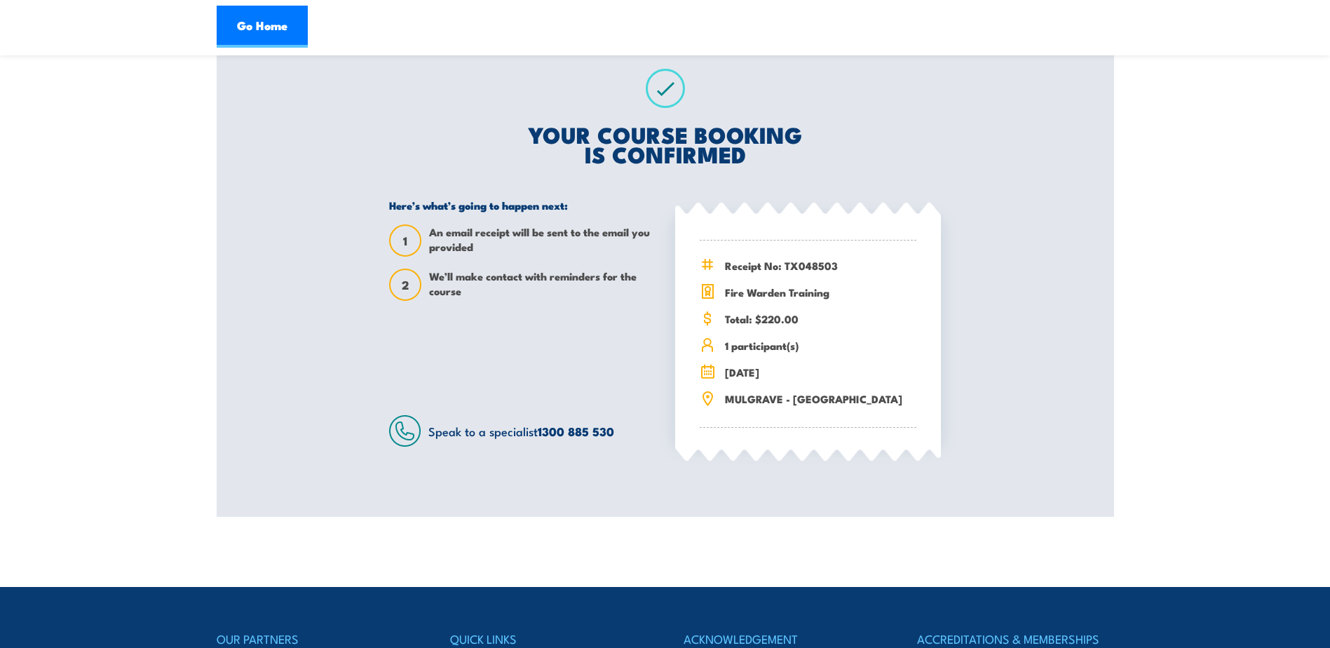
scroll to position [210, 0]
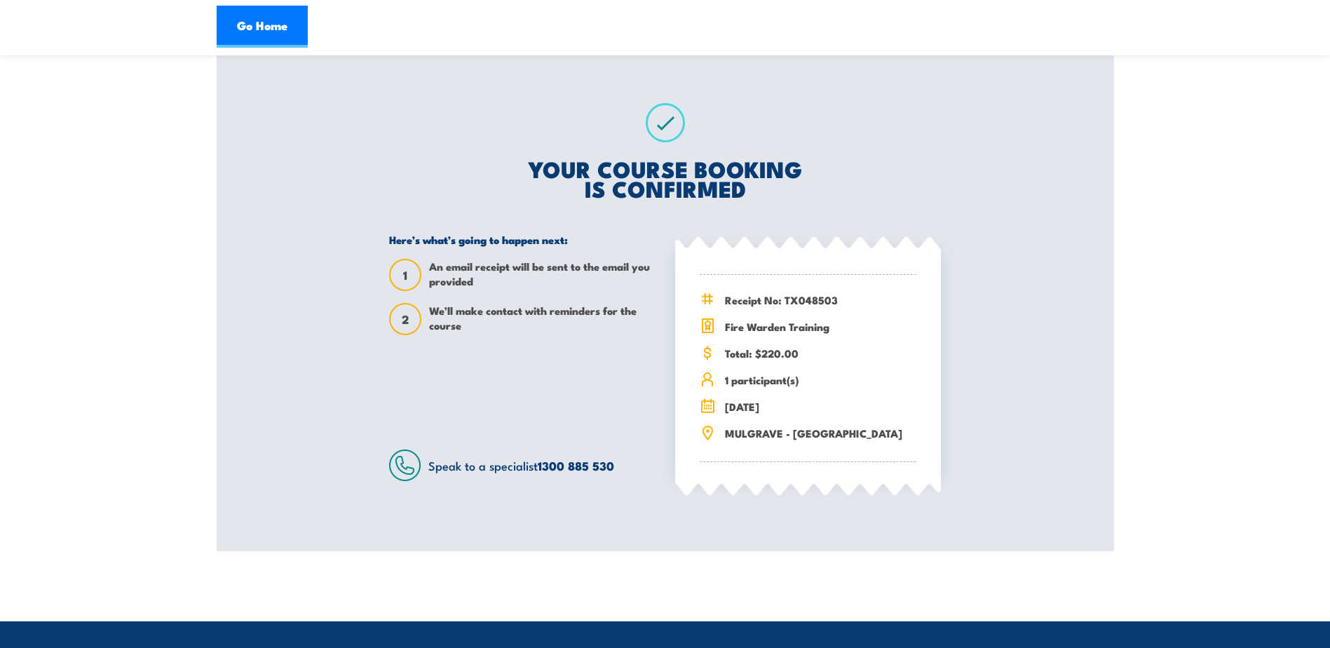
click at [1172, 263] on section "Fire Warden Training 24 November 2025 08:00 1 1 2" at bounding box center [665, 205] width 1330 height 691
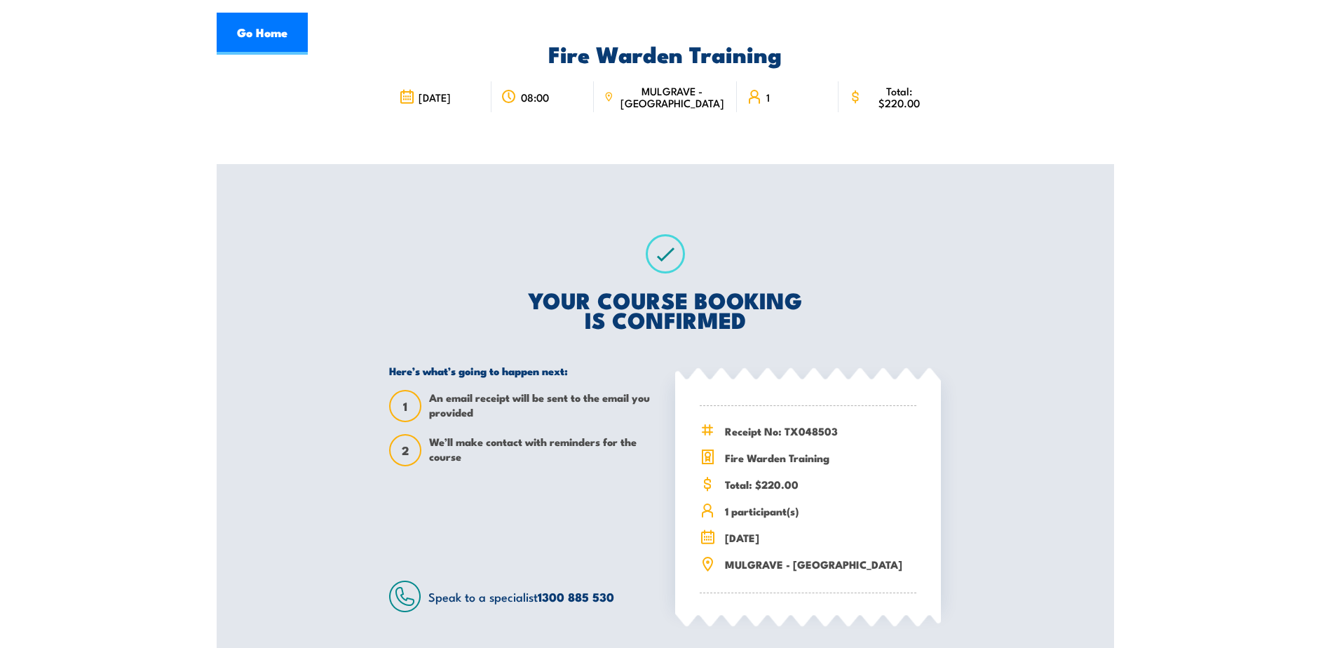
scroll to position [0, 0]
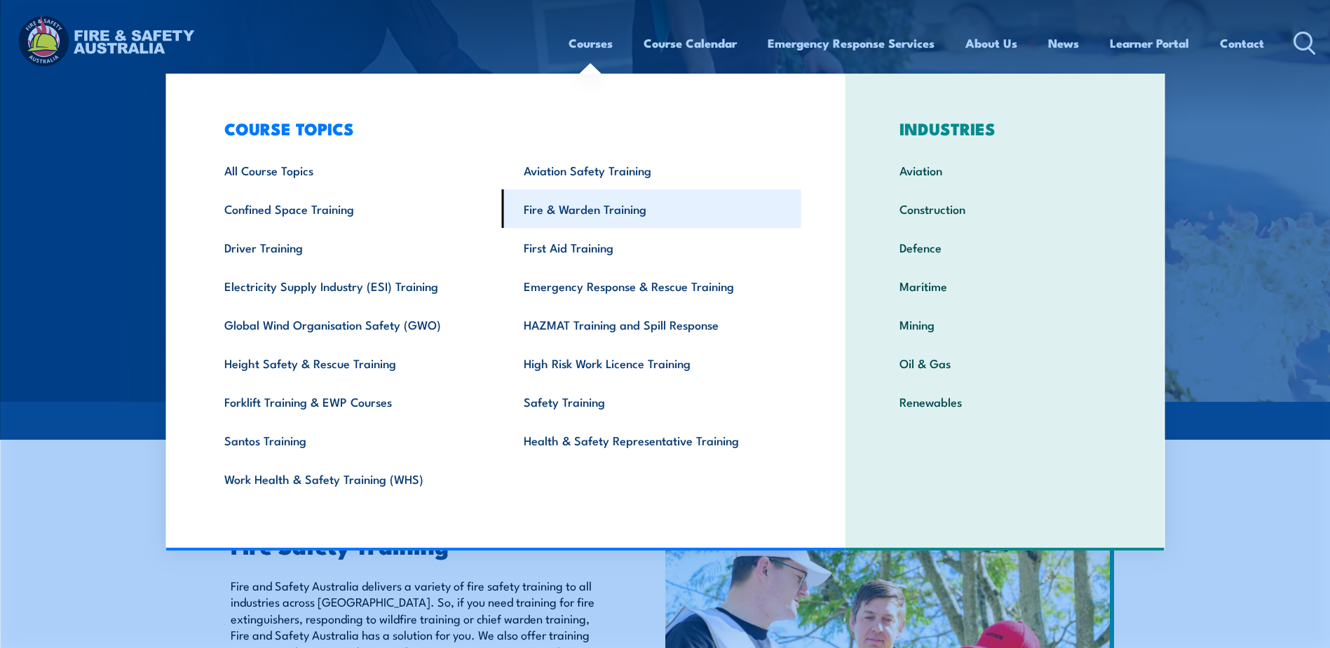
click at [545, 211] on link "Fire & Warden Training" at bounding box center [651, 208] width 299 height 39
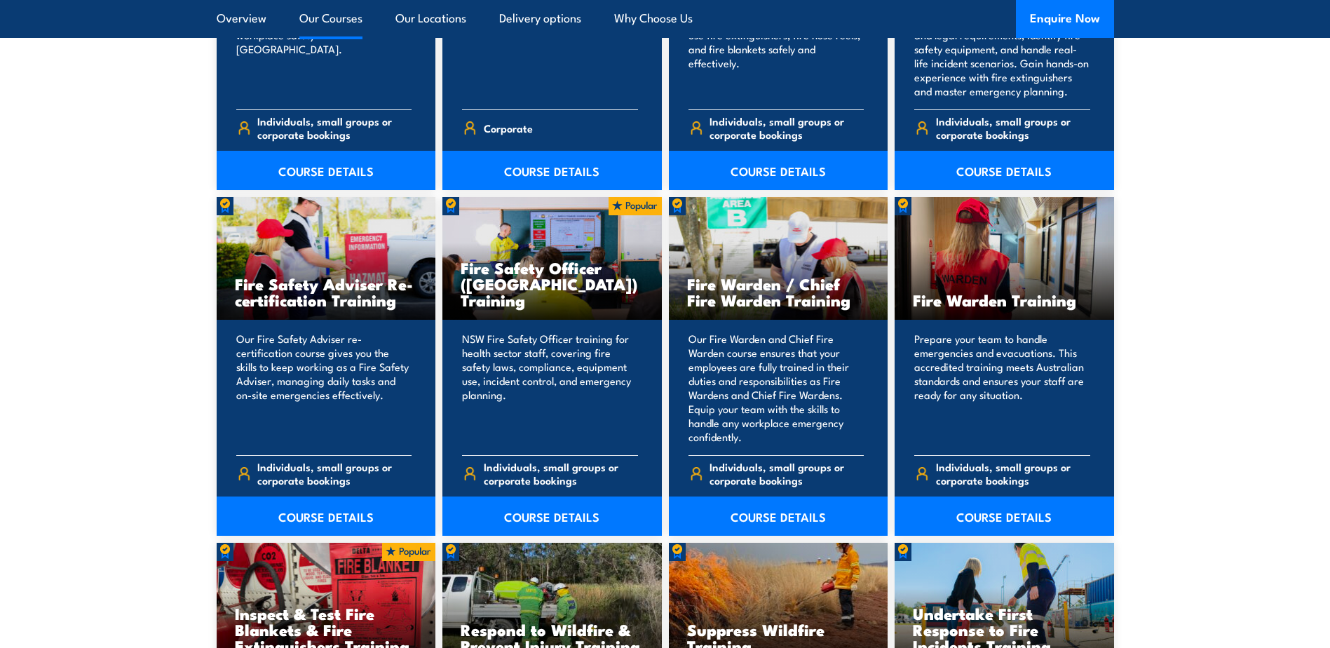
scroll to position [1753, 0]
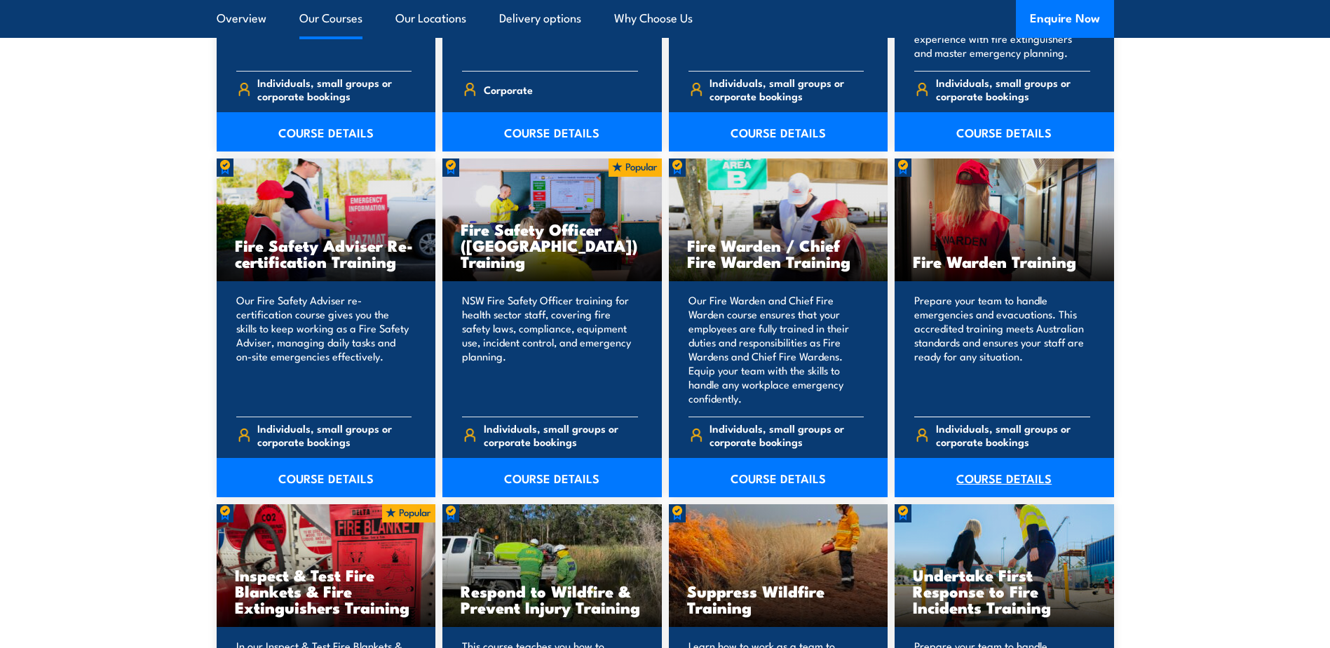
click at [985, 478] on link "COURSE DETAILS" at bounding box center [1004, 477] width 219 height 39
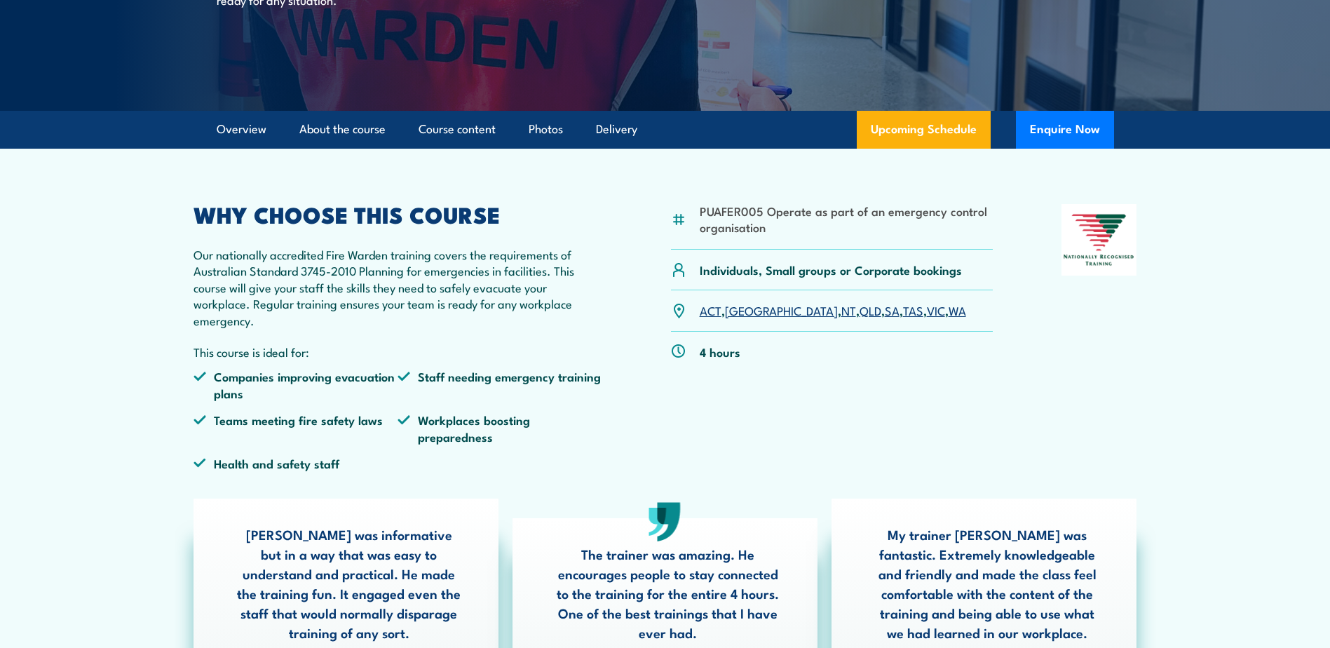
scroll to position [210, 0]
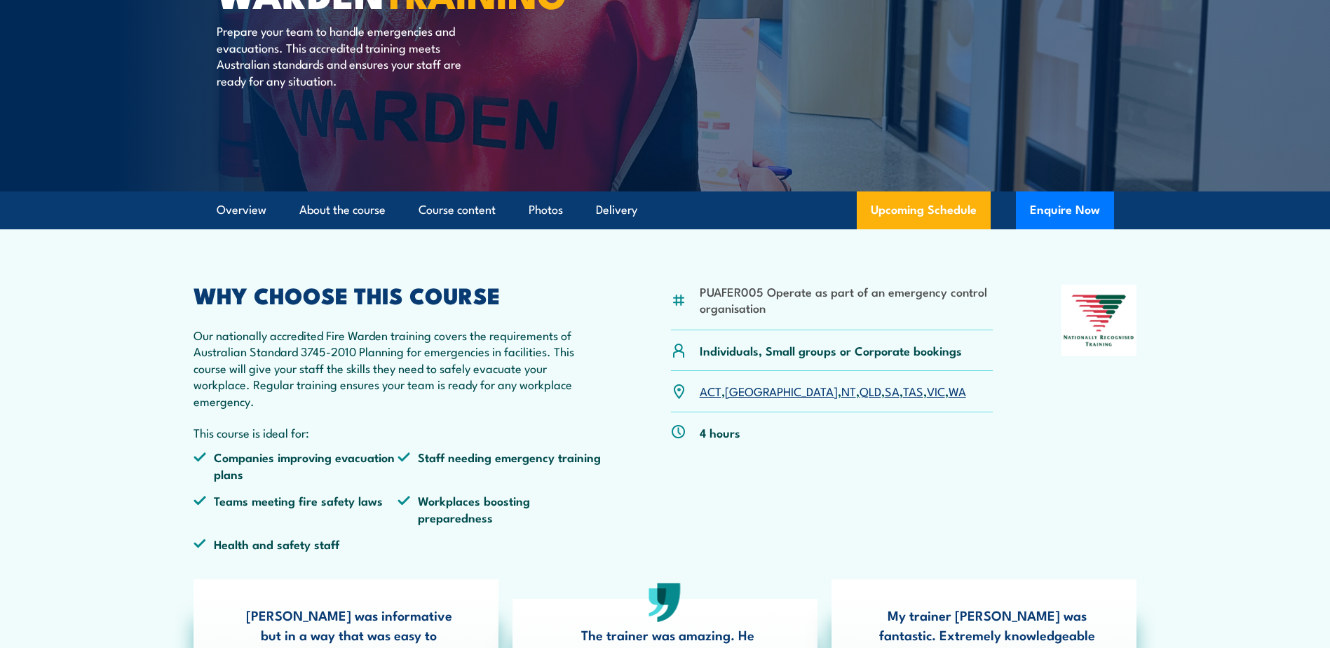
click at [927, 393] on link "VIC" at bounding box center [936, 390] width 18 height 17
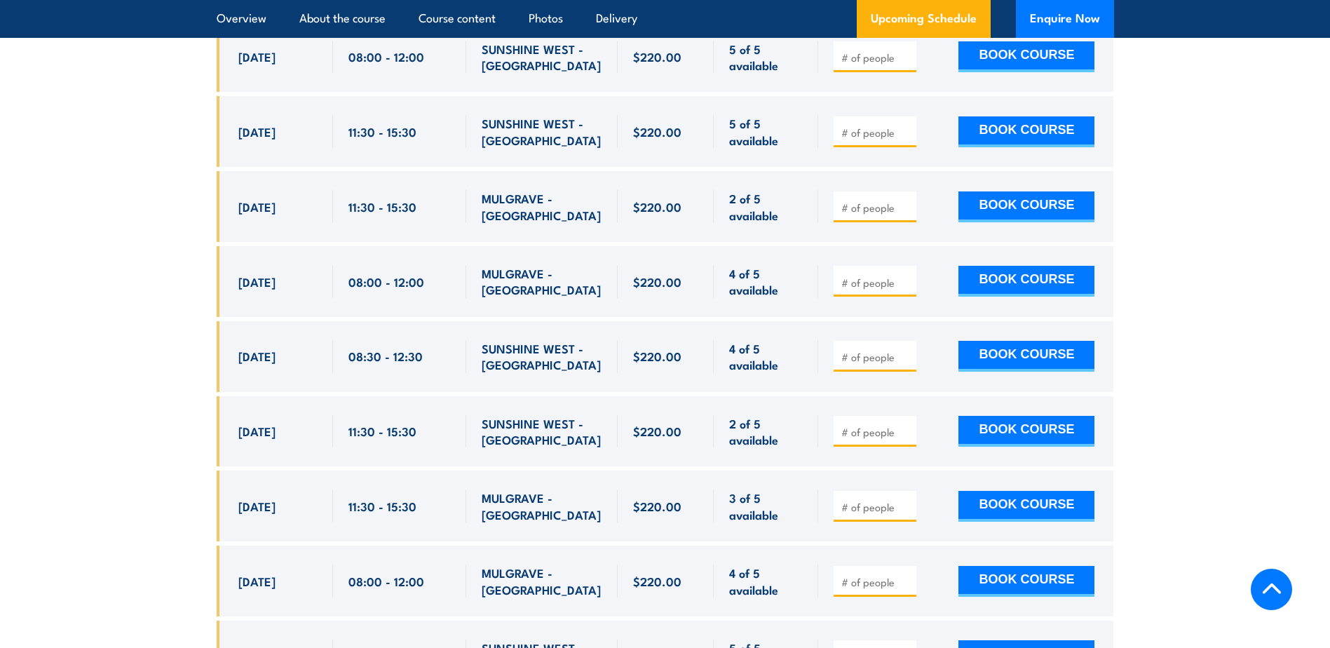
scroll to position [3590, 0]
